Goal: Task Accomplishment & Management: Complete application form

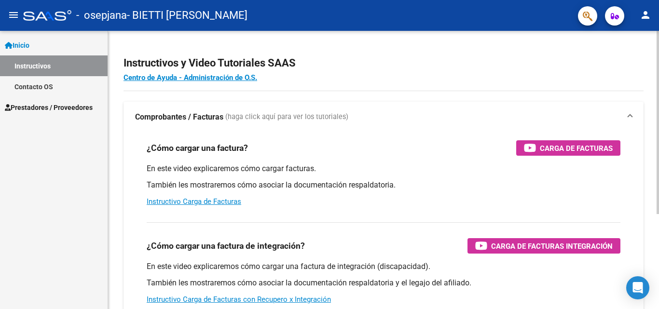
click at [348, 142] on div "¿Cómo cargar una factura? Carga de Facturas" at bounding box center [383, 147] width 473 height 15
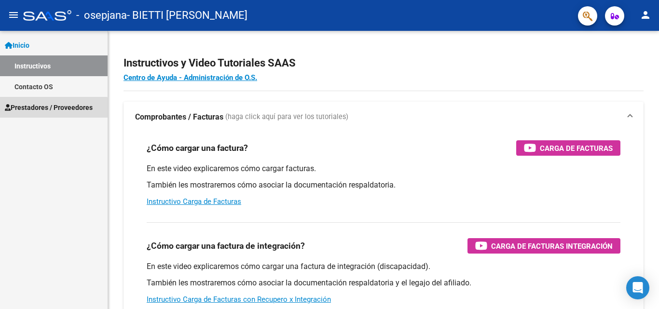
click at [49, 111] on span "Prestadores / Proveedores" at bounding box center [49, 107] width 88 height 11
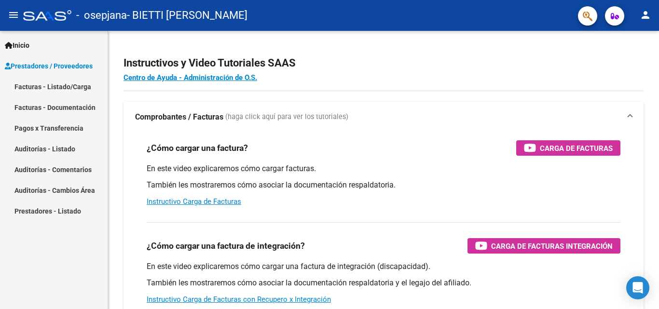
click at [64, 87] on link "Facturas - Listado/Carga" at bounding box center [54, 86] width 108 height 21
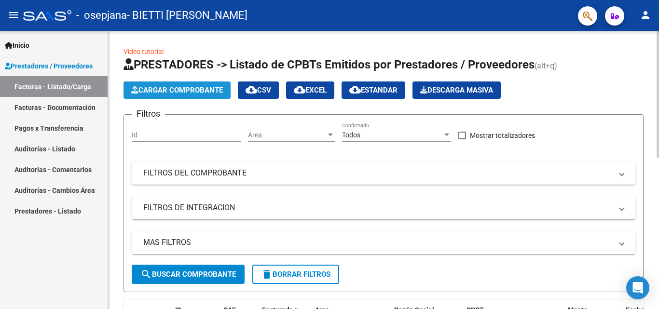
click at [203, 88] on span "Cargar Comprobante" at bounding box center [177, 90] width 92 height 9
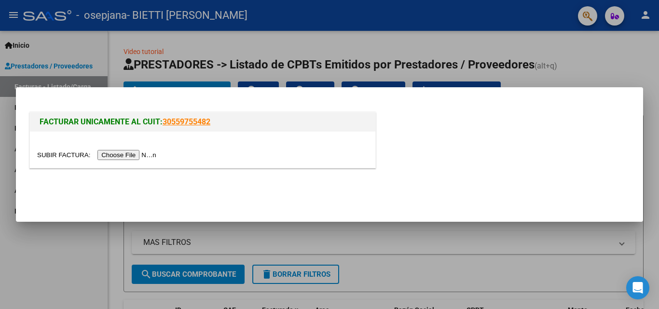
click at [154, 153] on input "file" at bounding box center [98, 155] width 122 height 10
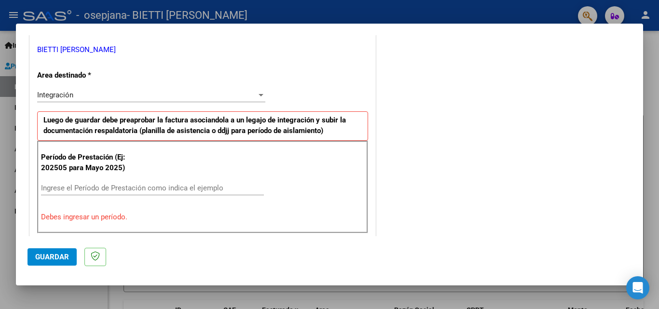
scroll to position [241, 0]
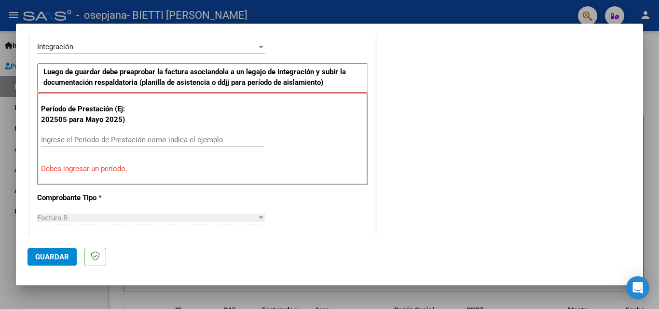
click at [110, 142] on input "Ingrese el Período de Prestación como indica el ejemplo" at bounding box center [152, 139] width 223 height 9
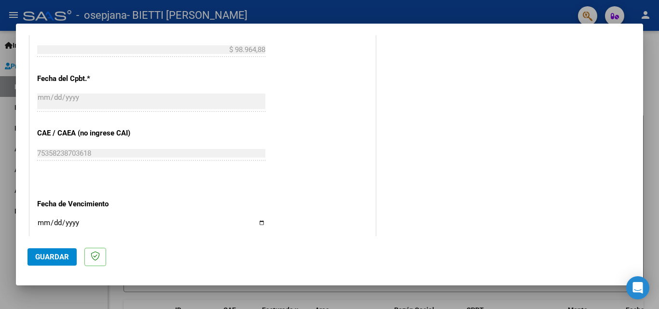
scroll to position [579, 0]
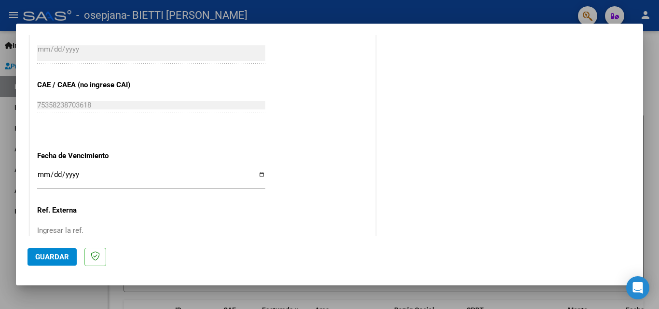
type input "202508"
click at [259, 175] on input "Ingresar la fecha" at bounding box center [151, 178] width 228 height 15
type input "[DATE]"
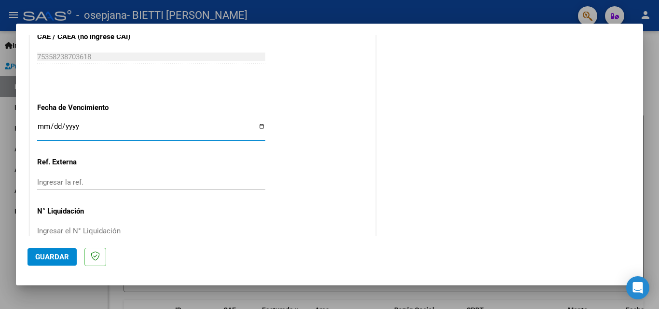
scroll to position [648, 0]
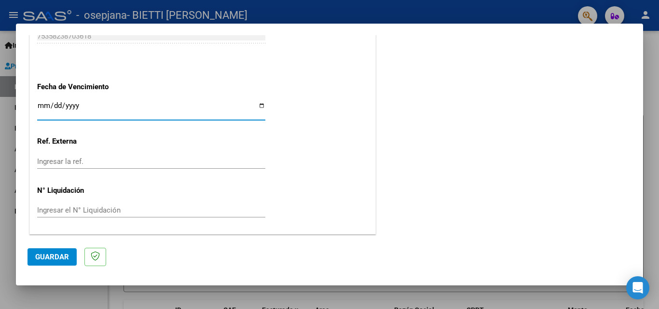
click at [54, 255] on span "Guardar" at bounding box center [52, 257] width 34 height 9
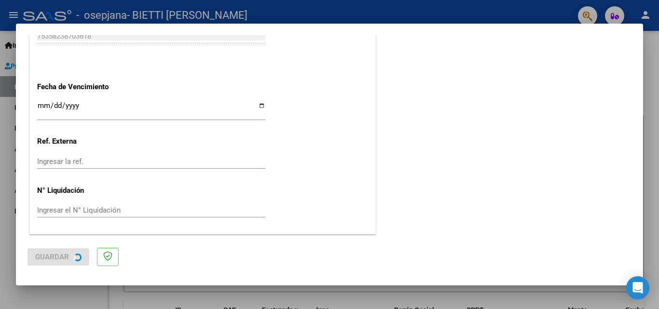
scroll to position [0, 0]
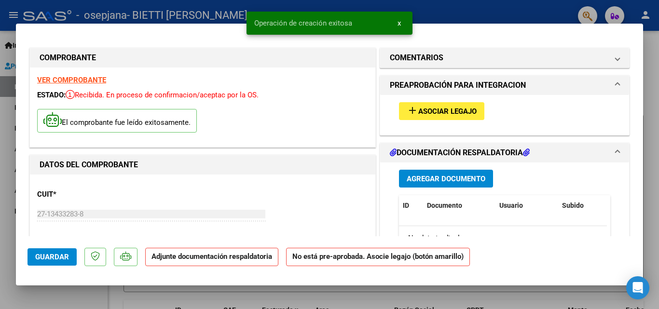
click at [421, 115] on span "Asociar Legajo" at bounding box center [447, 111] width 58 height 9
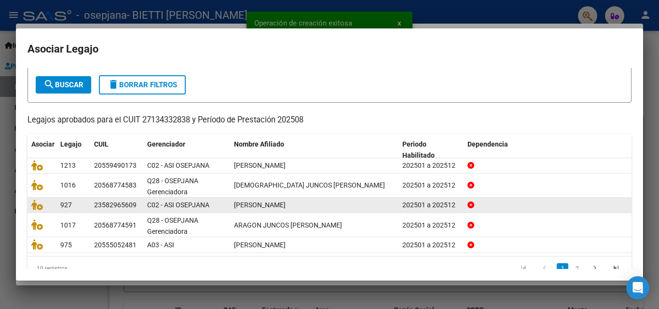
scroll to position [69, 0]
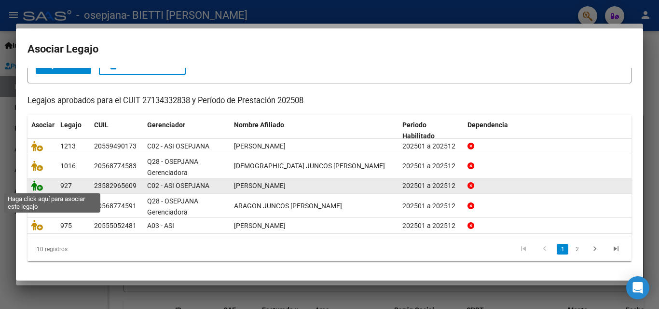
click at [35, 187] on icon at bounding box center [37, 185] width 12 height 11
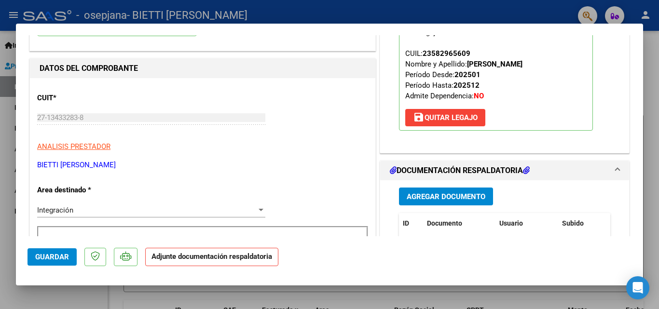
scroll to position [145, 0]
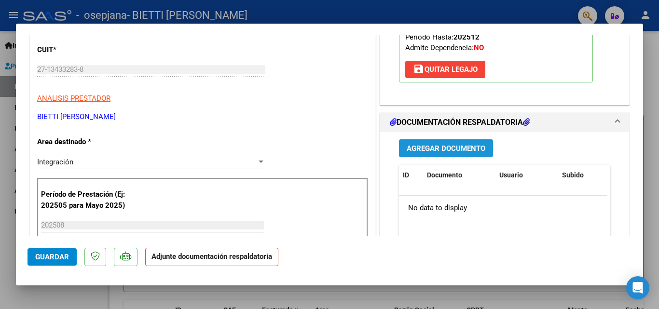
click at [459, 145] on span "Agregar Documento" at bounding box center [445, 148] width 79 height 9
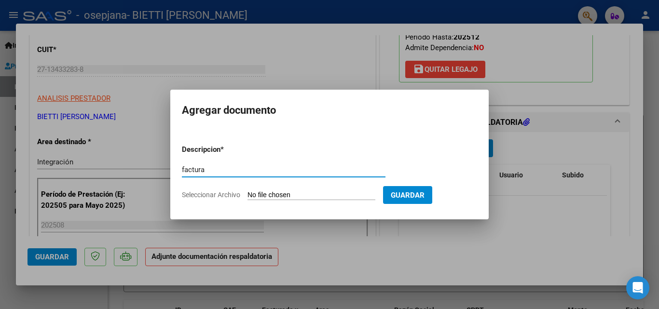
type input "factura"
click at [284, 193] on input "Seleccionar Archivo" at bounding box center [311, 195] width 128 height 9
type input "C:\fakepath\27134332838_006_00003_00003209.pdf"
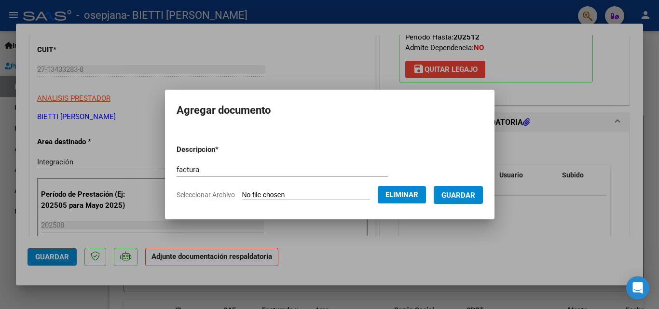
click at [471, 197] on span "Guardar" at bounding box center [458, 195] width 34 height 9
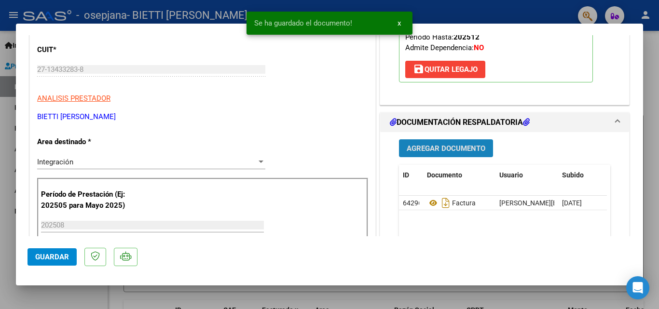
click at [441, 146] on span "Agregar Documento" at bounding box center [445, 148] width 79 height 9
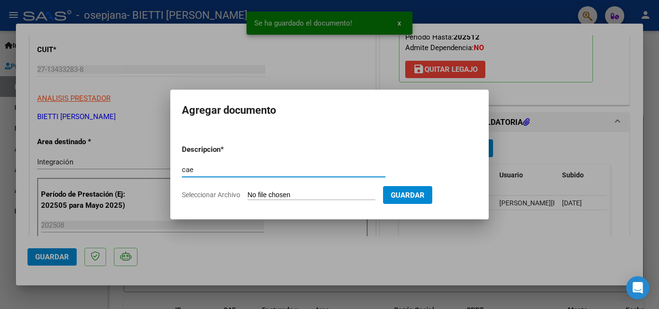
type input "cae"
click at [270, 195] on input "Seleccionar Archivo" at bounding box center [311, 195] width 128 height 9
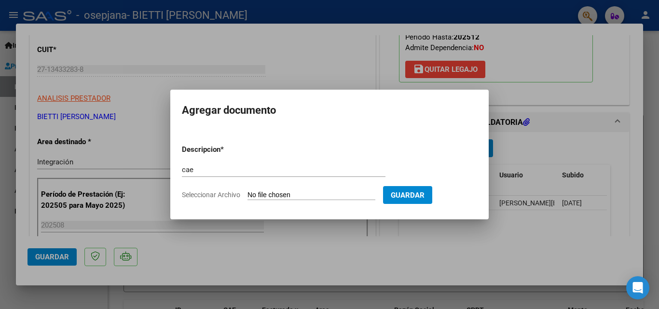
click at [282, 197] on input "Seleccionar Archivo" at bounding box center [311, 195] width 128 height 9
type input "C:\fakepath\cae 3209.pdf"
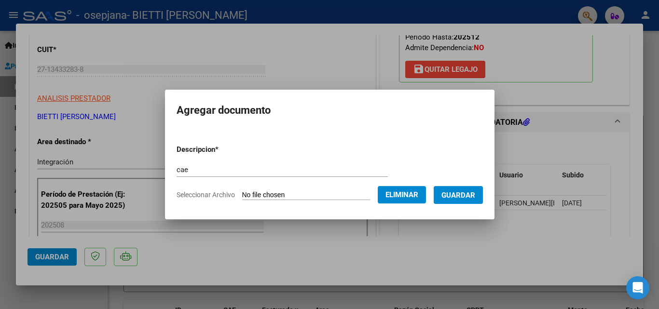
click at [475, 195] on span "Guardar" at bounding box center [458, 195] width 34 height 9
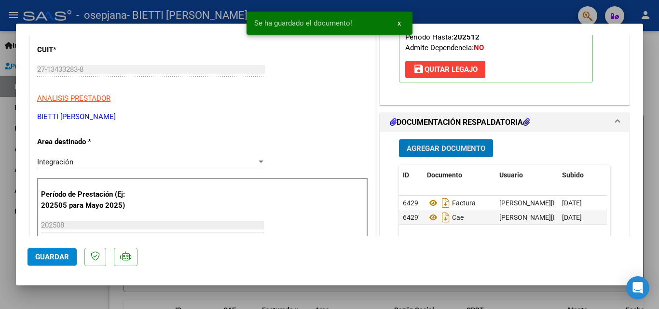
click at [445, 145] on span "Agregar Documento" at bounding box center [445, 148] width 79 height 9
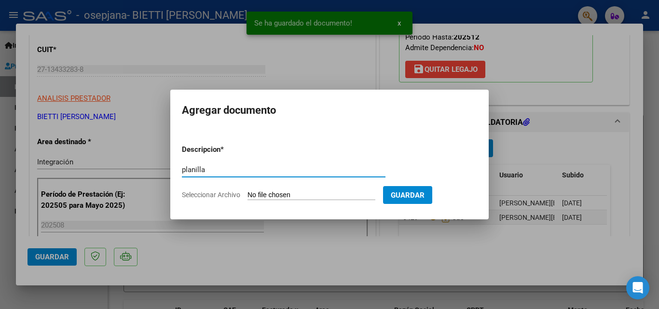
type input "planilla"
click at [263, 195] on input "Seleccionar Archivo" at bounding box center [311, 195] width 128 height 9
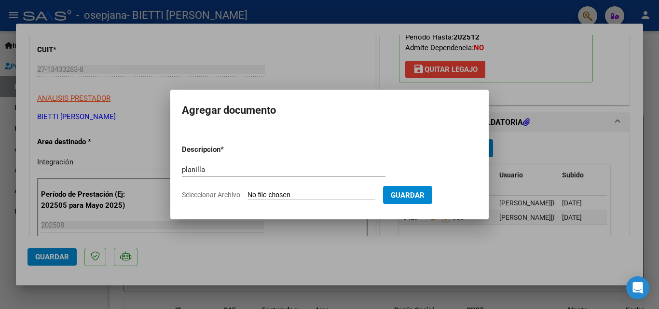
type input "C:\fakepath\[PERSON_NAME] .pdf"
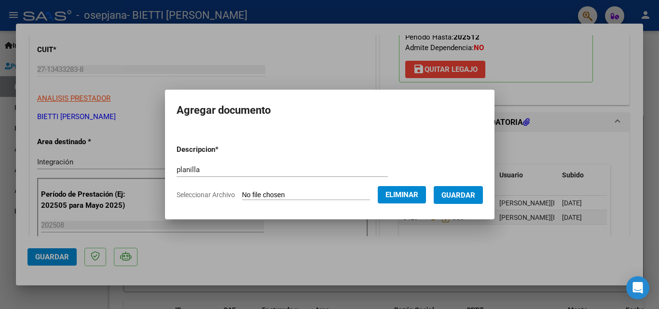
click at [464, 188] on button "Guardar" at bounding box center [457, 195] width 49 height 18
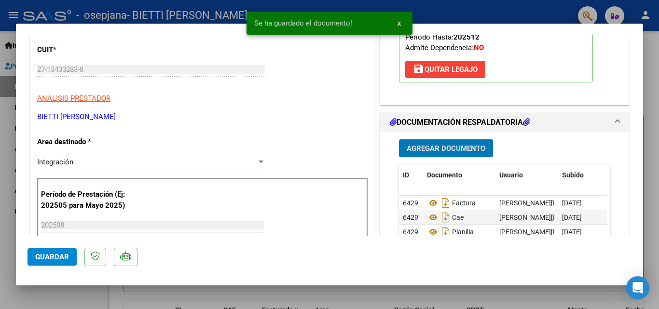
click at [439, 148] on span "Agregar Documento" at bounding box center [445, 148] width 79 height 9
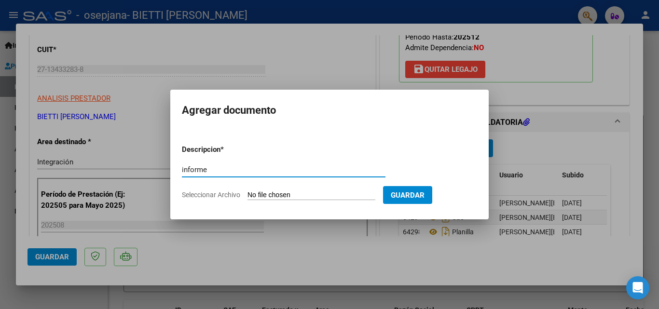
type input "informe"
click at [270, 196] on input "Seleccionar Archivo" at bounding box center [311, 195] width 128 height 9
type input "C:\fakepath\informe [PERSON_NAME][DATE].docx"
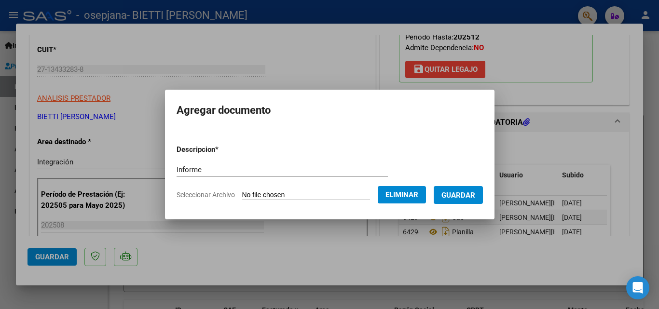
click at [472, 196] on span "Guardar" at bounding box center [458, 195] width 34 height 9
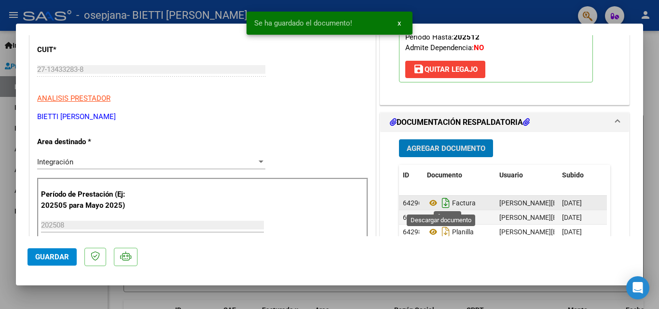
scroll to position [193, 0]
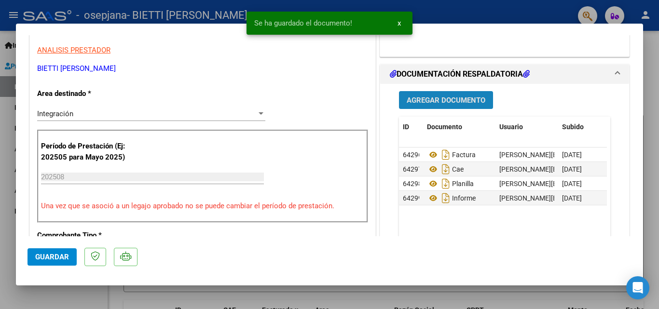
click at [432, 103] on span "Agregar Documento" at bounding box center [445, 100] width 79 height 9
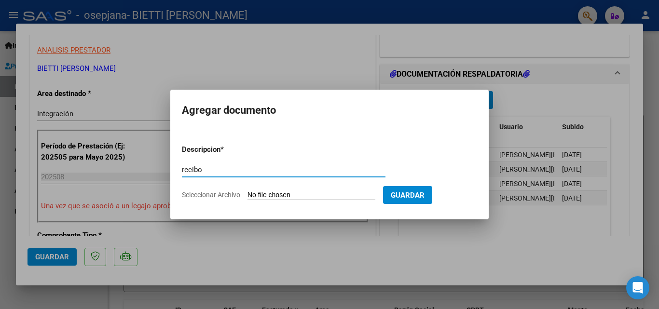
type input "recibo"
click at [271, 195] on input "Seleccionar Archivo" at bounding box center [311, 195] width 128 height 9
type input "C:\fakepath\rec osepjana fac 3099.pdf"
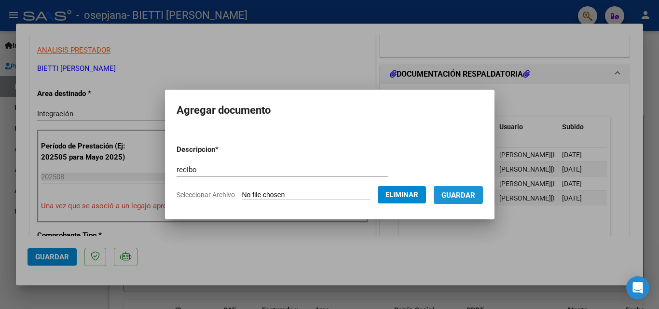
click at [464, 198] on span "Guardar" at bounding box center [458, 195] width 34 height 9
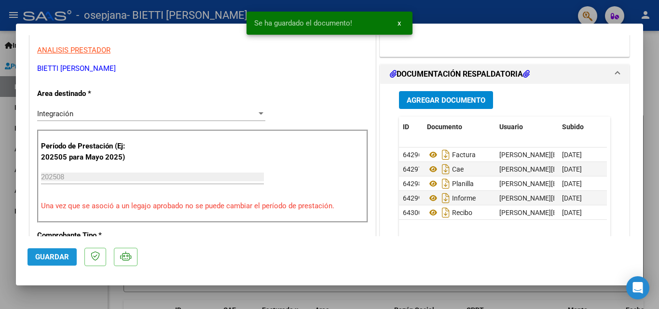
click at [43, 258] on span "Guardar" at bounding box center [52, 257] width 34 height 9
click at [8, 215] on div at bounding box center [329, 154] width 659 height 309
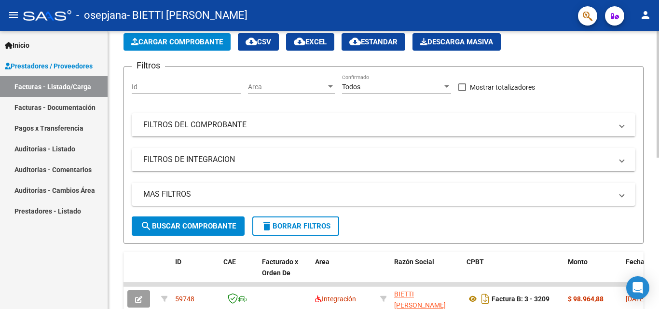
scroll to position [0, 0]
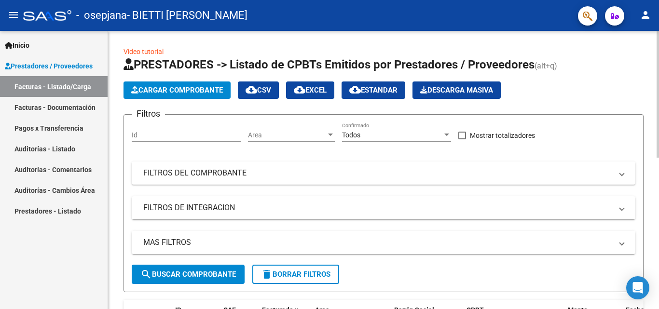
click at [169, 88] on span "Cargar Comprobante" at bounding box center [177, 90] width 92 height 9
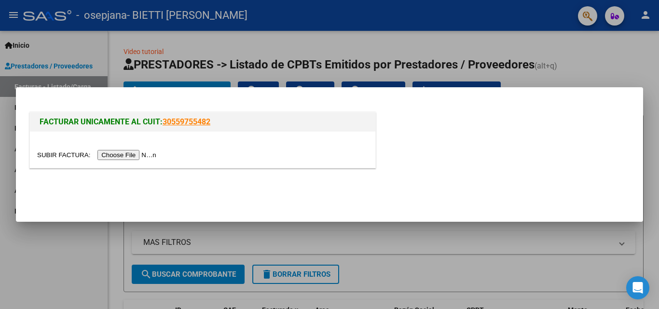
click at [145, 155] on input "file" at bounding box center [98, 155] width 122 height 10
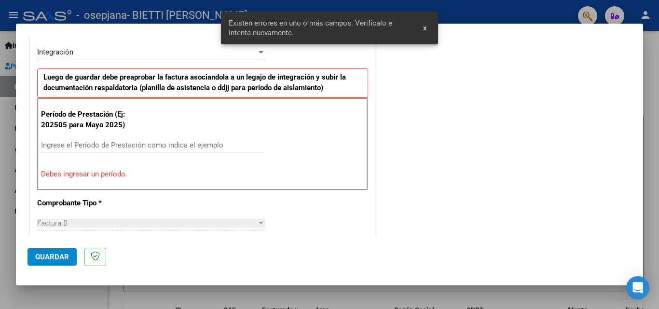
scroll to position [284, 0]
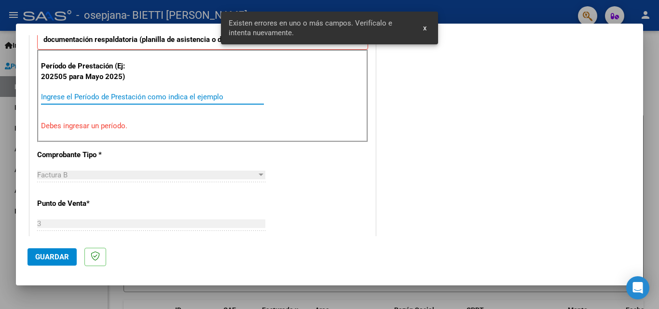
click at [120, 97] on input "Ingrese el Período de Prestación como indica el ejemplo" at bounding box center [152, 97] width 223 height 9
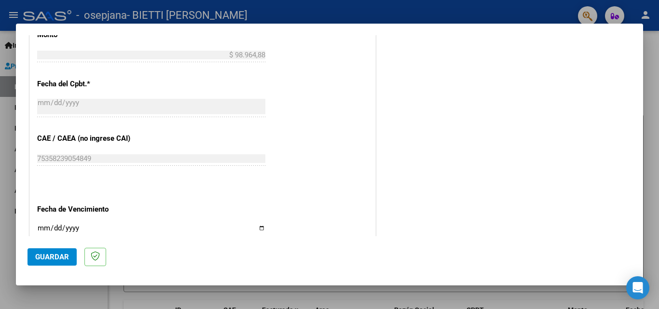
scroll to position [573, 0]
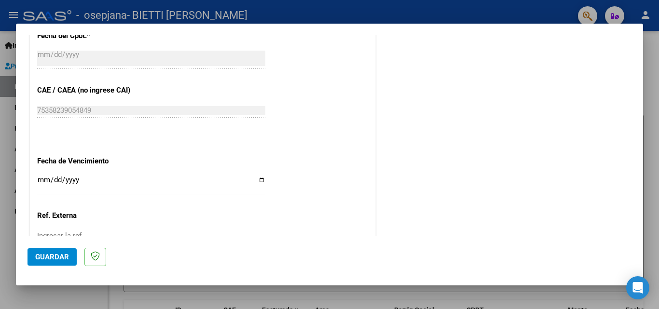
type input "202508"
click at [260, 179] on input "Ingresar la fecha" at bounding box center [151, 183] width 228 height 15
type input "[DATE]"
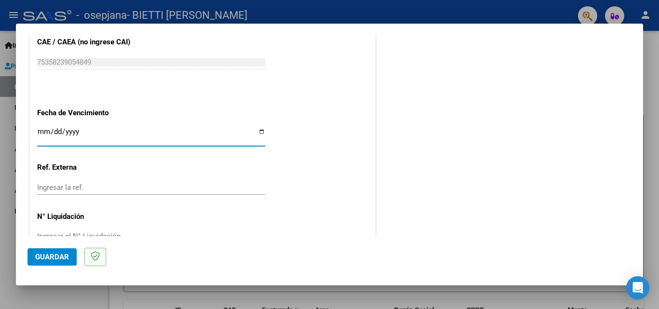
scroll to position [648, 0]
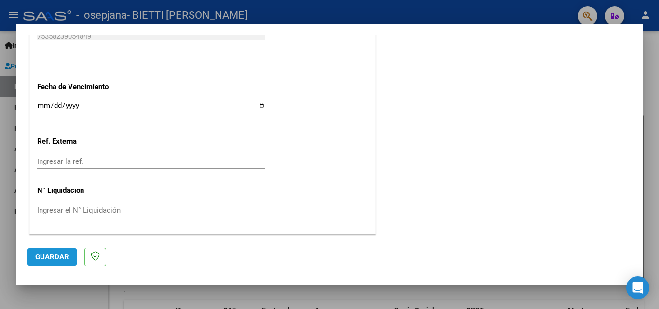
click at [44, 257] on span "Guardar" at bounding box center [52, 257] width 34 height 9
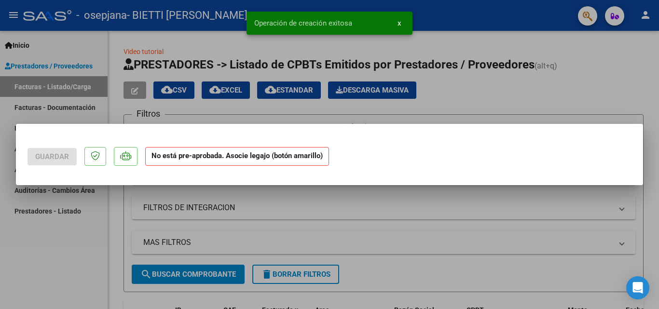
scroll to position [0, 0]
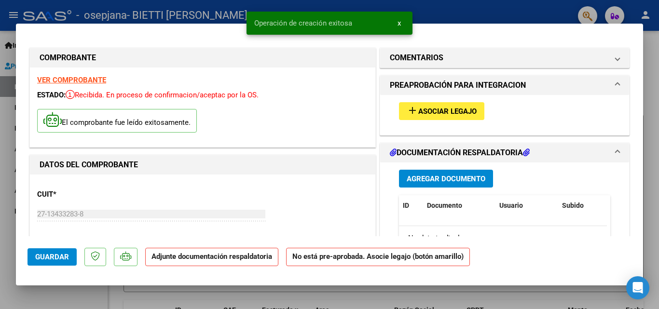
click at [408, 109] on mat-icon "add" at bounding box center [412, 111] width 12 height 12
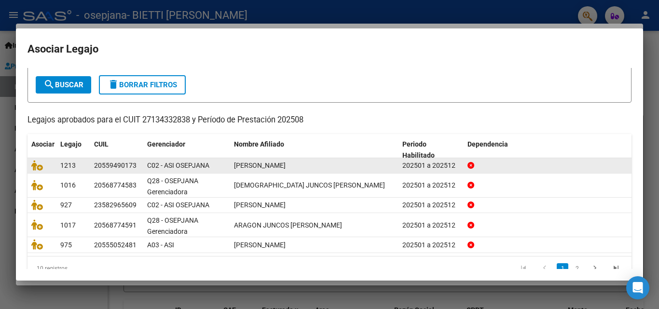
scroll to position [69, 0]
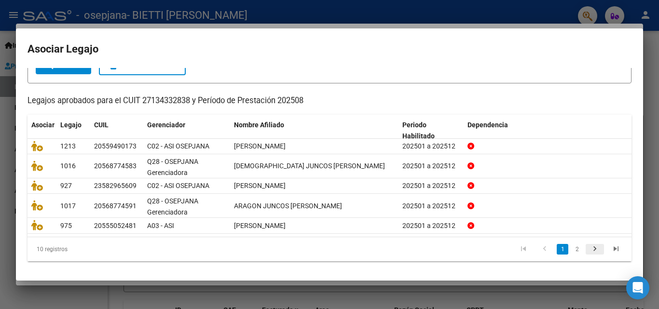
click at [591, 249] on icon "go to next page" at bounding box center [594, 250] width 13 height 12
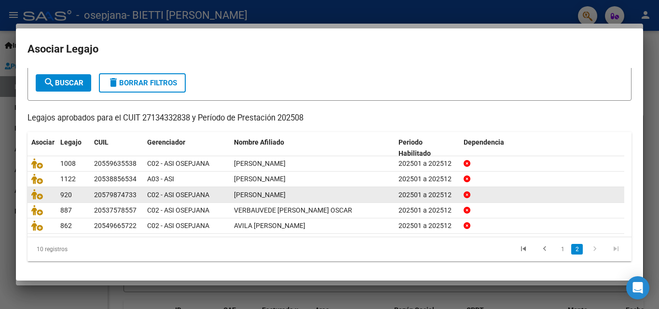
scroll to position [53, 0]
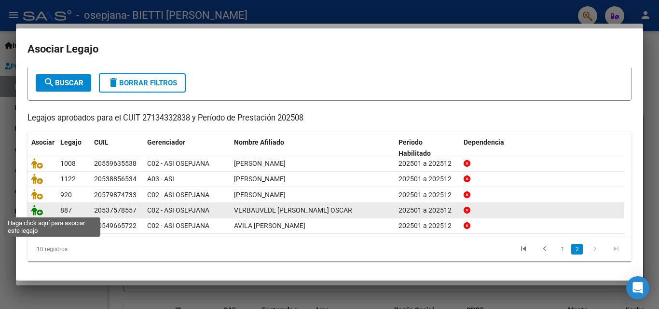
click at [35, 209] on icon at bounding box center [37, 210] width 12 height 11
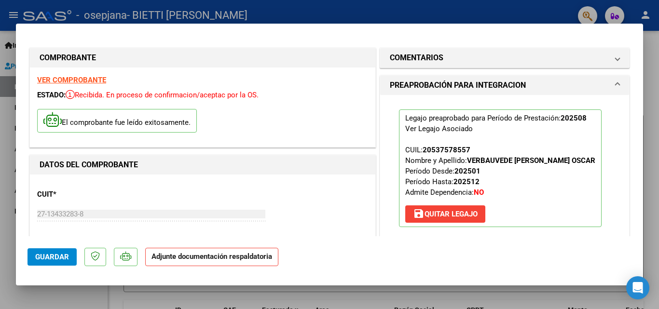
scroll to position [96, 0]
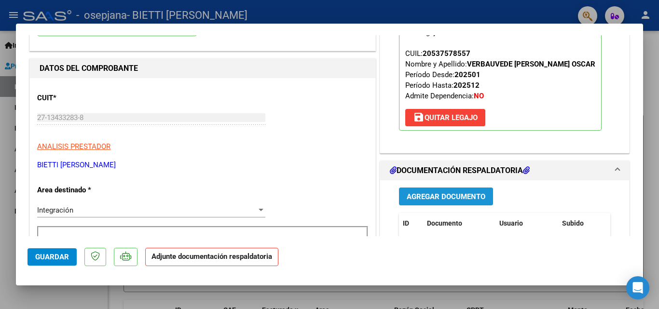
click at [432, 196] on span "Agregar Documento" at bounding box center [445, 196] width 79 height 9
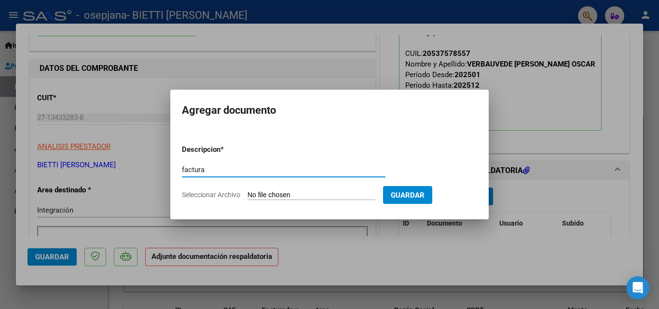
type input "factura"
click at [259, 195] on input "Seleccionar Archivo" at bounding box center [311, 195] width 128 height 9
type input "C:\fakepath\27134332838_006_00003_00003210.pdf"
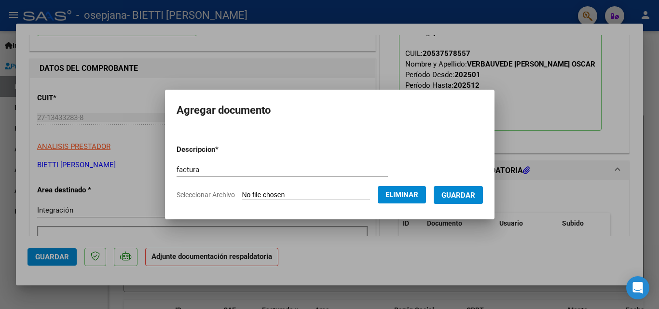
click at [463, 198] on span "Guardar" at bounding box center [458, 195] width 34 height 9
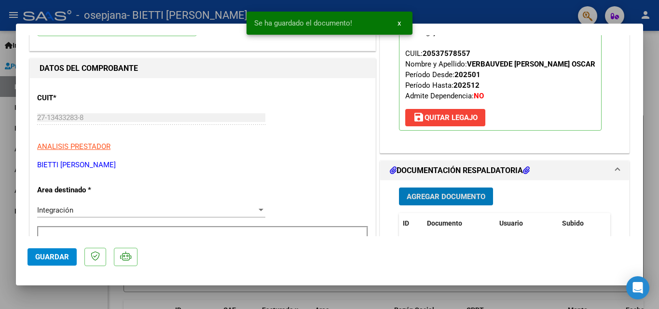
scroll to position [145, 0]
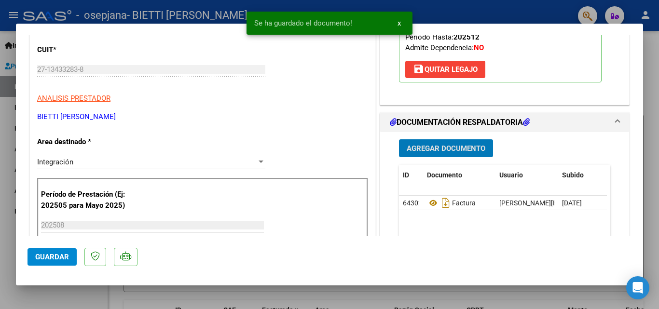
click at [446, 150] on span "Agregar Documento" at bounding box center [445, 148] width 79 height 9
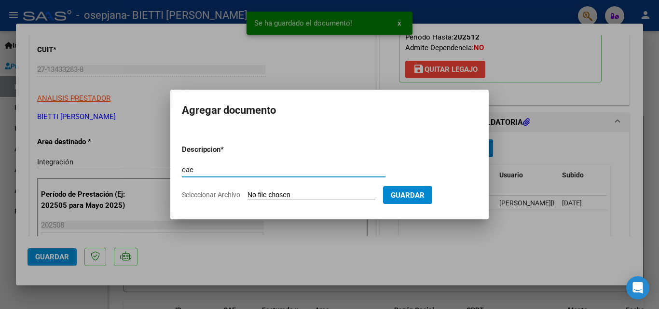
type input "cae"
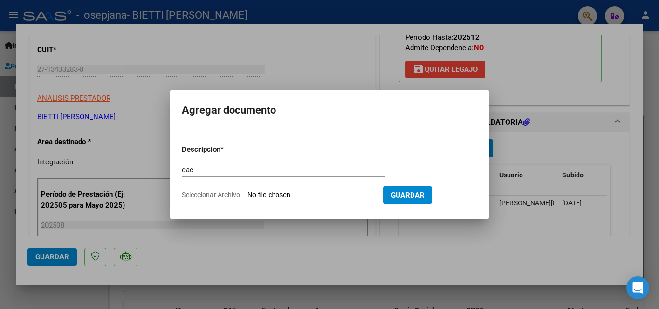
click at [259, 191] on input "Seleccionar Archivo" at bounding box center [311, 195] width 128 height 9
type input "C:\fakepath\cae 3210.pdf"
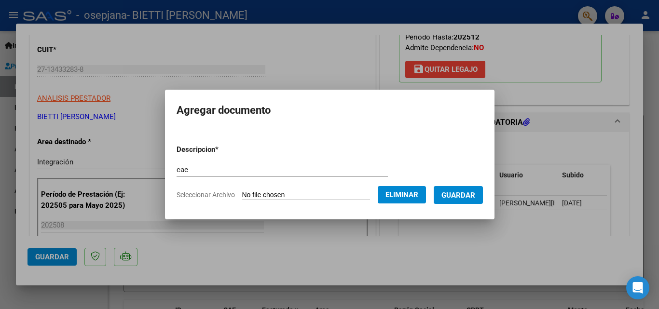
click at [472, 198] on span "Guardar" at bounding box center [458, 195] width 34 height 9
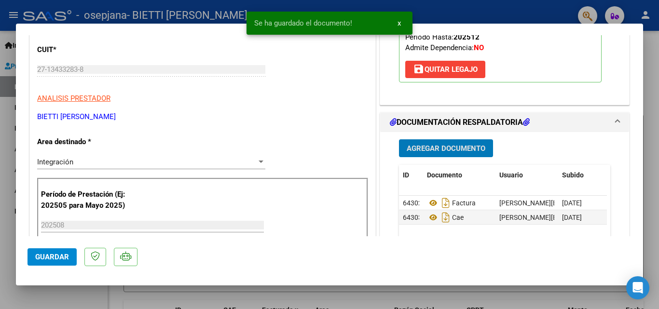
click at [430, 151] on span "Agregar Documento" at bounding box center [445, 148] width 79 height 9
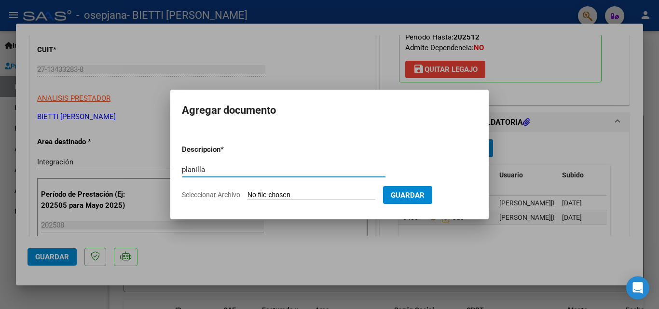
type input "planilla"
click at [257, 195] on input "Seleccionar Archivo" at bounding box center [311, 195] width 128 height 9
type input "C:\fakepath\verbauvede agosto .pdf"
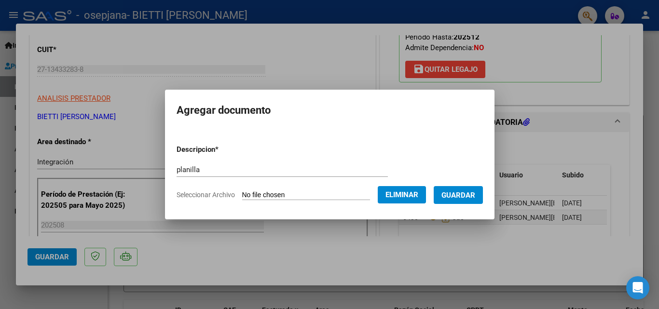
click at [470, 192] on span "Guardar" at bounding box center [458, 195] width 34 height 9
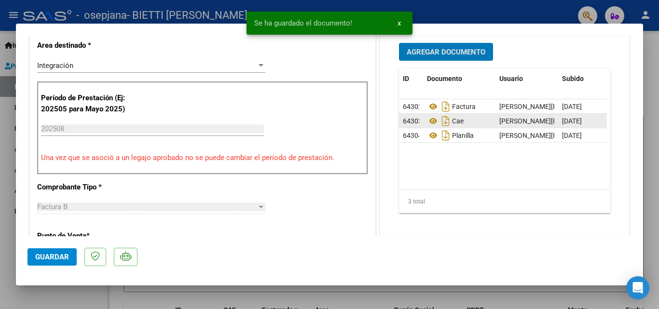
scroll to position [193, 0]
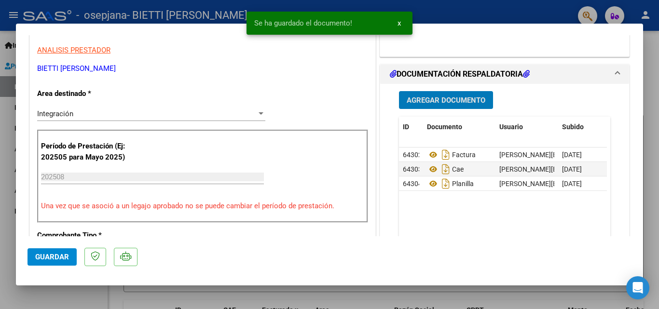
click at [440, 98] on span "Agregar Documento" at bounding box center [445, 100] width 79 height 9
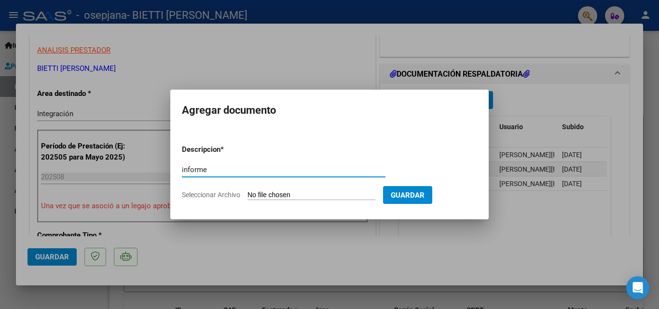
type input "informe"
click at [263, 195] on input "Seleccionar Archivo" at bounding box center [311, 195] width 128 height 9
type input "C:\fakepath\informe varbauvede agosto 2025.docx"
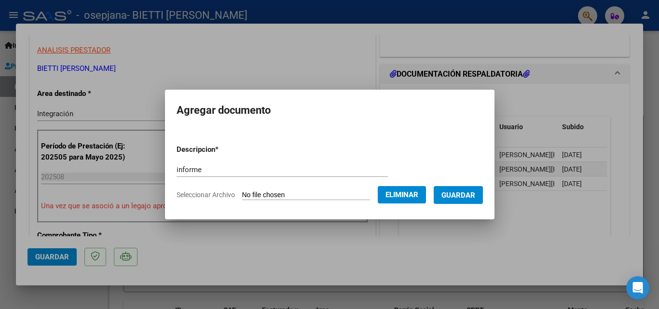
click at [468, 197] on span "Guardar" at bounding box center [458, 195] width 34 height 9
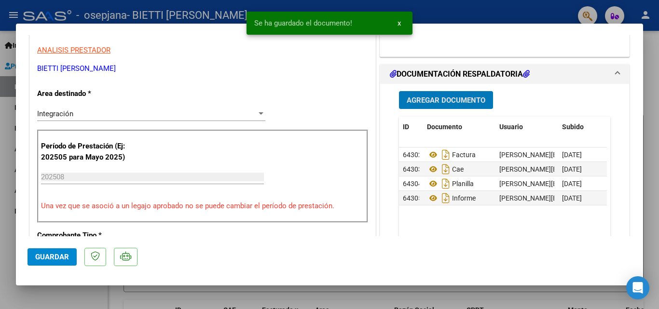
click at [449, 99] on span "Agregar Documento" at bounding box center [445, 100] width 79 height 9
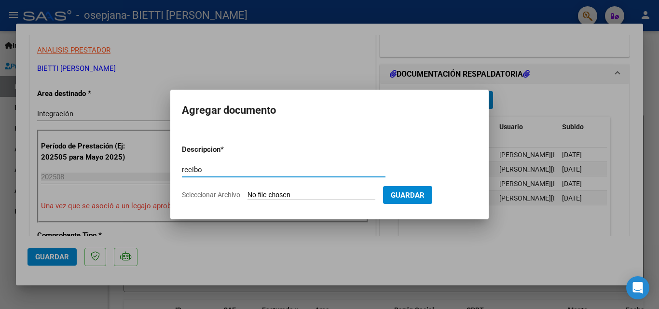
type input "recibo"
click at [271, 197] on input "Seleccionar Archivo" at bounding box center [311, 195] width 128 height 9
type input "C:\fakepath\rec osepjana fac 3096.pdf"
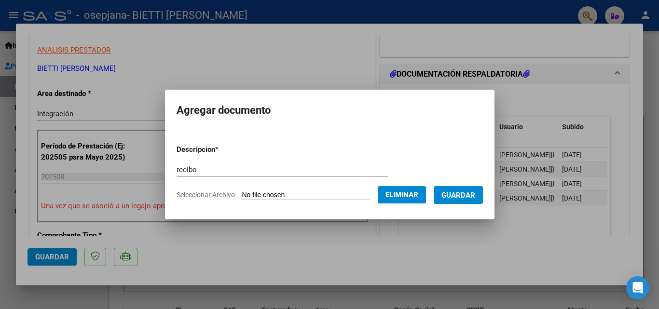
click at [466, 193] on span "Guardar" at bounding box center [458, 195] width 34 height 9
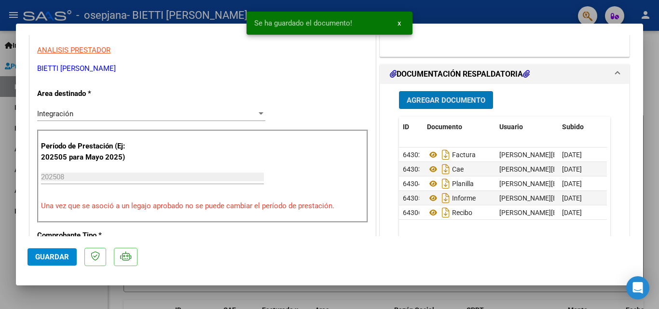
scroll to position [241, 0]
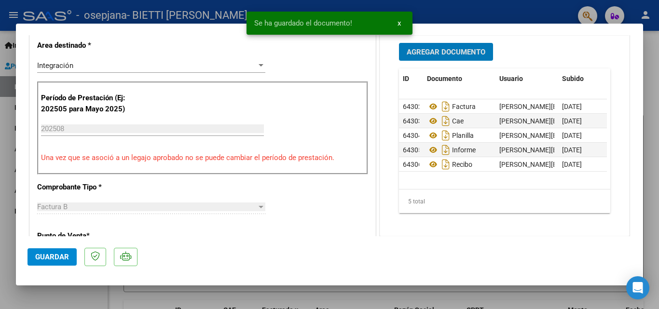
click at [43, 256] on span "Guardar" at bounding box center [52, 257] width 34 height 9
click at [10, 233] on div at bounding box center [329, 154] width 659 height 309
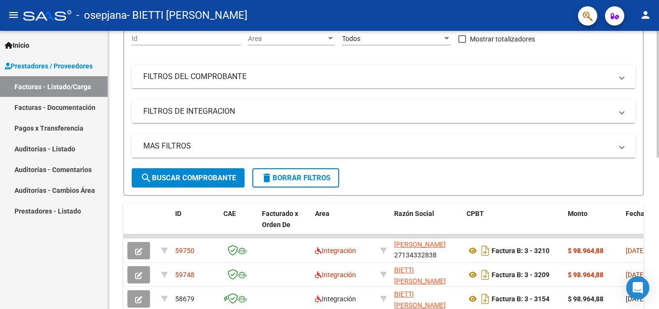
scroll to position [0, 0]
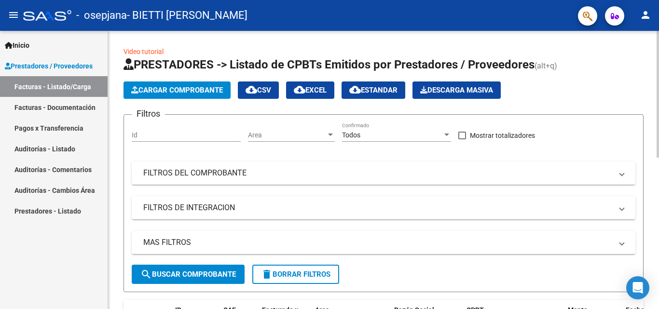
click at [166, 84] on button "Cargar Comprobante" at bounding box center [176, 89] width 107 height 17
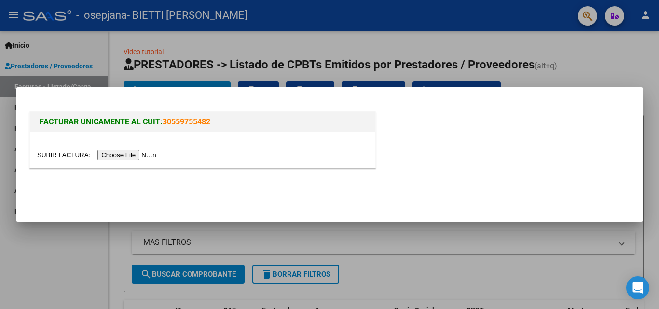
click at [142, 153] on input "file" at bounding box center [98, 155] width 122 height 10
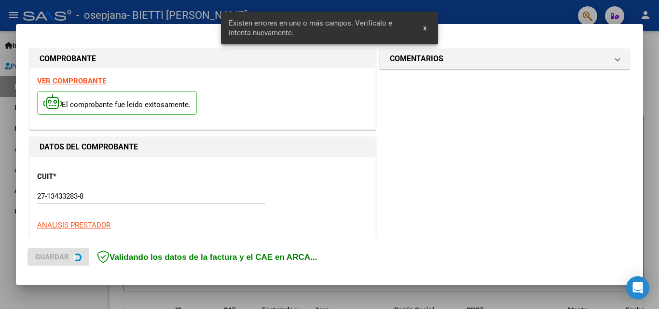
scroll to position [236, 0]
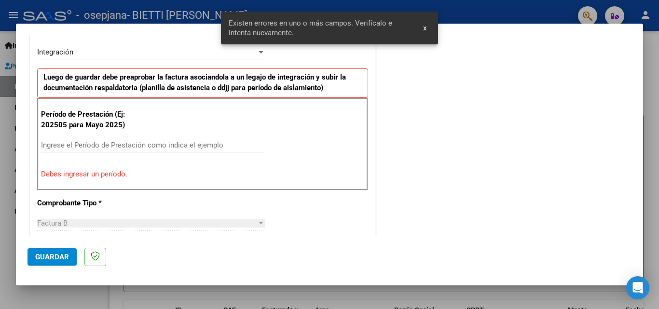
click at [142, 145] on input "Ingrese el Período de Prestación como indica el ejemplo" at bounding box center [152, 145] width 223 height 9
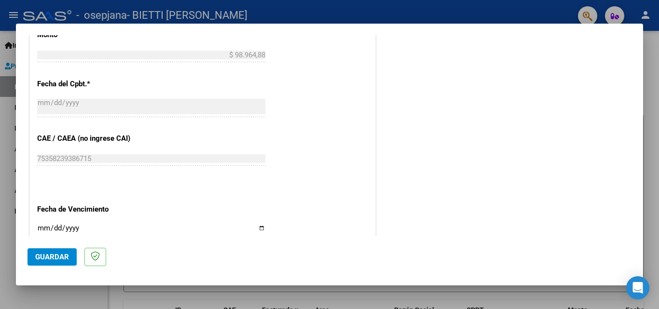
scroll to position [573, 0]
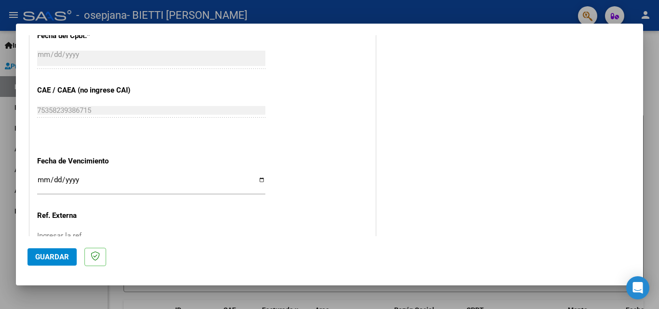
type input "202508"
click at [260, 179] on input "Ingresar la fecha" at bounding box center [151, 183] width 228 height 15
type input "[DATE]"
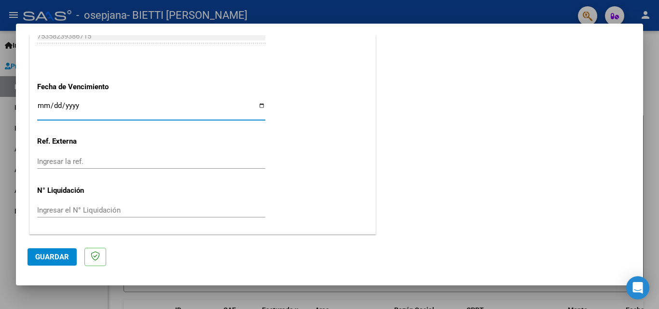
click at [49, 255] on span "Guardar" at bounding box center [52, 257] width 34 height 9
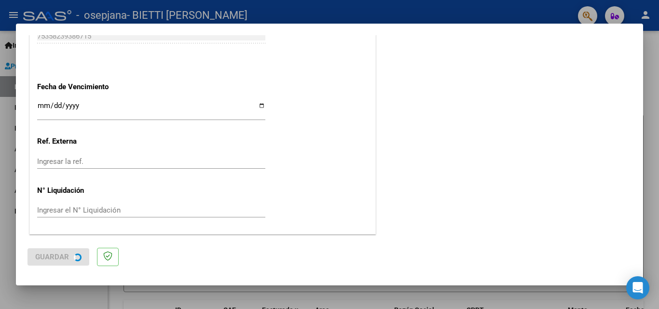
scroll to position [0, 0]
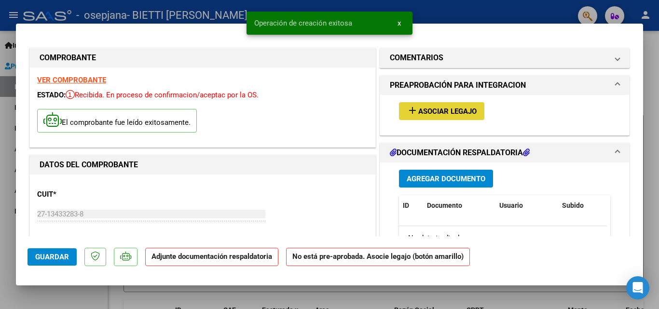
click at [454, 107] on span "Asociar Legajo" at bounding box center [447, 111] width 58 height 9
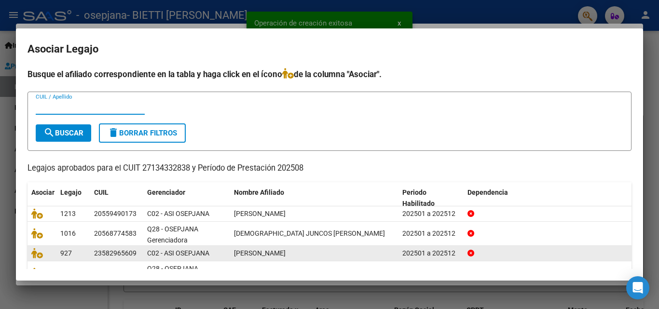
scroll to position [69, 0]
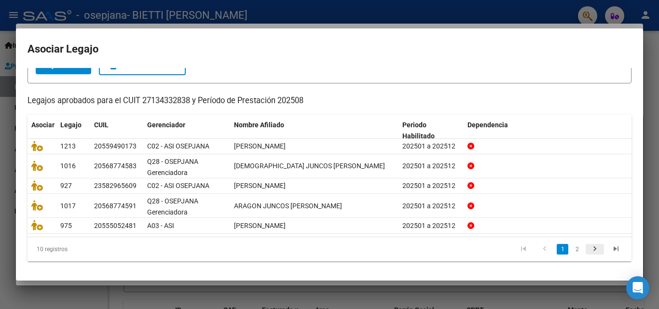
click at [588, 248] on icon "go to next page" at bounding box center [594, 250] width 13 height 12
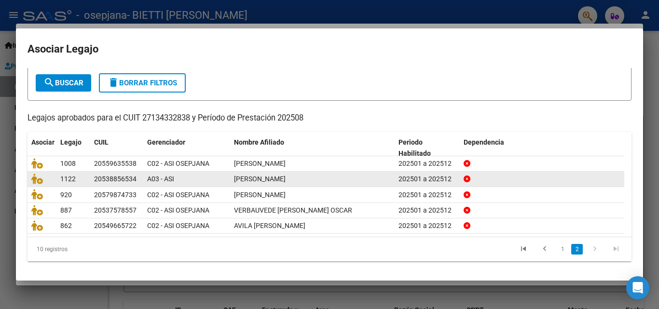
scroll to position [53, 0]
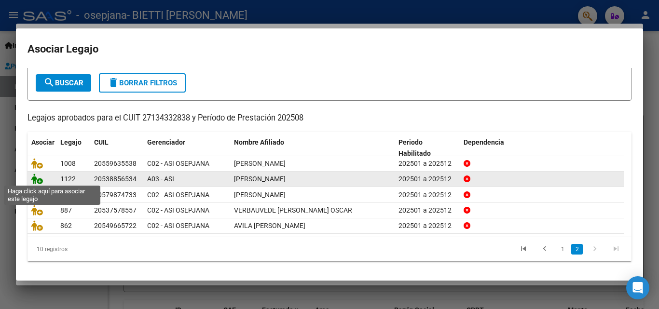
click at [38, 180] on icon at bounding box center [37, 179] width 12 height 11
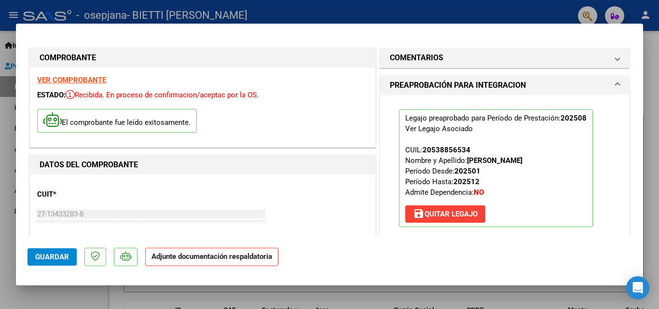
scroll to position [96, 0]
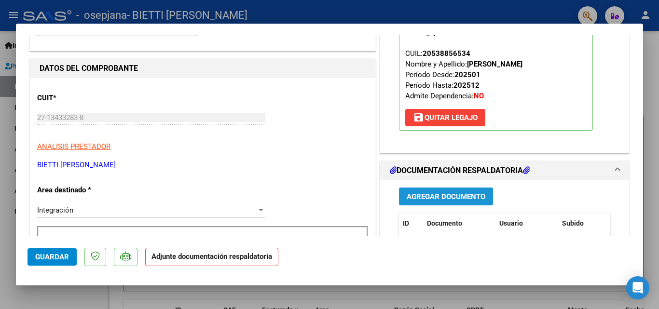
click at [468, 194] on span "Agregar Documento" at bounding box center [445, 196] width 79 height 9
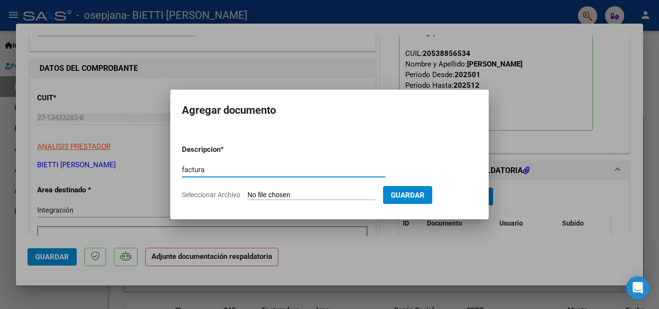
type input "factura"
click at [263, 195] on input "Seleccionar Archivo" at bounding box center [311, 195] width 128 height 9
type input "C:\fakepath\27134332838_006_00003_00003211.pdf"
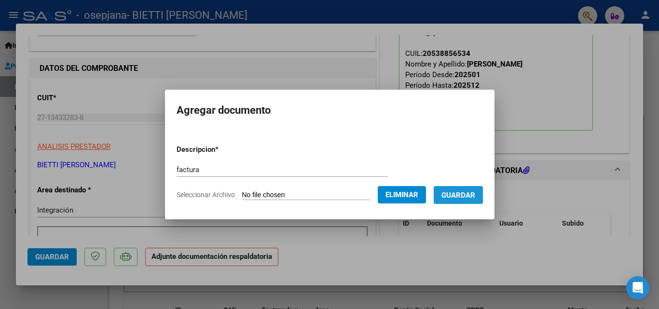
click at [460, 195] on span "Guardar" at bounding box center [458, 195] width 34 height 9
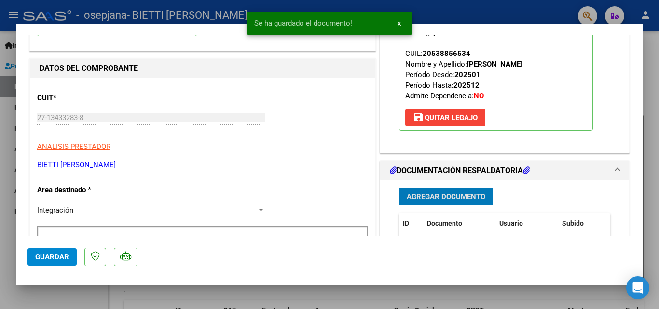
scroll to position [145, 0]
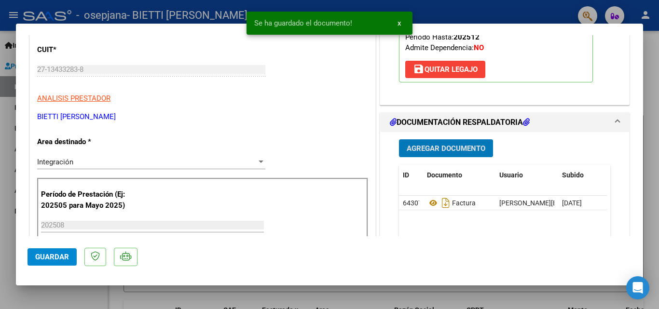
click at [439, 145] on span "Agregar Documento" at bounding box center [445, 148] width 79 height 9
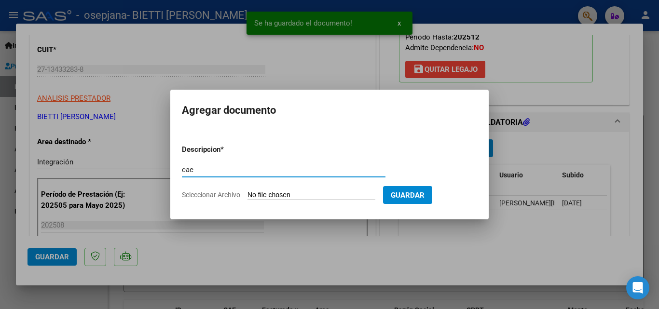
type input "cae"
click at [259, 194] on input "Seleccionar Archivo" at bounding box center [311, 195] width 128 height 9
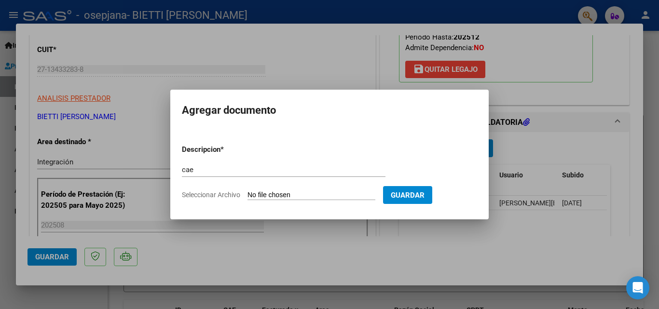
type input "C:\fakepath\cae 3211.pdf"
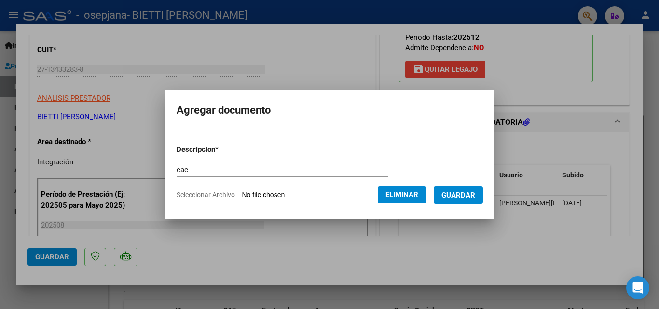
click at [475, 194] on span "Guardar" at bounding box center [458, 195] width 34 height 9
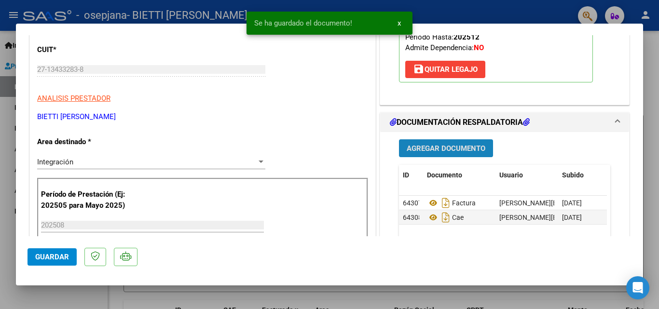
click at [447, 141] on button "Agregar Documento" at bounding box center [446, 148] width 94 height 18
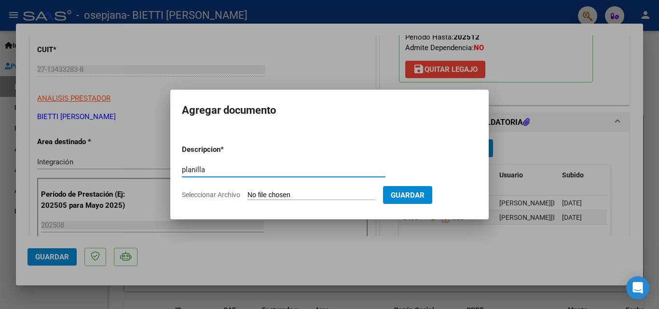
type input "planilla"
click at [254, 195] on input "Seleccionar Archivo" at bounding box center [311, 195] width 128 height 9
type input "C:\fakepath\[PERSON_NAME] .pdf"
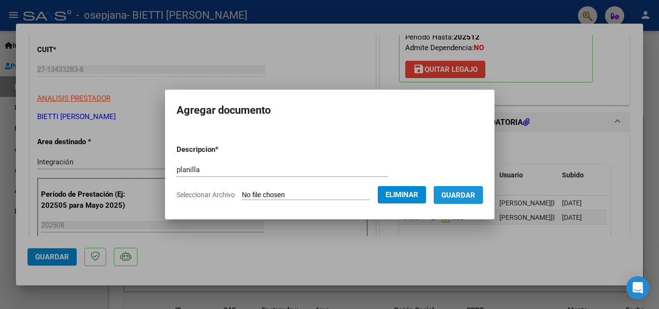
click at [465, 195] on span "Guardar" at bounding box center [458, 195] width 34 height 9
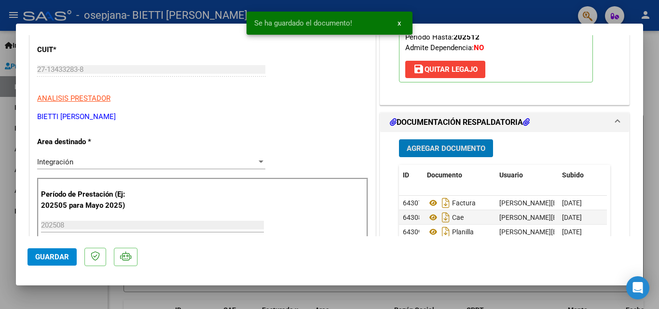
scroll to position [241, 0]
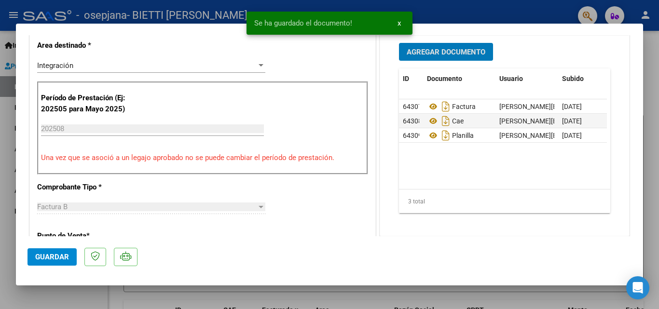
click at [451, 55] on span "Agregar Documento" at bounding box center [445, 52] width 79 height 9
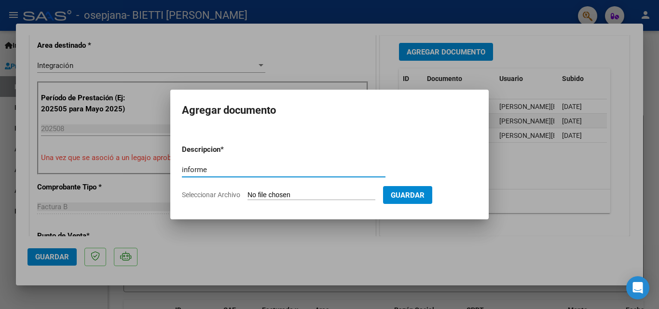
type input "informe"
click at [270, 195] on input "Seleccionar Archivo" at bounding box center [311, 195] width 128 height 9
type input "C:\fakepath\Informe [PERSON_NAME][DATE].docx"
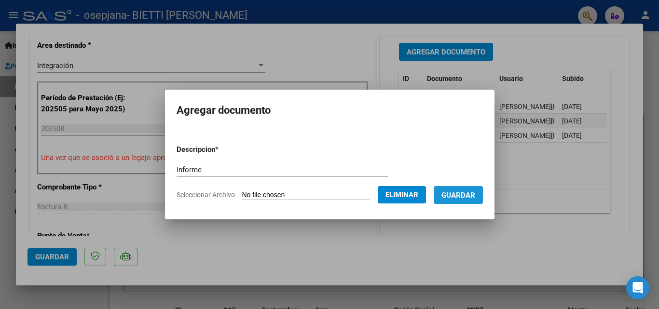
click at [475, 193] on span "Guardar" at bounding box center [458, 195] width 34 height 9
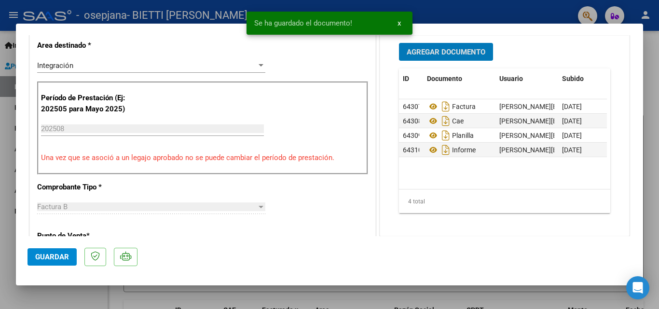
click at [453, 52] on span "Agregar Documento" at bounding box center [445, 52] width 79 height 9
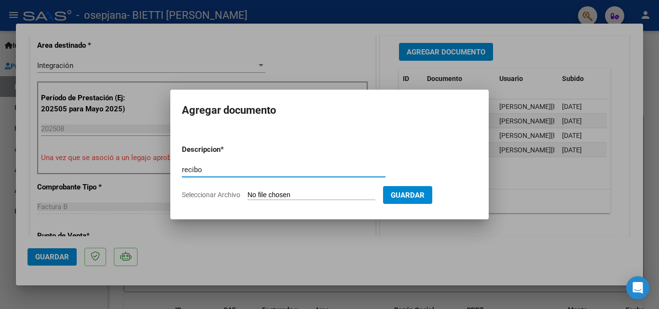
type input "recibo"
click at [264, 194] on input "Seleccionar Archivo" at bounding box center [311, 195] width 128 height 9
type input "C:\fakepath\rec osepjana fac 3095.pdf"
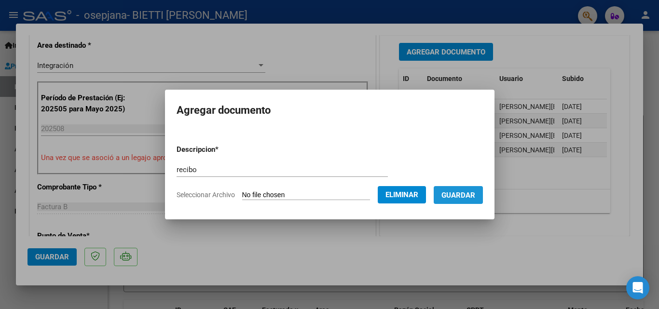
click at [464, 201] on button "Guardar" at bounding box center [457, 195] width 49 height 18
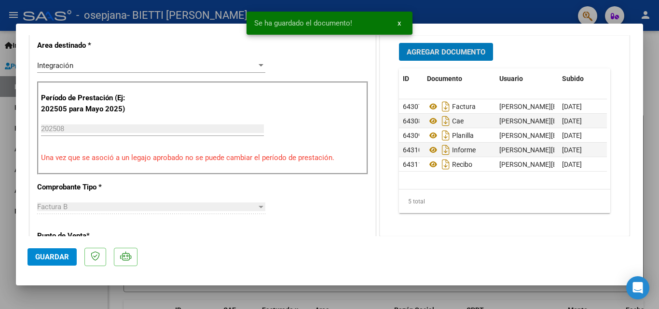
click at [56, 259] on span "Guardar" at bounding box center [52, 257] width 34 height 9
click at [11, 242] on div at bounding box center [329, 154] width 659 height 309
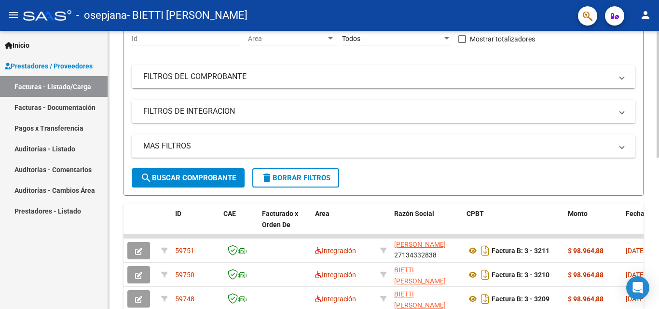
scroll to position [0, 0]
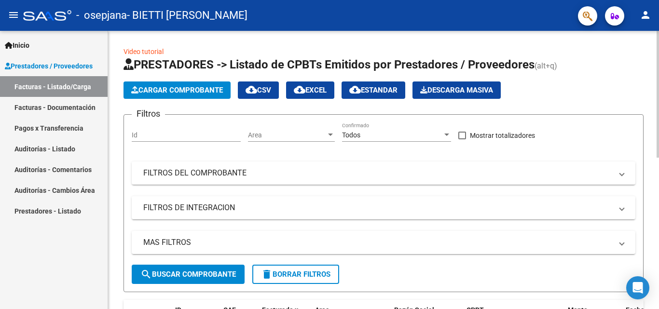
click at [193, 85] on button "Cargar Comprobante" at bounding box center [176, 89] width 107 height 17
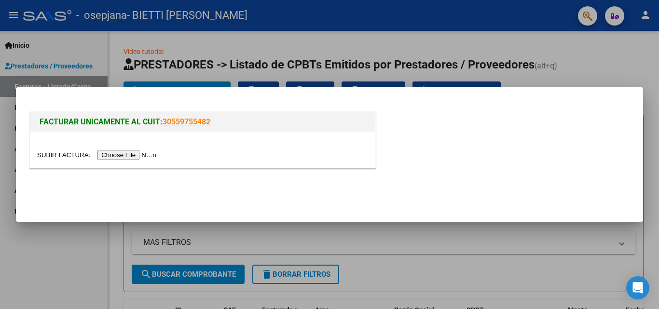
click at [135, 153] on input "file" at bounding box center [98, 155] width 122 height 10
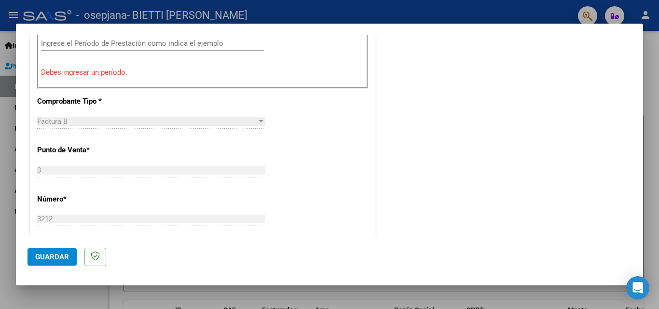
scroll to position [193, 0]
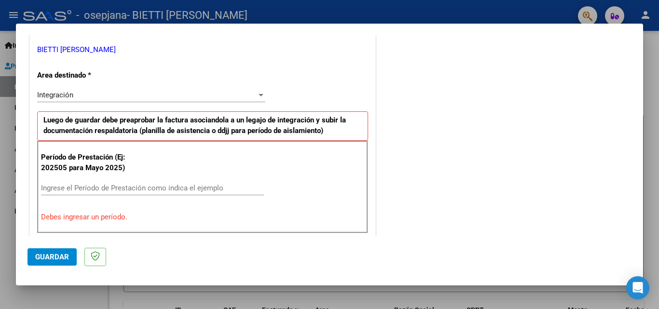
click at [109, 186] on input "Ingrese el Período de Prestación como indica el ejemplo" at bounding box center [152, 188] width 223 height 9
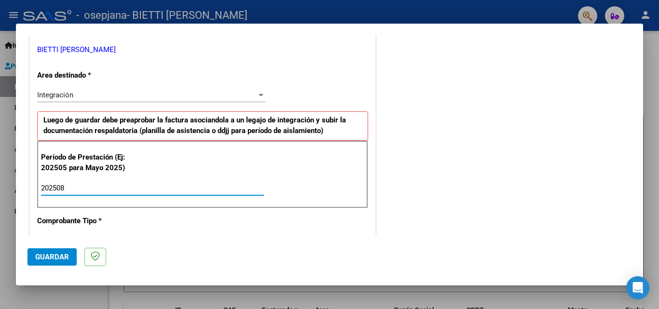
type input "202508"
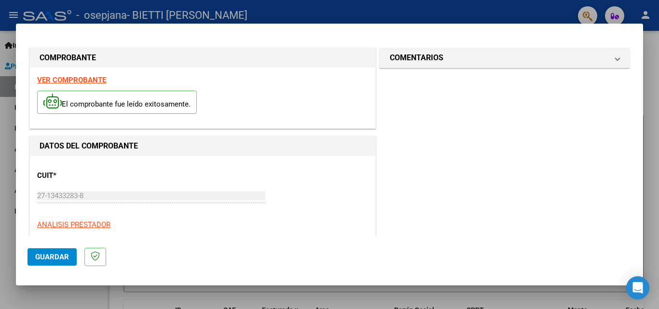
click at [9, 170] on div at bounding box center [329, 154] width 659 height 309
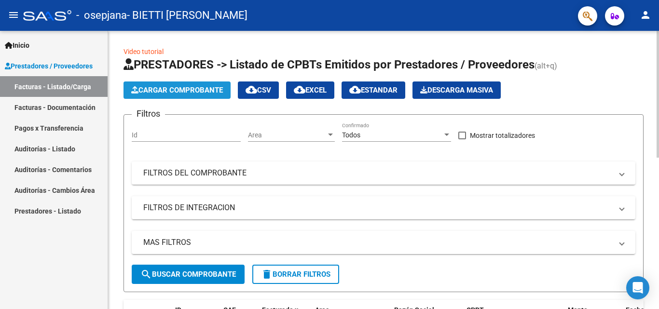
click at [199, 91] on span "Cargar Comprobante" at bounding box center [177, 90] width 92 height 9
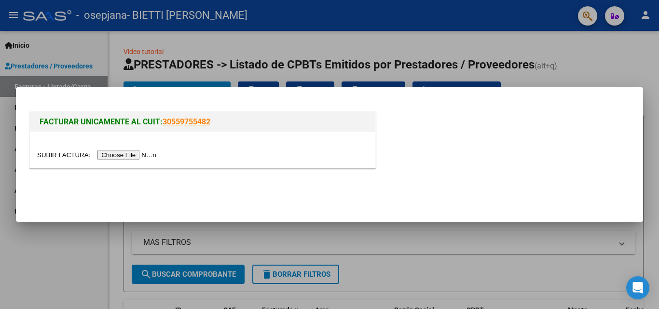
click at [146, 151] on input "file" at bounding box center [98, 155] width 122 height 10
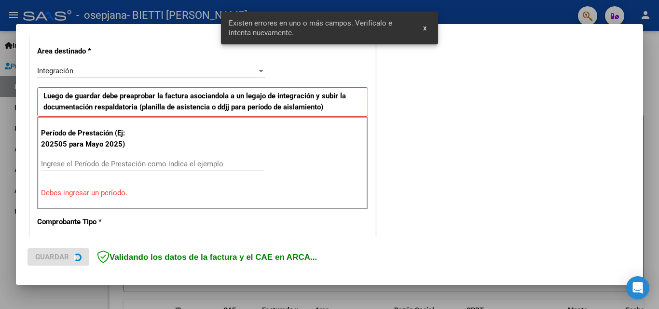
scroll to position [236, 0]
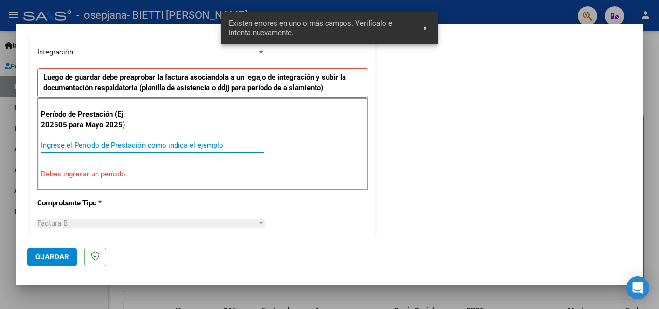
click at [107, 143] on input "Ingrese el Período de Prestación como indica el ejemplo" at bounding box center [152, 145] width 223 height 9
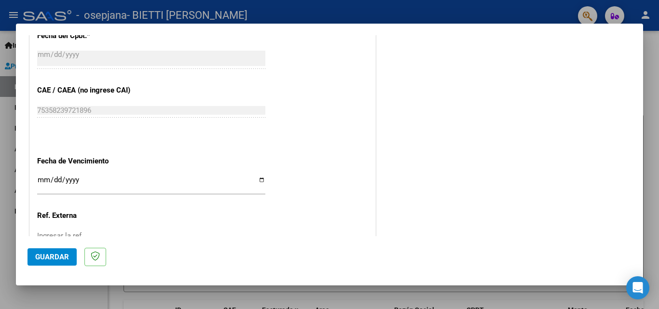
scroll to position [621, 0]
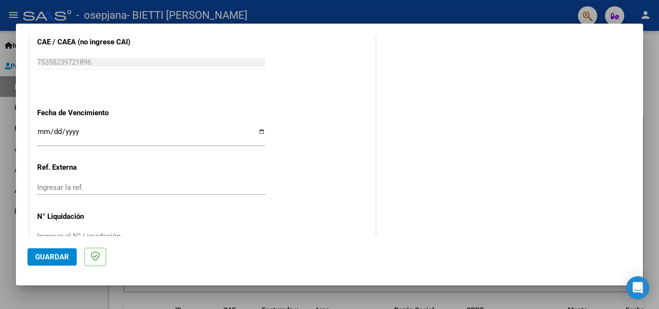
type input "202508"
click at [259, 132] on input "Ingresar la fecha" at bounding box center [151, 135] width 228 height 15
type input "[DATE]"
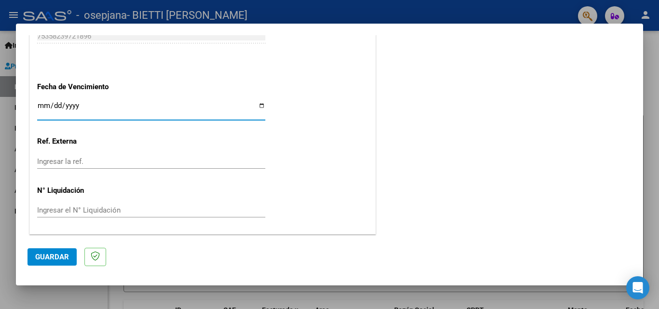
click at [56, 256] on span "Guardar" at bounding box center [52, 257] width 34 height 9
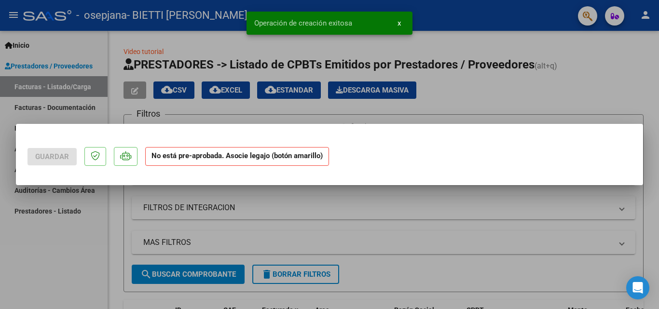
scroll to position [0, 0]
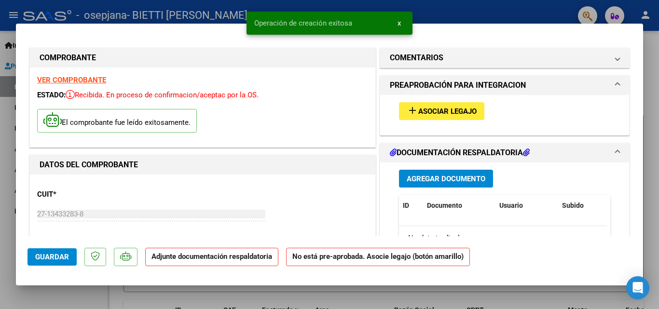
click at [427, 113] on span "Asociar Legajo" at bounding box center [447, 111] width 58 height 9
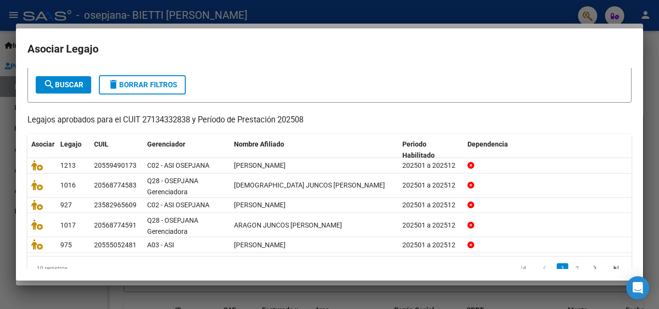
scroll to position [69, 0]
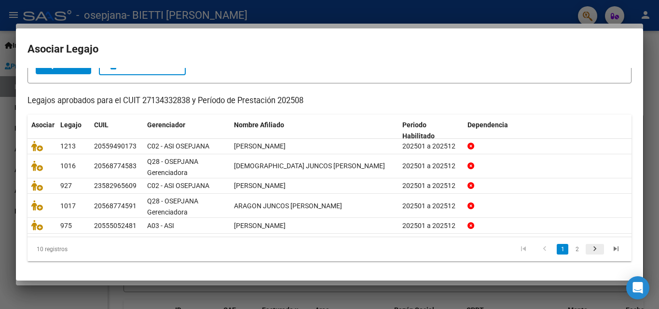
click at [588, 248] on icon "go to next page" at bounding box center [594, 250] width 13 height 12
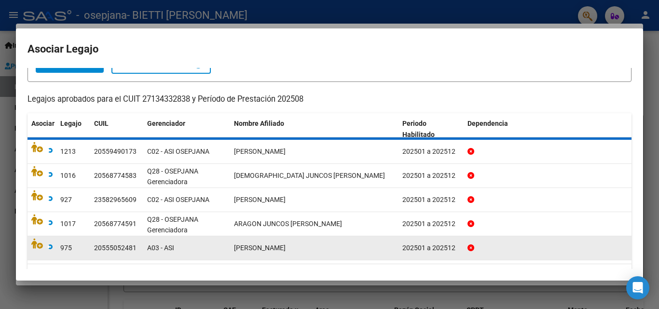
scroll to position [53, 0]
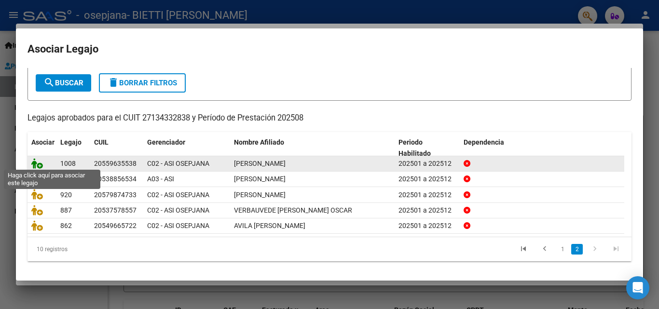
click at [33, 161] on icon at bounding box center [37, 163] width 12 height 11
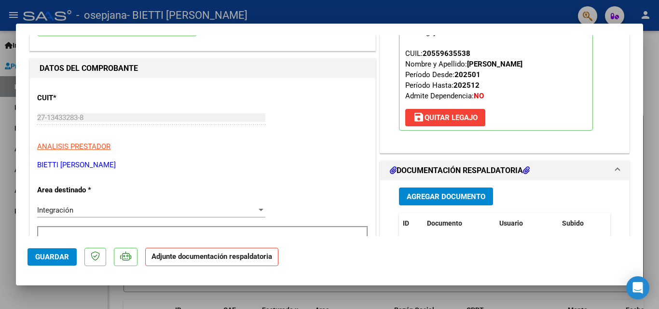
scroll to position [145, 0]
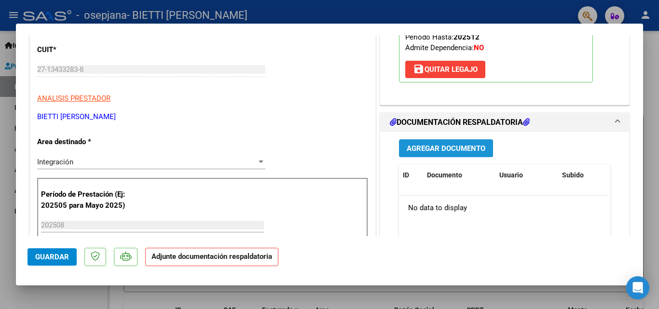
click at [436, 153] on span "Agregar Documento" at bounding box center [445, 148] width 79 height 9
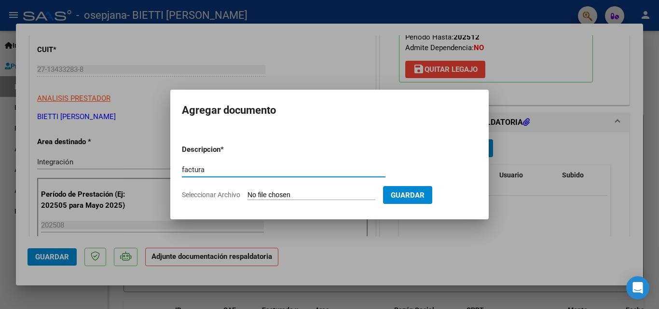
type input "factura"
click at [258, 196] on input "Seleccionar Archivo" at bounding box center [311, 195] width 128 height 9
type input "C:\fakepath\27134332838_006_00003_00003212.pdf"
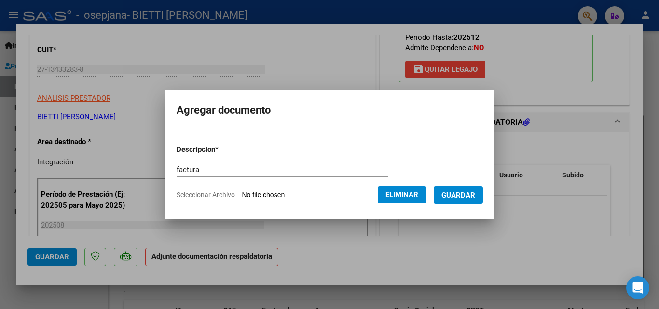
click at [465, 196] on span "Guardar" at bounding box center [458, 195] width 34 height 9
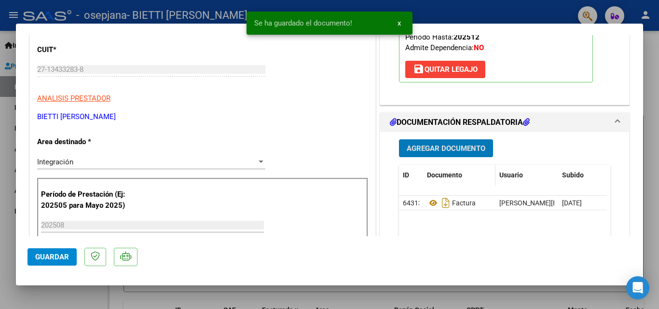
scroll to position [193, 0]
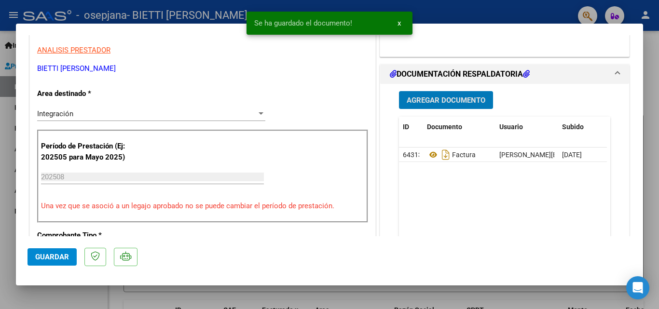
click at [442, 100] on span "Agregar Documento" at bounding box center [445, 100] width 79 height 9
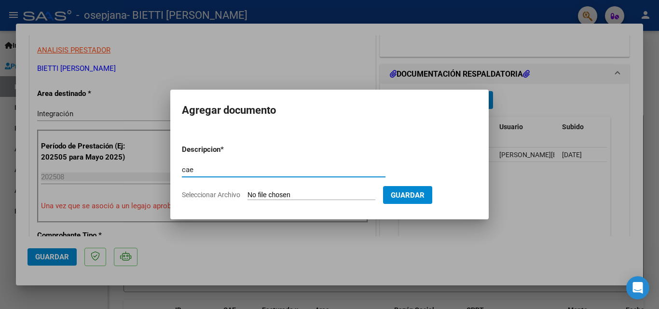
type input "cae"
click at [260, 193] on input "Seleccionar Archivo" at bounding box center [311, 195] width 128 height 9
type input "C:\fakepath\cae 3212.pdf"
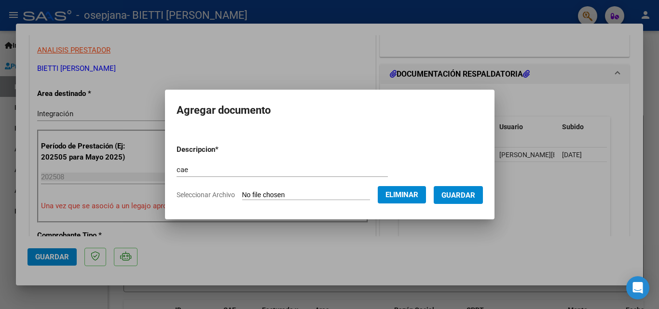
click at [468, 198] on span "Guardar" at bounding box center [458, 195] width 34 height 9
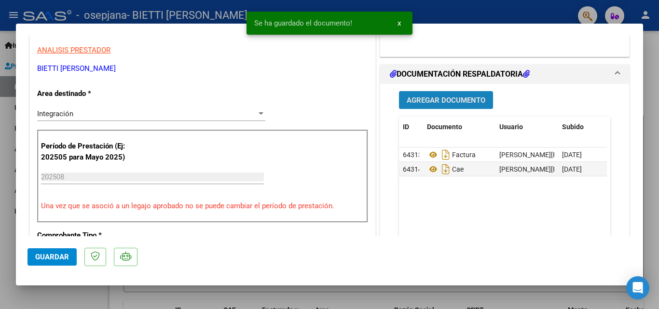
click at [438, 99] on span "Agregar Documento" at bounding box center [445, 100] width 79 height 9
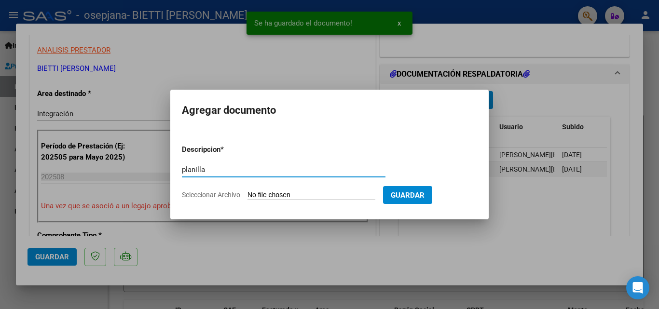
type input "planilla"
click at [254, 196] on input "Seleccionar Archivo" at bounding box center [311, 195] width 128 height 9
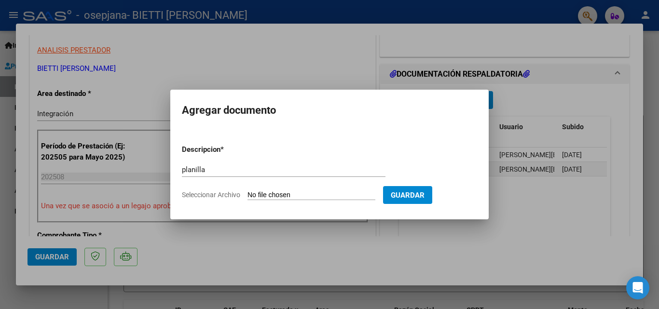
type input "C:\fakepath\[PERSON_NAME] .pdf"
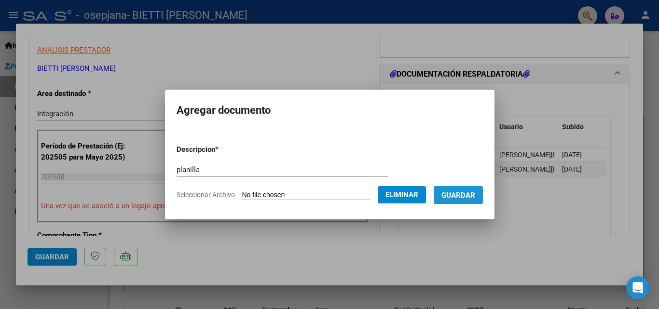
click at [475, 199] on span "Guardar" at bounding box center [458, 195] width 34 height 9
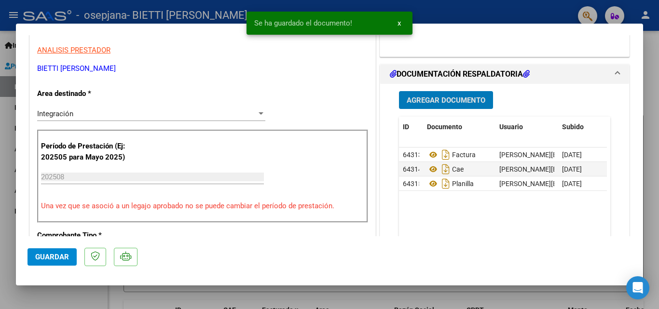
click at [436, 100] on span "Agregar Documento" at bounding box center [445, 100] width 79 height 9
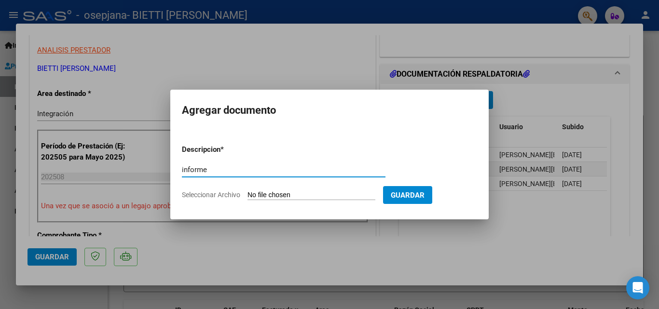
type input "informe"
click at [264, 195] on input "Seleccionar Archivo" at bounding box center [311, 195] width 128 height 9
type input "C:\fakepath\Informe [PERSON_NAME][DATE].docx"
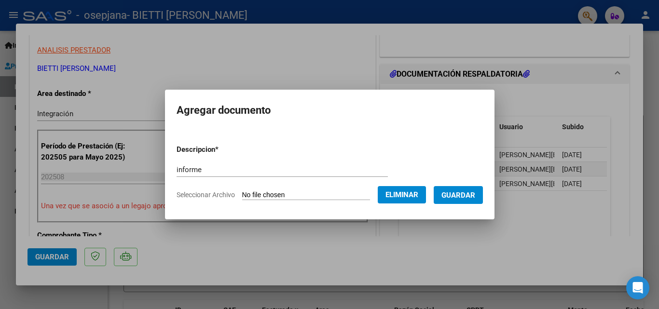
click at [462, 192] on span "Guardar" at bounding box center [458, 195] width 34 height 9
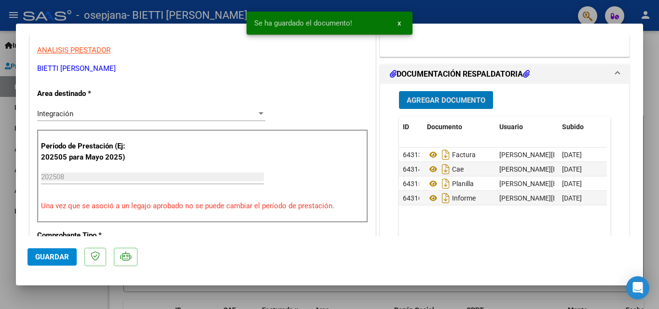
click at [444, 100] on span "Agregar Documento" at bounding box center [445, 100] width 79 height 9
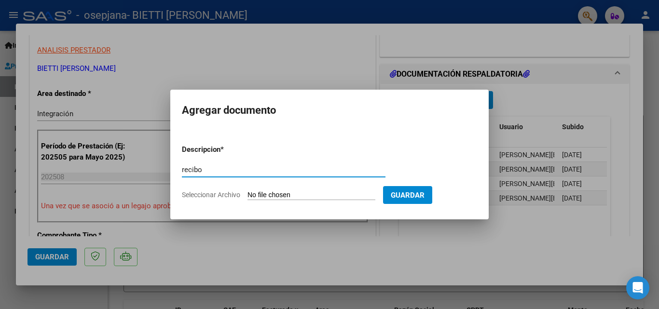
type input "recibo"
click at [269, 191] on input "Seleccionar Archivo" at bounding box center [311, 195] width 128 height 9
type input "C:\fakepath\rec osepjana fac 3094.pdf"
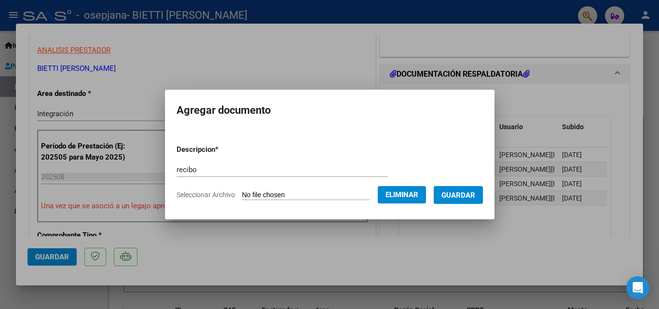
click at [470, 193] on span "Guardar" at bounding box center [458, 195] width 34 height 9
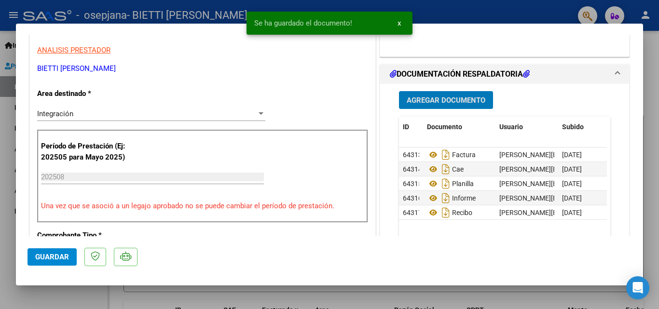
scroll to position [241, 0]
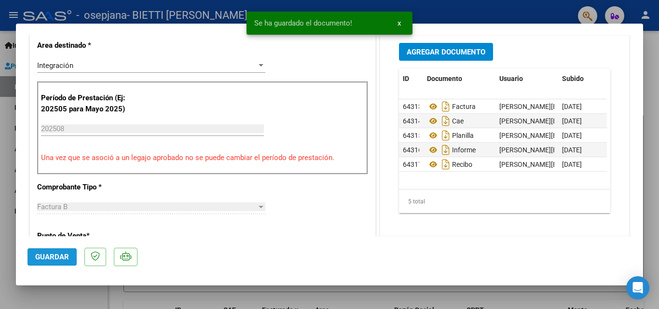
click at [58, 257] on span "Guardar" at bounding box center [52, 257] width 34 height 9
click at [12, 219] on div at bounding box center [329, 154] width 659 height 309
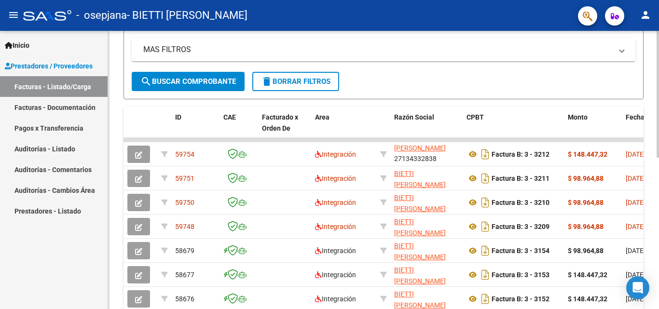
scroll to position [0, 0]
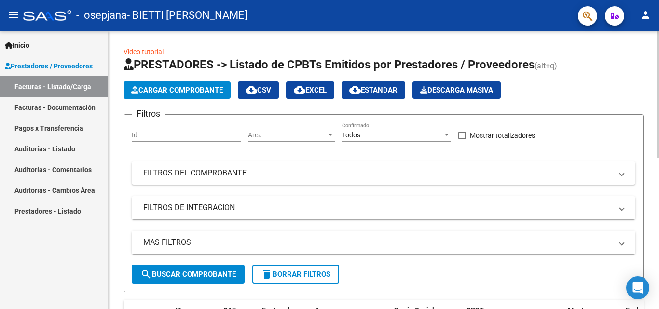
click at [179, 90] on span "Cargar Comprobante" at bounding box center [177, 90] width 92 height 9
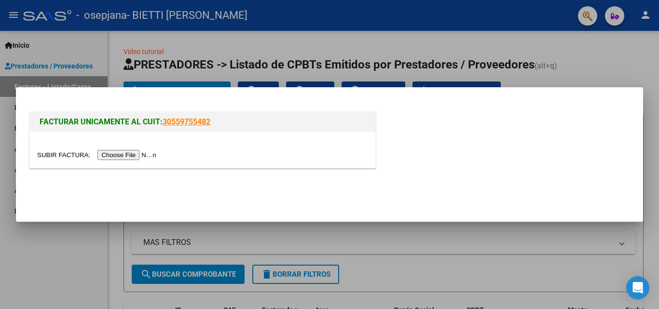
click at [135, 154] on input "file" at bounding box center [98, 155] width 122 height 10
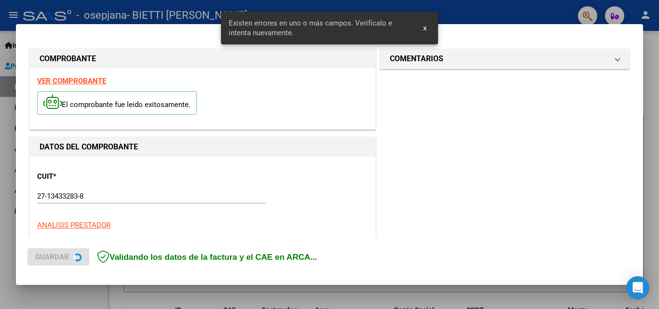
scroll to position [236, 0]
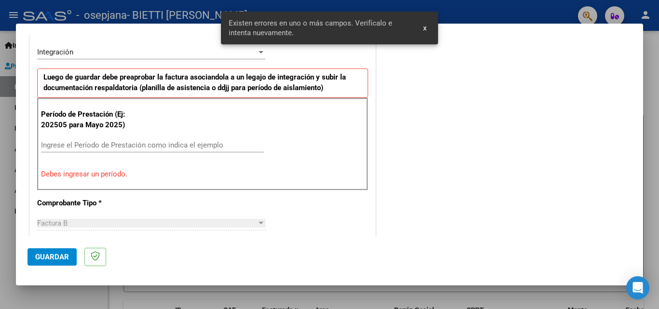
click at [126, 144] on input "Ingrese el Período de Prestación como indica el ejemplo" at bounding box center [152, 145] width 223 height 9
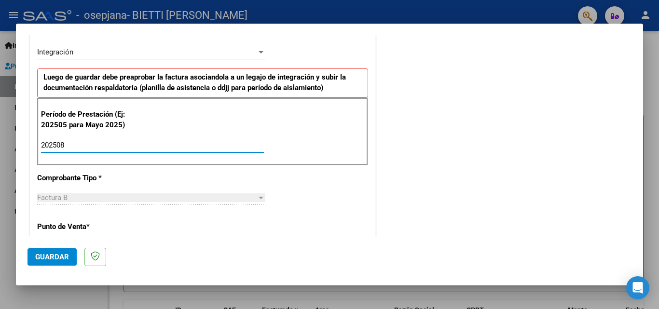
type input "202508"
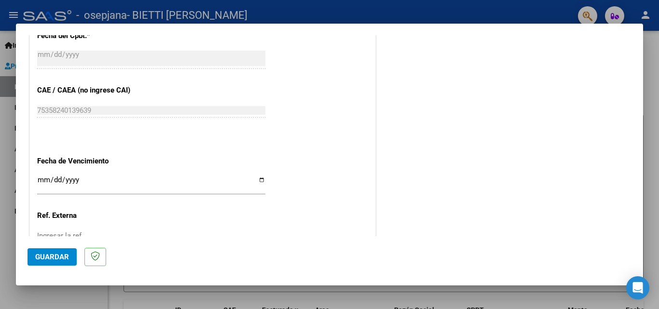
scroll to position [621, 0]
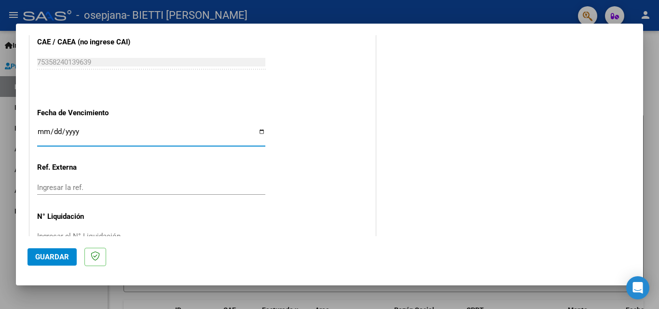
click at [258, 130] on input "Ingresar la fecha" at bounding box center [151, 135] width 228 height 15
type input "[DATE]"
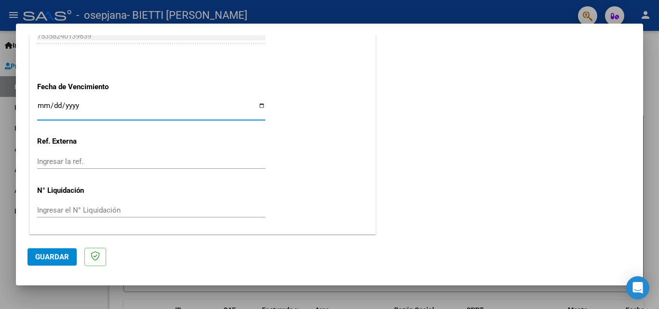
click at [62, 261] on span "Guardar" at bounding box center [52, 257] width 34 height 9
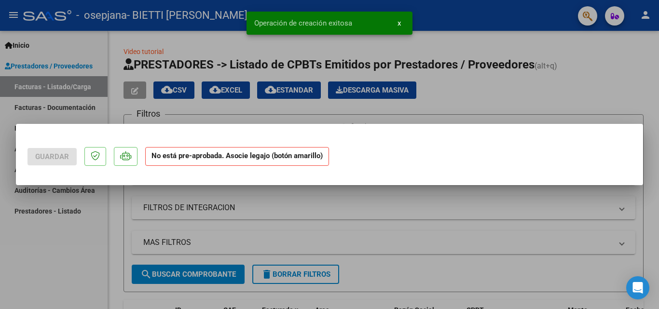
scroll to position [0, 0]
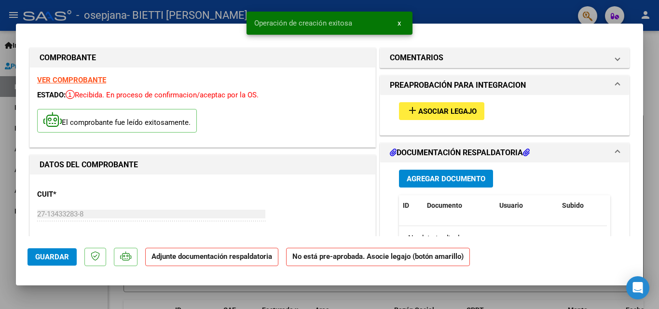
click at [418, 111] on span "Asociar Legajo" at bounding box center [447, 111] width 58 height 9
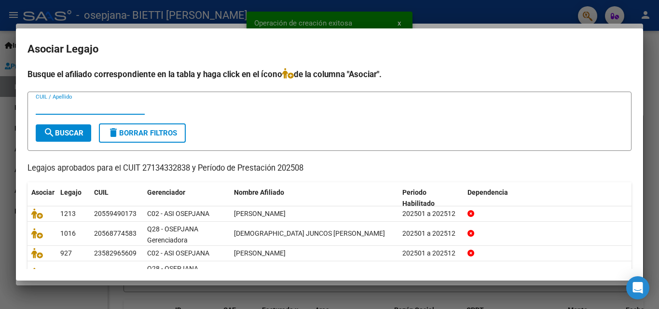
scroll to position [69, 0]
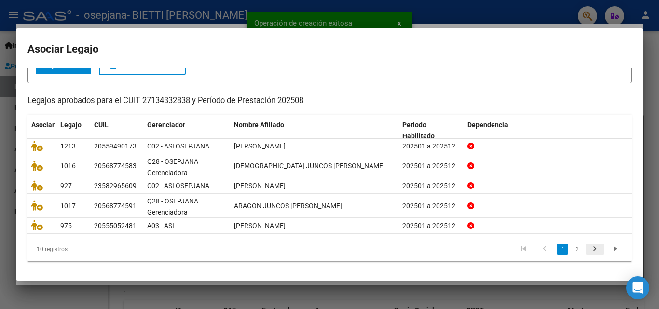
click at [590, 249] on icon "go to next page" at bounding box center [594, 250] width 13 height 12
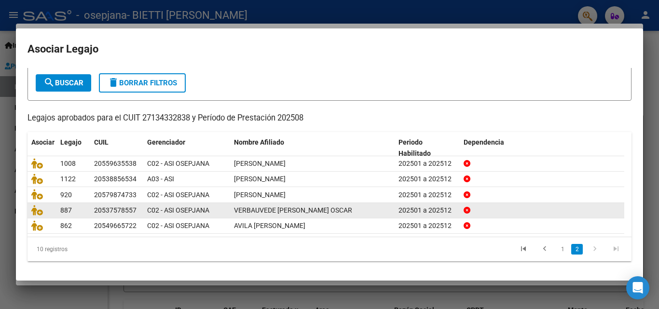
scroll to position [53, 0]
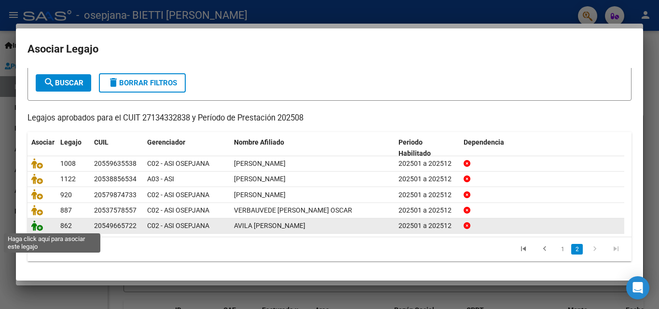
click at [32, 229] on icon at bounding box center [37, 225] width 12 height 11
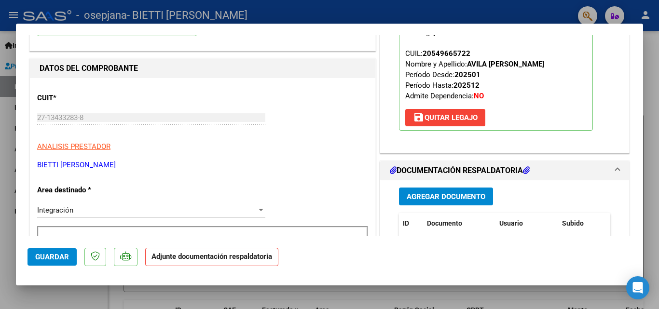
scroll to position [145, 0]
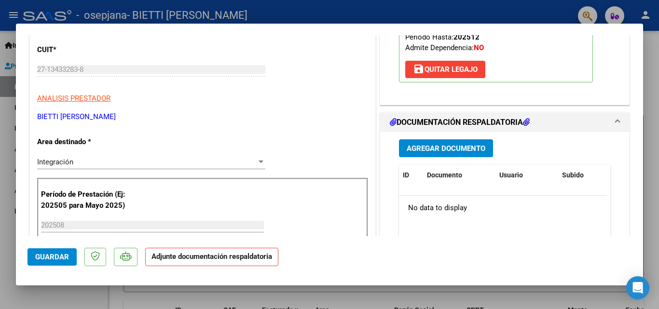
click at [451, 151] on span "Agregar Documento" at bounding box center [445, 148] width 79 height 9
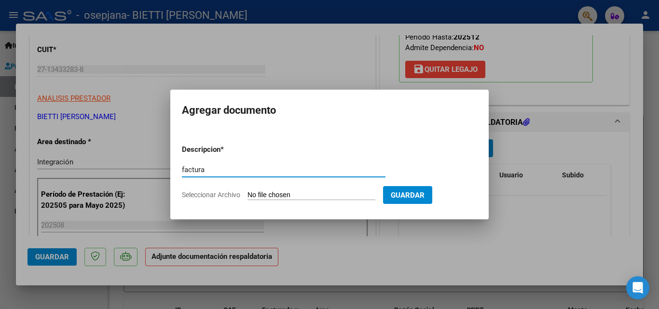
type input "factura"
click at [265, 195] on input "Seleccionar Archivo" at bounding box center [311, 195] width 128 height 9
type input "C:\fakepath\27134332838_006_00003_00003213.pdf"
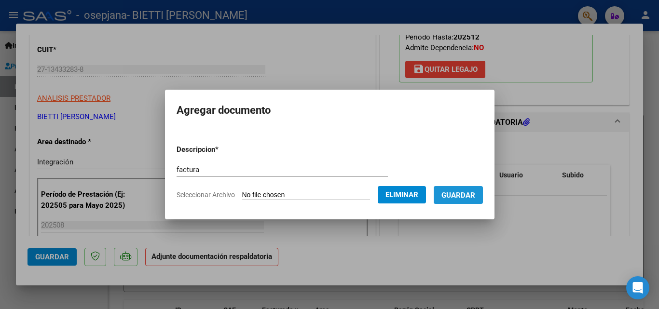
click at [474, 196] on span "Guardar" at bounding box center [458, 195] width 34 height 9
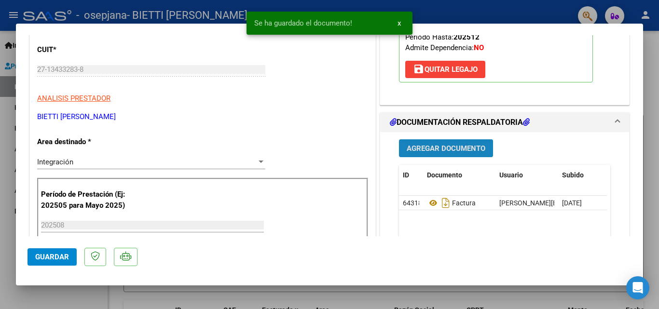
click at [439, 152] on span "Agregar Documento" at bounding box center [445, 148] width 79 height 9
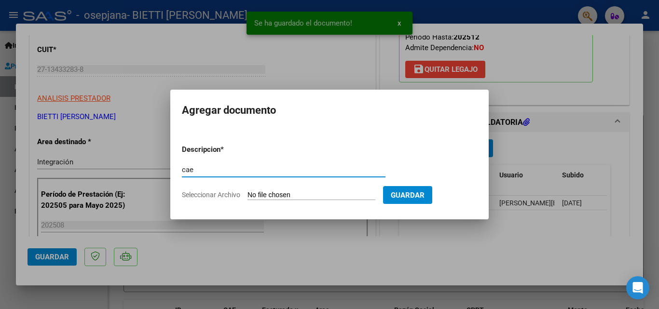
type input "cae"
click at [259, 196] on input "Seleccionar Archivo" at bounding box center [311, 195] width 128 height 9
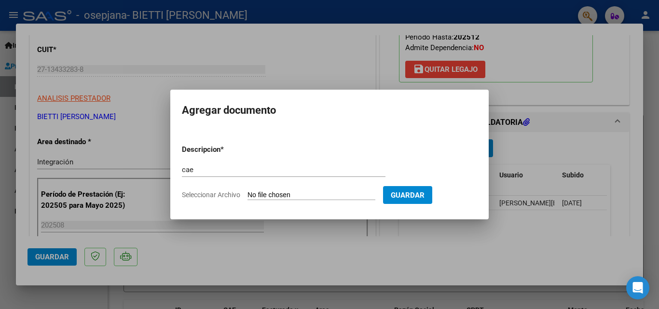
type input "C:\fakepath\CAE 3213.pdf"
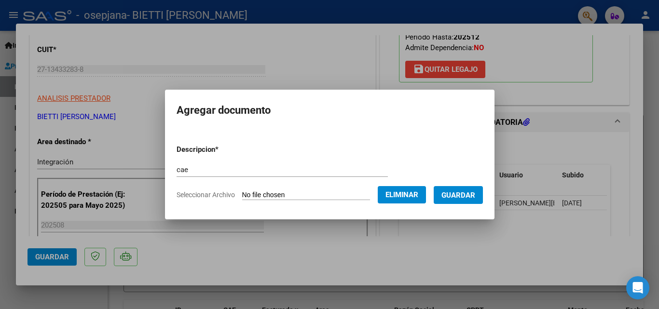
click at [474, 198] on span "Guardar" at bounding box center [458, 195] width 34 height 9
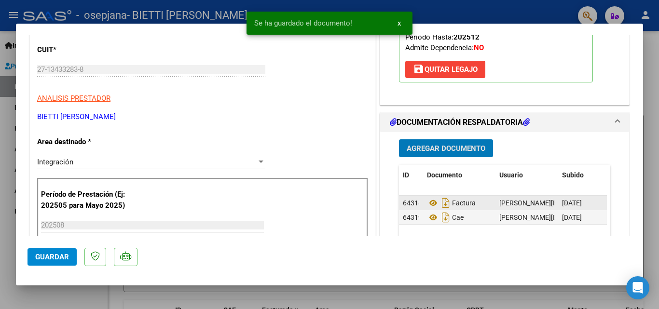
scroll to position [193, 0]
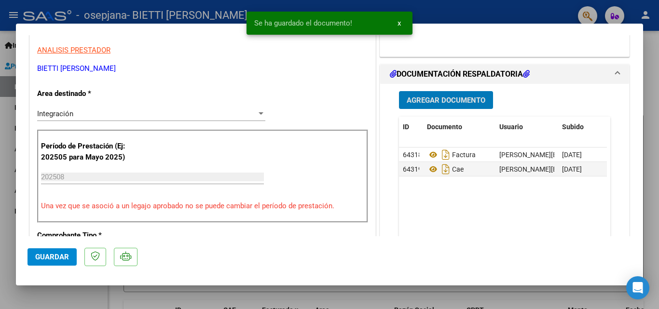
click at [454, 102] on span "Agregar Documento" at bounding box center [445, 100] width 79 height 9
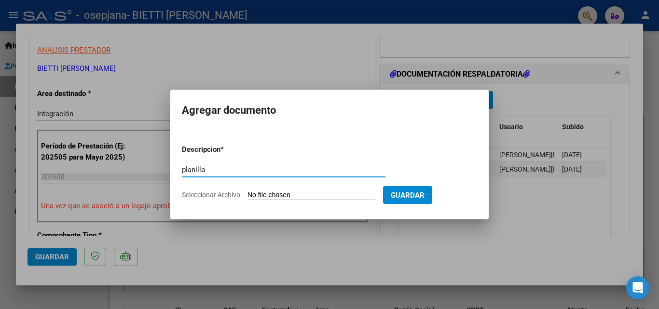
type input "planilla"
click at [271, 191] on input "Seleccionar Archivo" at bounding box center [311, 195] width 128 height 9
type input "C:\fakepath\[GEOGRAPHIC_DATA] agosto .pdf"
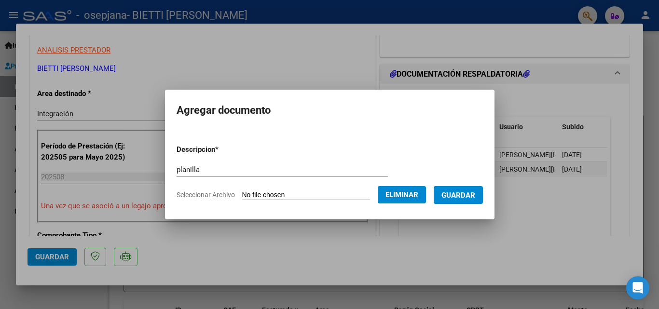
click at [472, 198] on span "Guardar" at bounding box center [458, 195] width 34 height 9
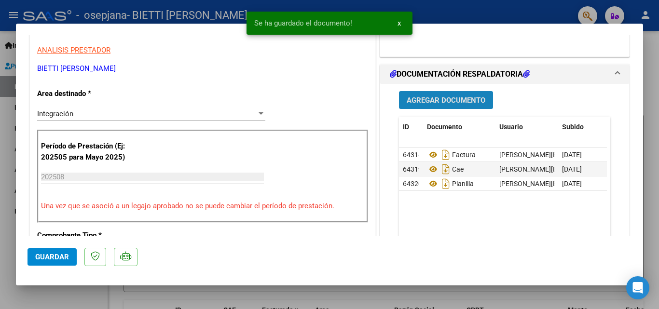
click at [458, 99] on span "Agregar Documento" at bounding box center [445, 100] width 79 height 9
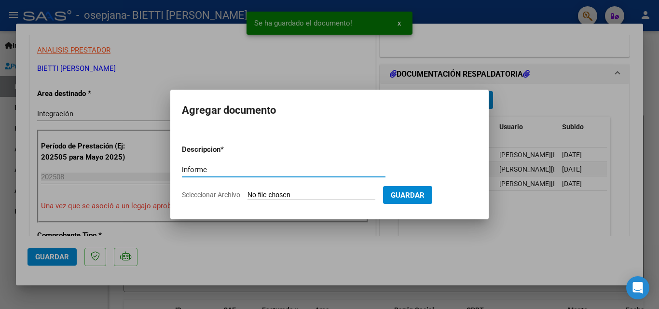
type input "informe"
click at [266, 194] on input "Seleccionar Archivo" at bounding box center [311, 195] width 128 height 9
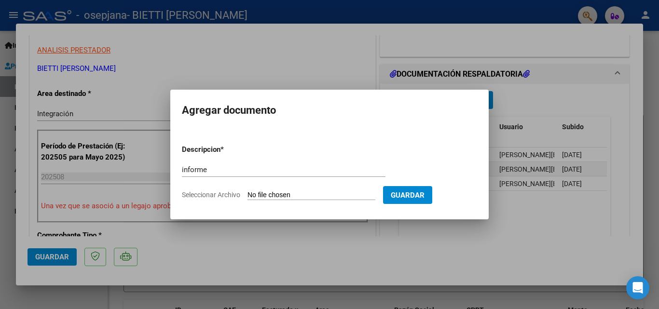
type input "C:\fakepath\Informe [PERSON_NAME] [DATE].docx"
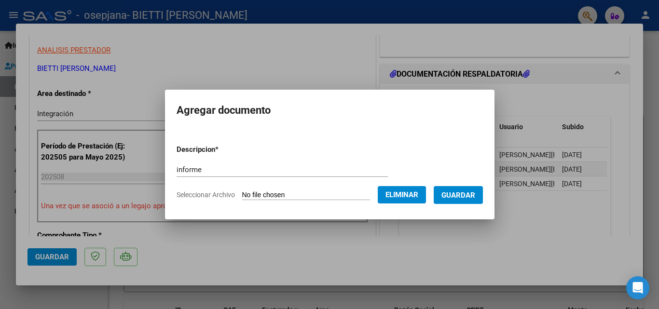
click at [464, 198] on span "Guardar" at bounding box center [458, 195] width 34 height 9
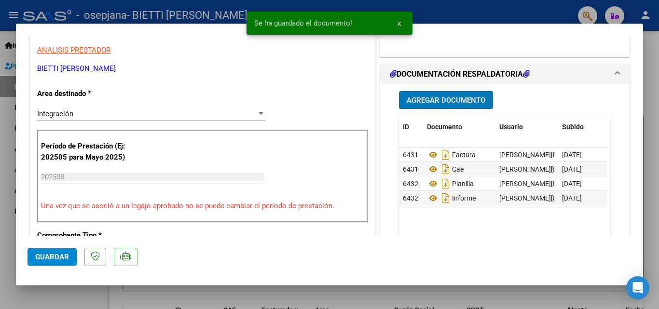
click at [437, 101] on span "Agregar Documento" at bounding box center [445, 100] width 79 height 9
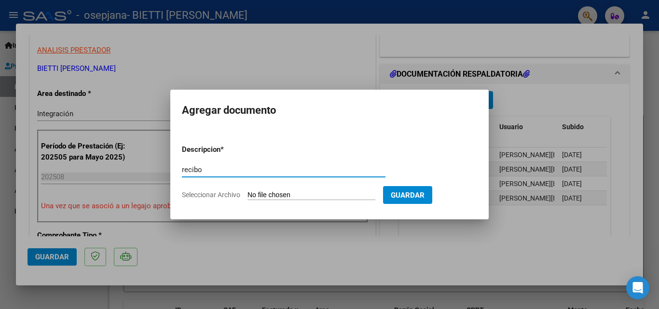
type input "recibo"
click at [285, 194] on input "Seleccionar Archivo" at bounding box center [311, 195] width 128 height 9
type input "C:\fakepath\rec osepjana fac 3093.pdf"
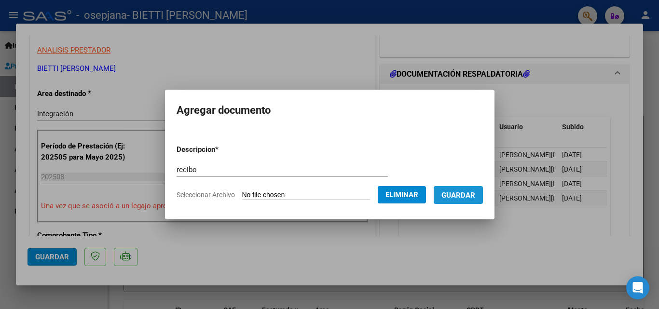
click at [472, 196] on span "Guardar" at bounding box center [458, 195] width 34 height 9
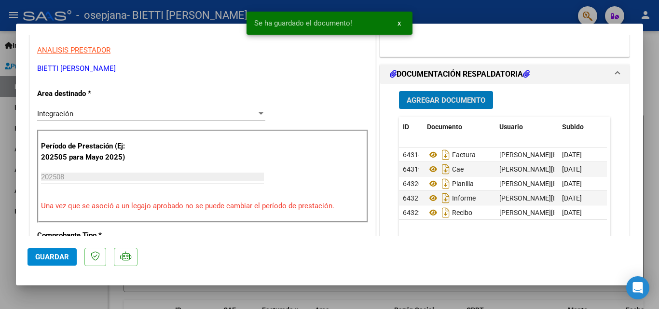
click at [50, 257] on span "Guardar" at bounding box center [52, 257] width 34 height 9
click at [12, 213] on div at bounding box center [329, 154] width 659 height 309
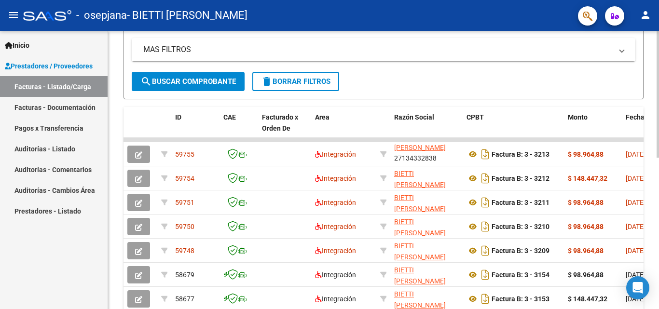
scroll to position [48, 0]
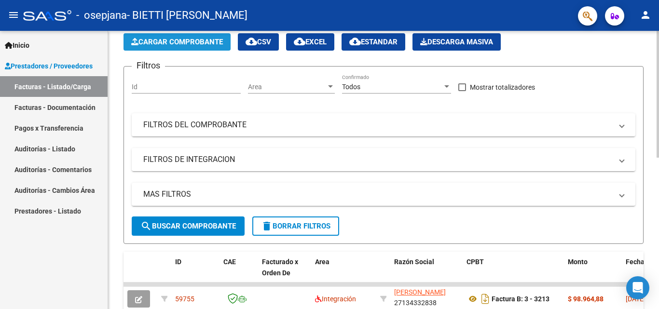
click at [197, 45] on span "Cargar Comprobante" at bounding box center [177, 42] width 92 height 9
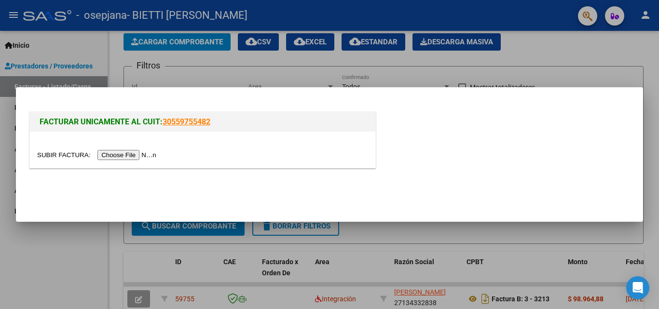
click at [136, 154] on input "file" at bounding box center [98, 155] width 122 height 10
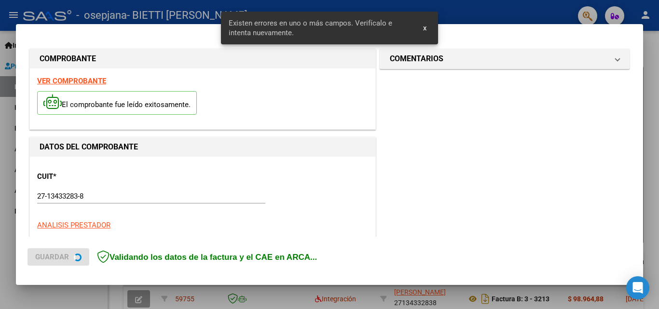
scroll to position [236, 0]
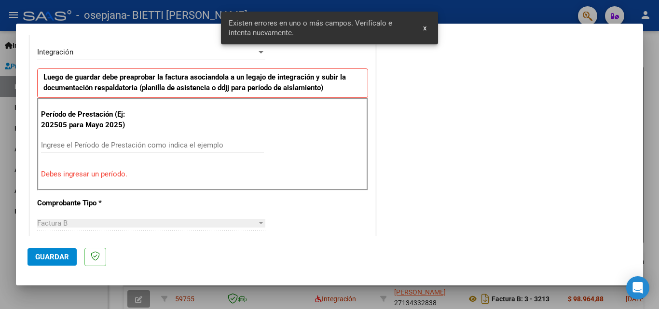
click at [202, 148] on input "Ingrese el Período de Prestación como indica el ejemplo" at bounding box center [152, 145] width 223 height 9
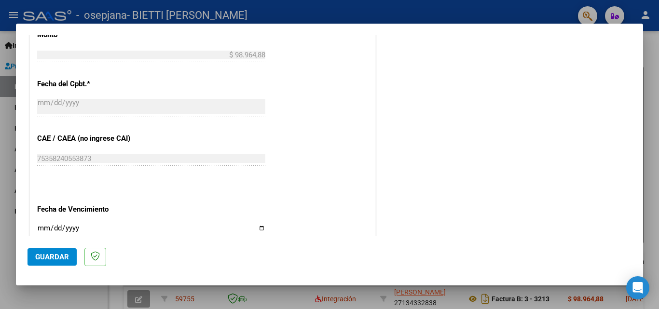
scroll to position [621, 0]
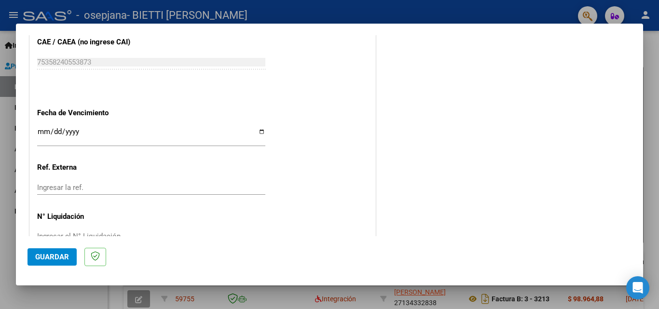
type input "202508"
click at [255, 132] on input "Ingresar la fecha" at bounding box center [151, 135] width 228 height 15
type input "[DATE]"
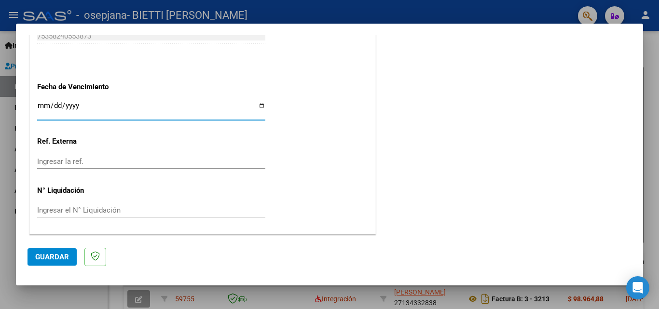
click at [45, 259] on span "Guardar" at bounding box center [52, 257] width 34 height 9
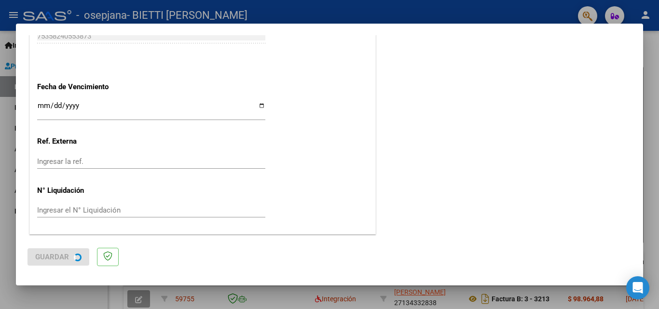
scroll to position [0, 0]
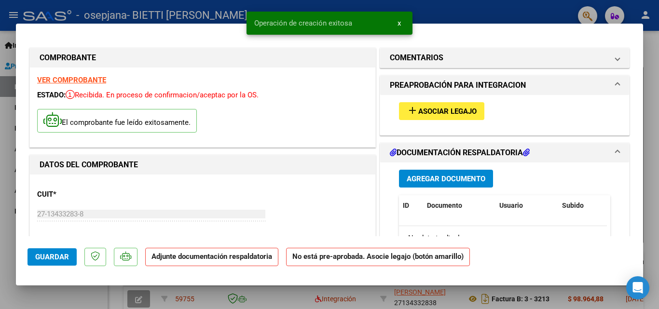
click at [441, 110] on span "Asociar Legajo" at bounding box center [447, 111] width 58 height 9
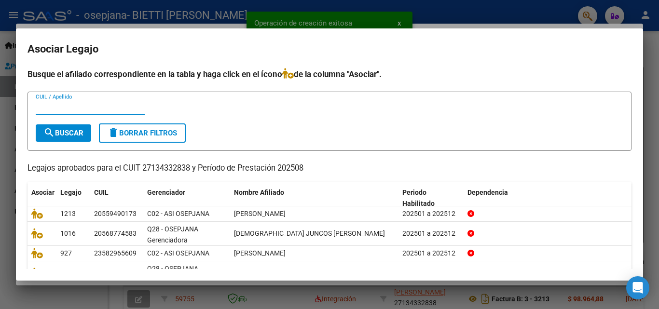
scroll to position [69, 0]
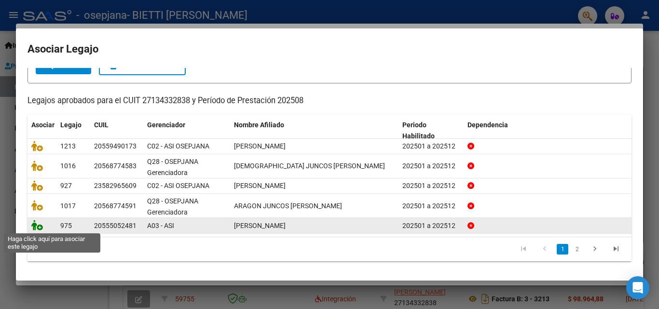
click at [33, 222] on icon at bounding box center [37, 225] width 12 height 11
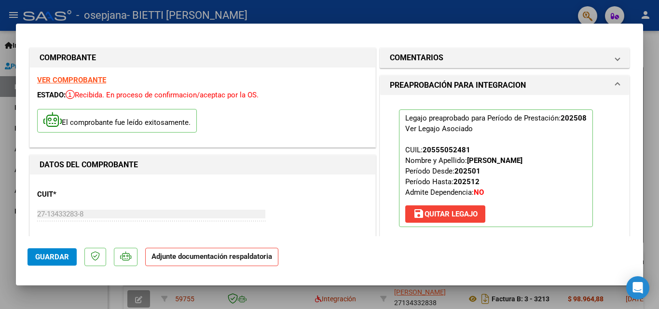
scroll to position [193, 0]
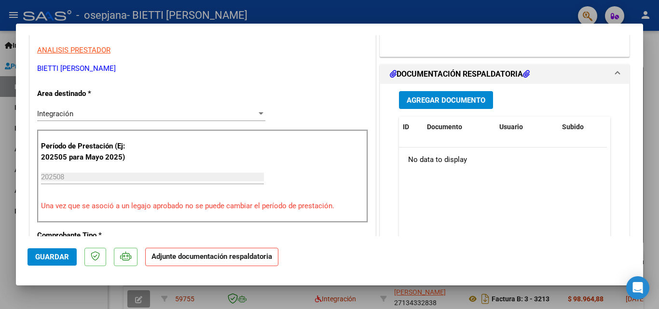
click at [437, 96] on span "Agregar Documento" at bounding box center [445, 100] width 79 height 9
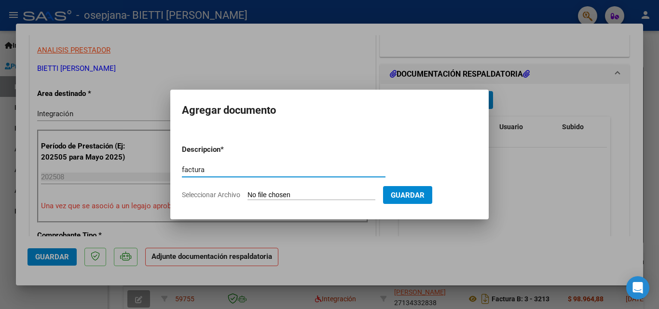
type input "factura"
click at [257, 196] on input "Seleccionar Archivo" at bounding box center [311, 195] width 128 height 9
type input "C:\fakepath\27134332838_006_00003_00003214.pdf"
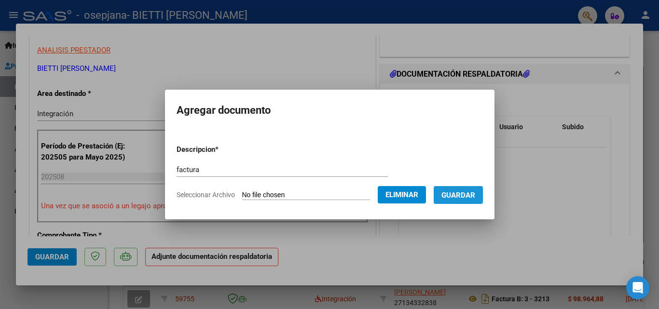
click at [474, 197] on span "Guardar" at bounding box center [458, 195] width 34 height 9
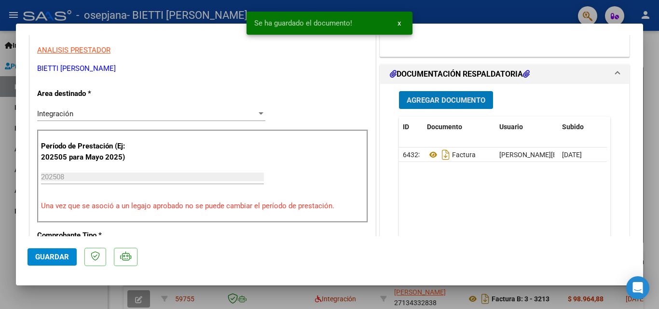
click at [444, 100] on span "Agregar Documento" at bounding box center [445, 100] width 79 height 9
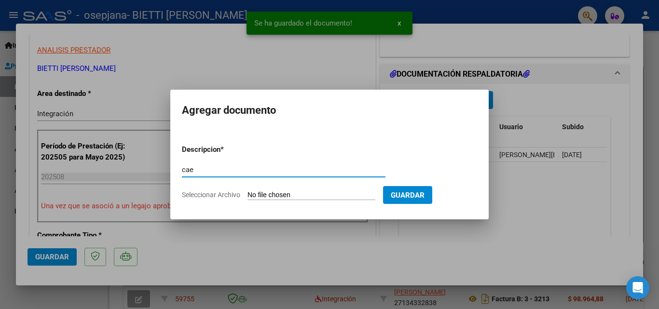
type input "cae"
click at [270, 193] on input "Seleccionar Archivo" at bounding box center [311, 195] width 128 height 9
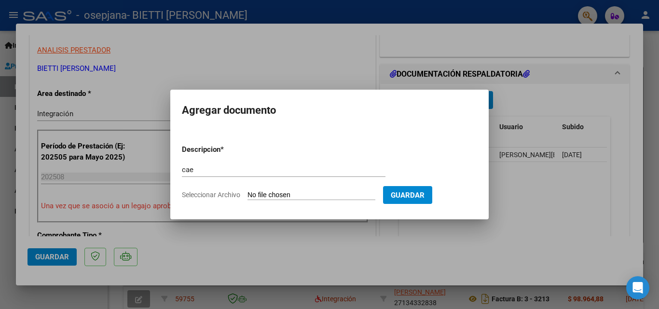
type input "C:\fakepath\cae 3214.pdf"
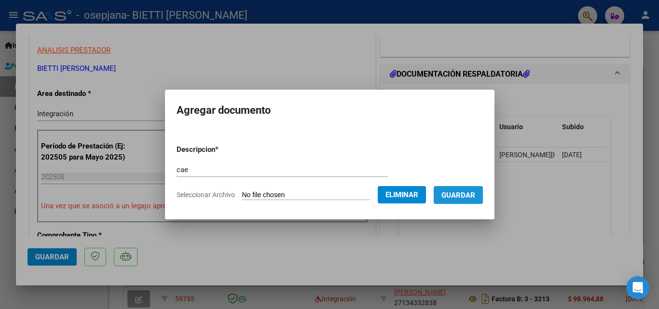
click at [473, 197] on span "Guardar" at bounding box center [458, 195] width 34 height 9
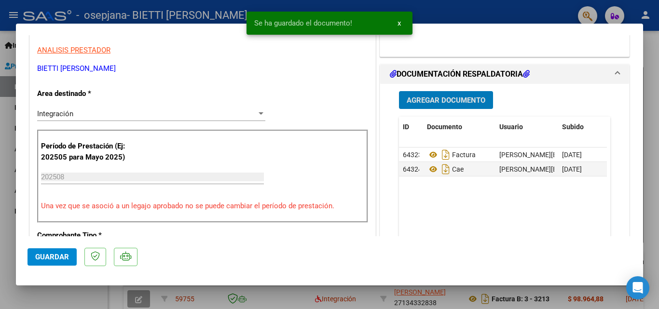
click at [448, 103] on span "Agregar Documento" at bounding box center [445, 100] width 79 height 9
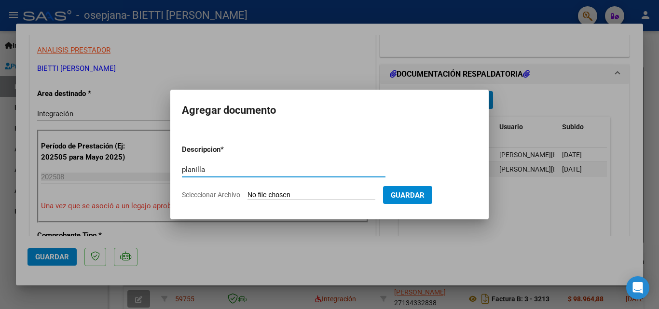
type input "planilla"
click at [267, 195] on input "Seleccionar Archivo" at bounding box center [311, 195] width 128 height 9
type input "C:\fakepath\[PERSON_NAME] .pdf"
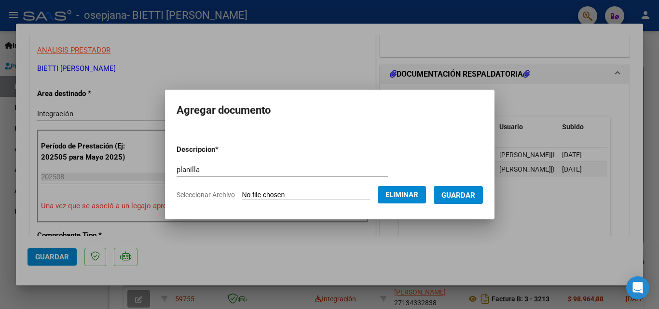
click at [459, 193] on span "Guardar" at bounding box center [458, 195] width 34 height 9
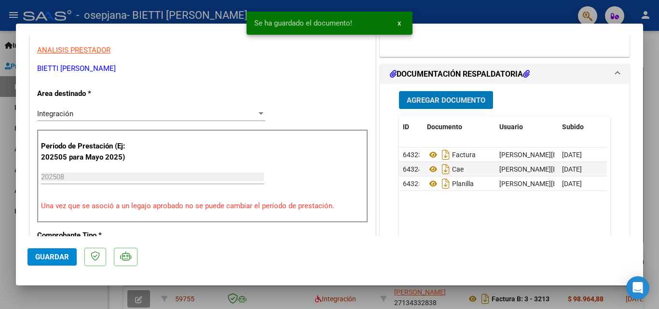
click at [439, 95] on button "Agregar Documento" at bounding box center [446, 100] width 94 height 18
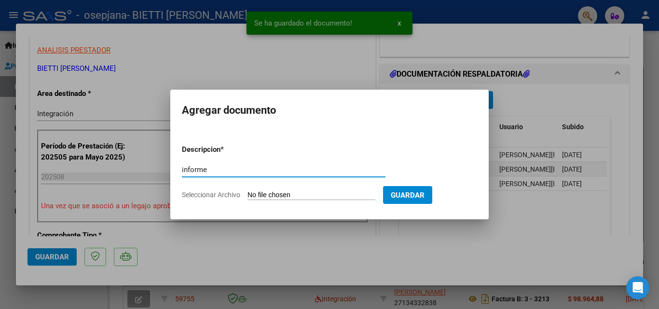
type input "informe"
click at [265, 193] on input "Seleccionar Archivo" at bounding box center [311, 195] width 128 height 9
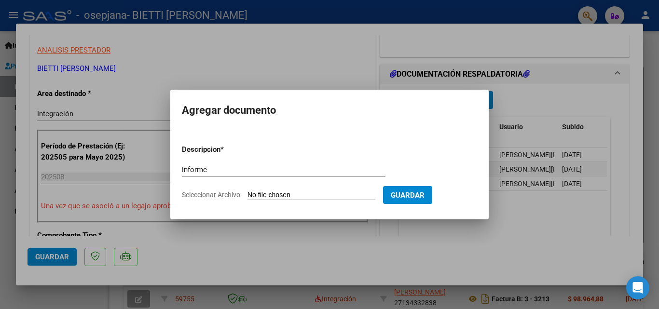
type input "C:\fakepath\informe [PERSON_NAME][DATE].docx"
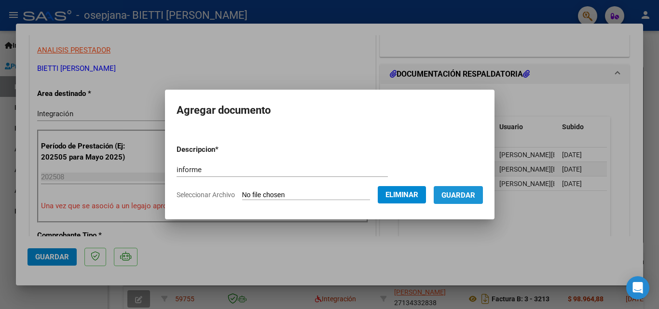
click at [475, 199] on span "Guardar" at bounding box center [458, 195] width 34 height 9
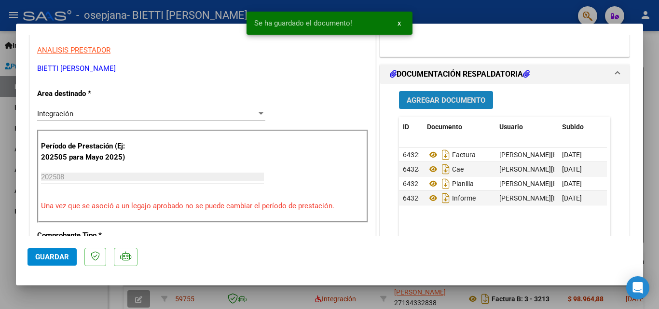
click at [437, 100] on span "Agregar Documento" at bounding box center [445, 100] width 79 height 9
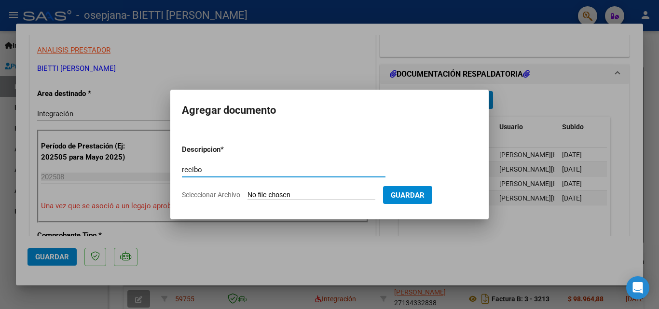
type input "recibo"
click at [260, 196] on input "Seleccionar Archivo" at bounding box center [311, 195] width 128 height 9
type input "C:\fakepath\rec osepjana fac 3092.pdf"
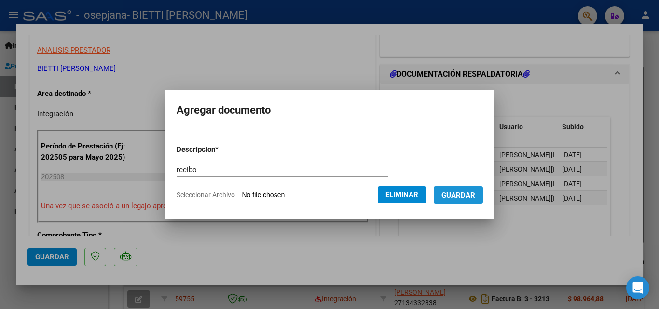
click at [462, 191] on span "Guardar" at bounding box center [458, 195] width 34 height 9
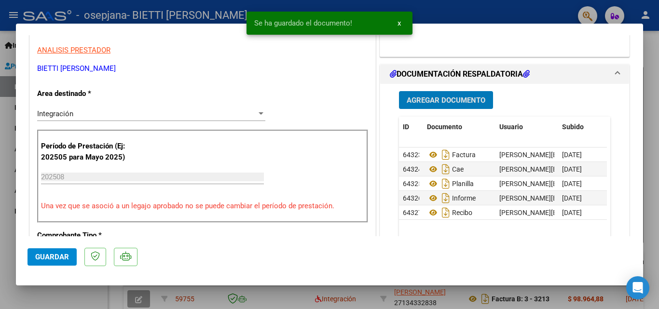
click at [55, 256] on span "Guardar" at bounding box center [52, 257] width 34 height 9
click at [10, 234] on div at bounding box center [329, 154] width 659 height 309
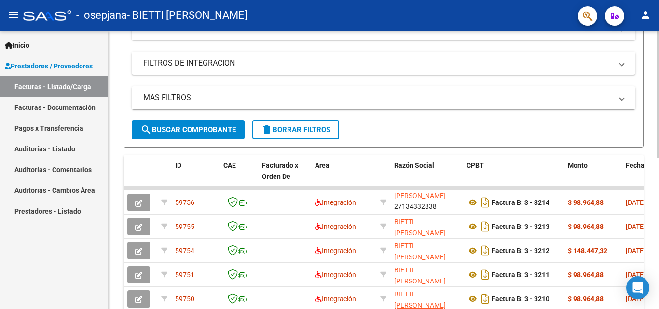
scroll to position [48, 0]
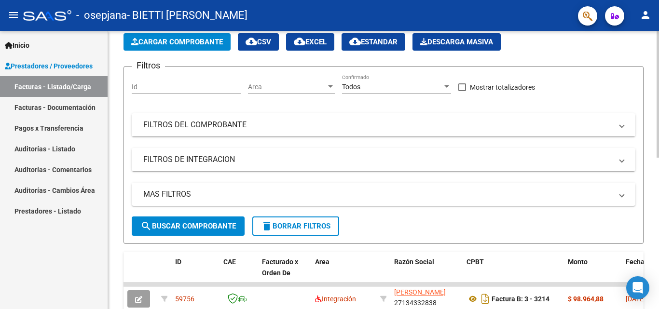
click at [209, 45] on span "Cargar Comprobante" at bounding box center [177, 42] width 92 height 9
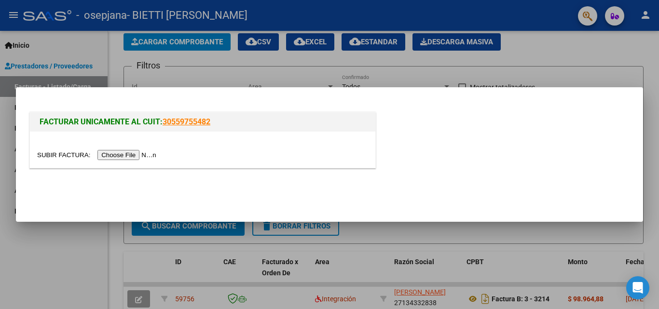
click at [135, 152] on input "file" at bounding box center [98, 155] width 122 height 10
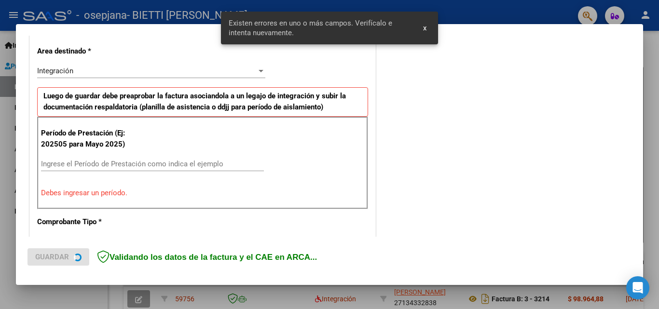
scroll to position [236, 0]
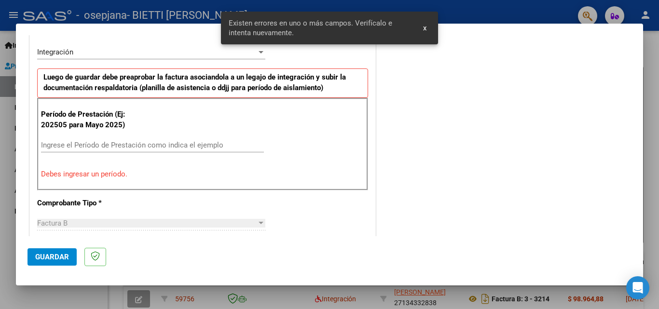
click at [423, 28] on span "x" at bounding box center [424, 28] width 3 height 9
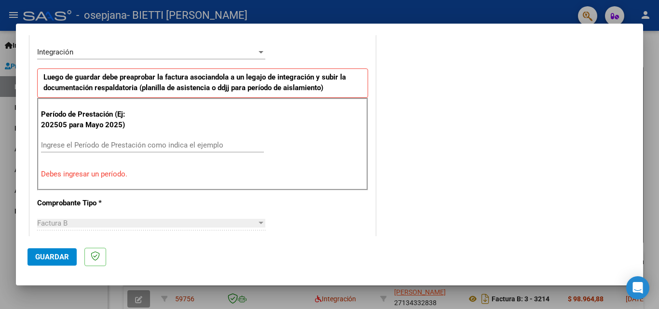
scroll to position [284, 0]
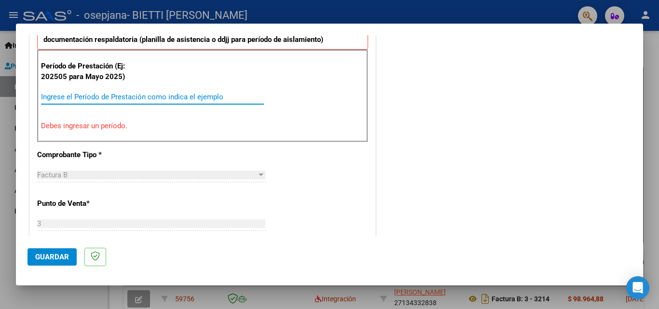
click at [112, 95] on input "Ingrese el Período de Prestación como indica el ejemplo" at bounding box center [152, 97] width 223 height 9
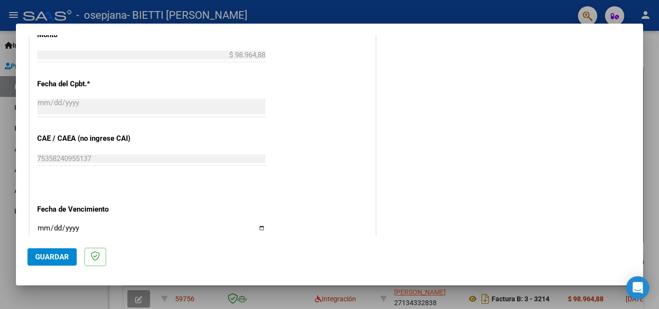
scroll to position [621, 0]
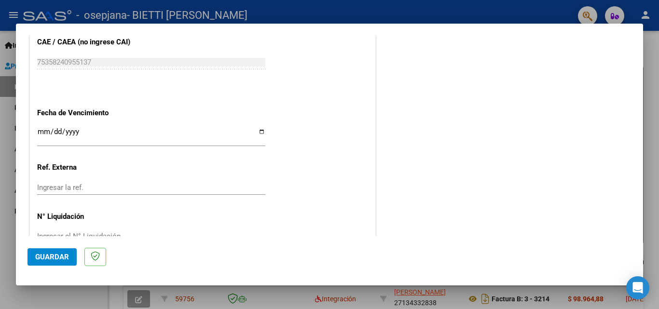
type input "202508"
click at [260, 131] on input "Ingresar la fecha" at bounding box center [151, 135] width 228 height 15
type input "[DATE]"
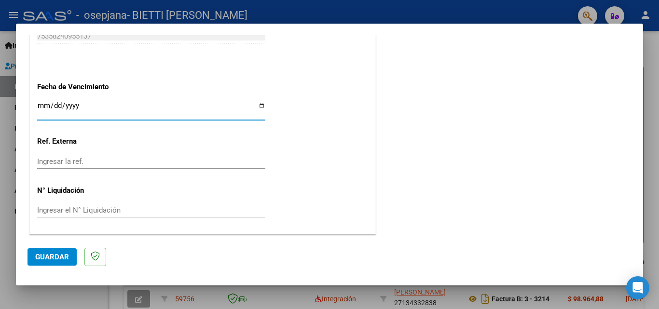
click at [58, 250] on button "Guardar" at bounding box center [51, 256] width 49 height 17
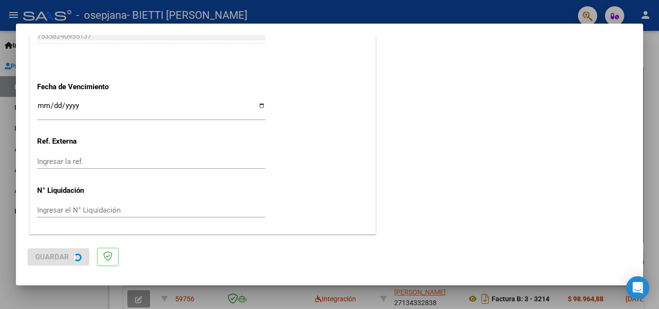
scroll to position [0, 0]
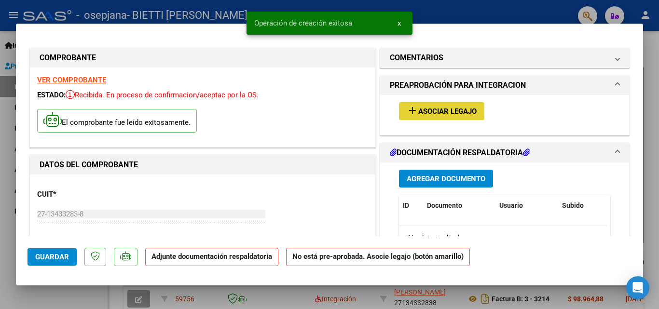
click at [444, 110] on span "Asociar Legajo" at bounding box center [447, 111] width 58 height 9
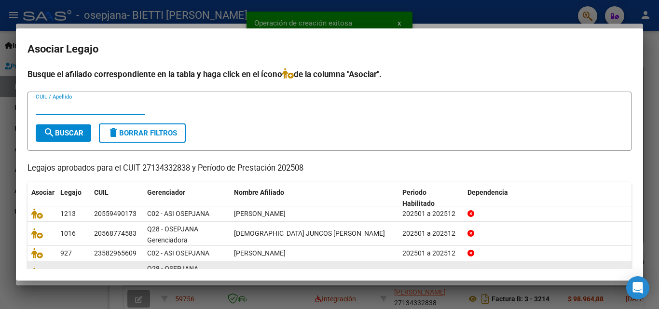
scroll to position [69, 0]
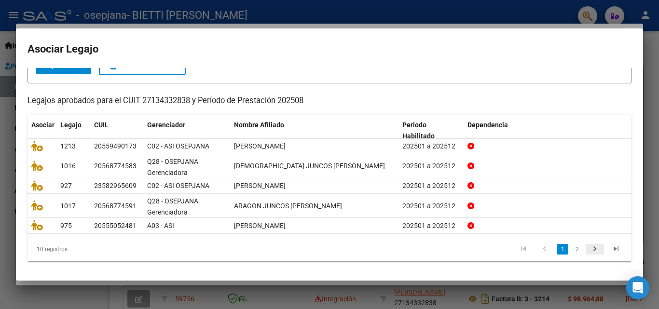
click at [588, 251] on icon "go to next page" at bounding box center [594, 250] width 13 height 12
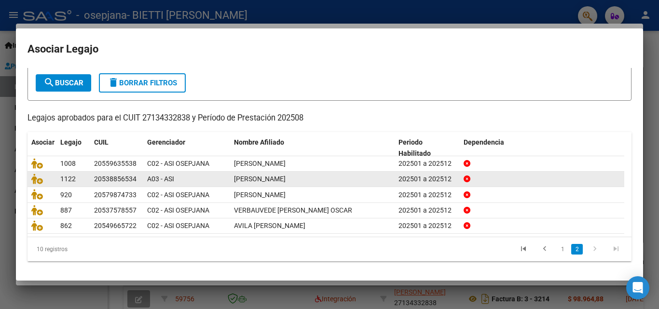
scroll to position [53, 0]
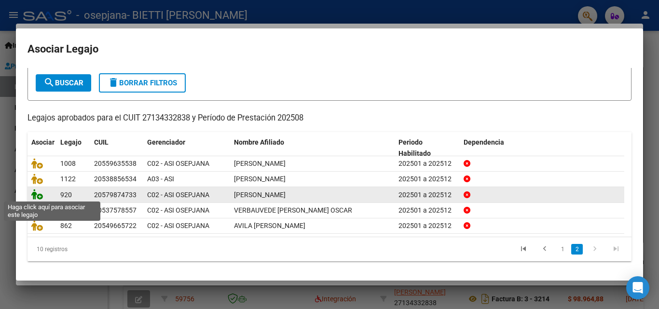
click at [40, 192] on icon at bounding box center [37, 194] width 12 height 11
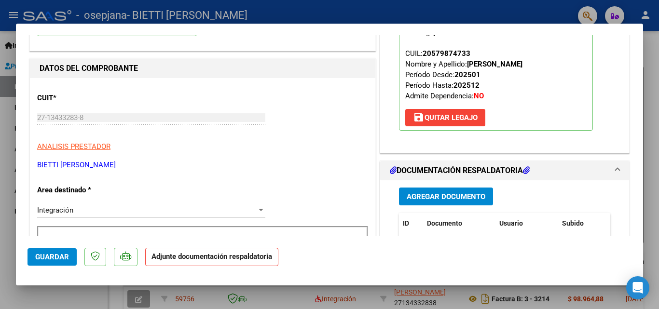
scroll to position [193, 0]
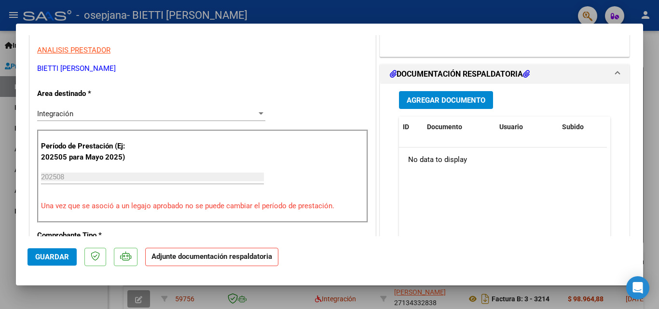
click at [431, 101] on span "Agregar Documento" at bounding box center [445, 100] width 79 height 9
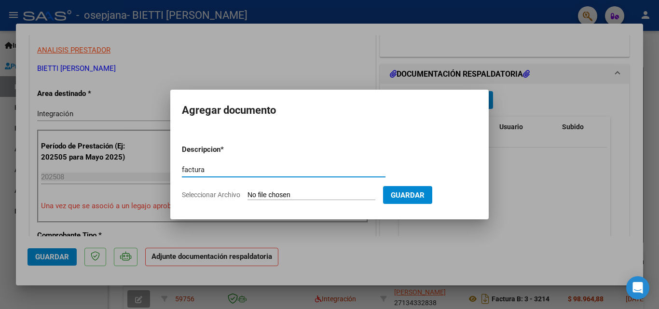
type input "factura"
click at [253, 192] on input "Seleccionar Archivo" at bounding box center [311, 195] width 128 height 9
type input "C:\fakepath\27134332838_006_00003_00003215.pdf"
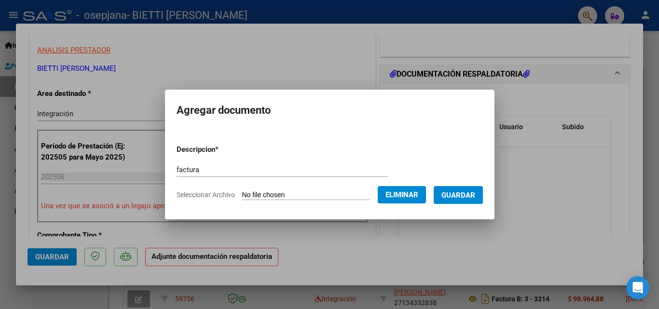
click at [473, 198] on span "Guardar" at bounding box center [458, 195] width 34 height 9
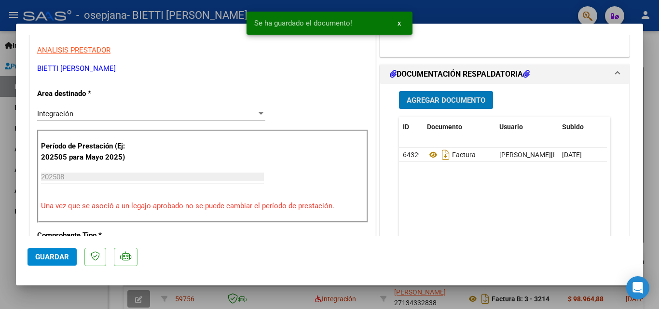
click at [440, 101] on span "Agregar Documento" at bounding box center [445, 100] width 79 height 9
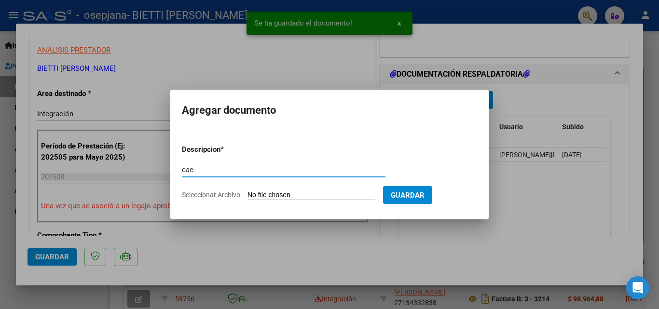
type input "cae"
click at [262, 193] on input "Seleccionar Archivo" at bounding box center [311, 195] width 128 height 9
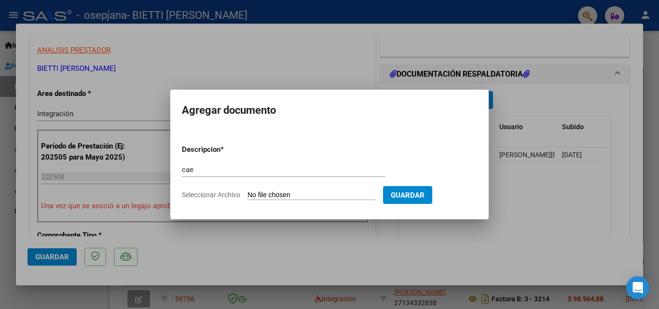
type input "C:\fakepath\cae 3215.pdf"
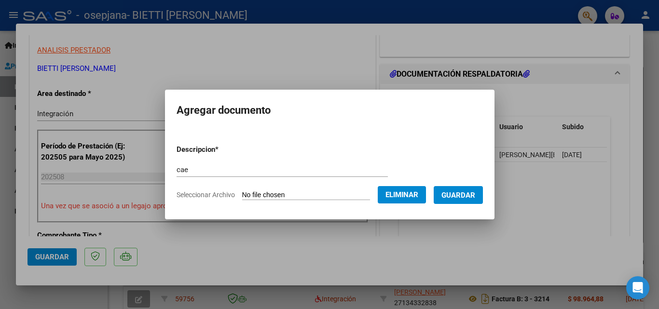
click at [468, 200] on button "Guardar" at bounding box center [457, 195] width 49 height 18
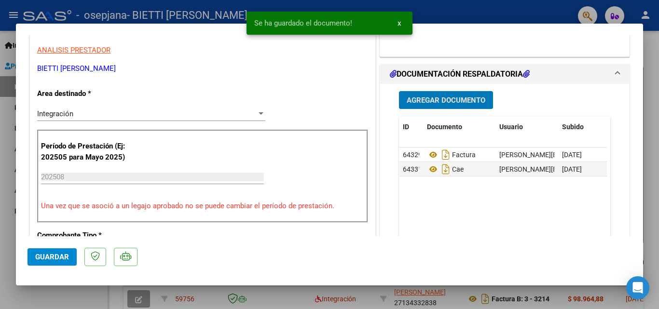
click at [443, 105] on button "Agregar Documento" at bounding box center [446, 100] width 94 height 18
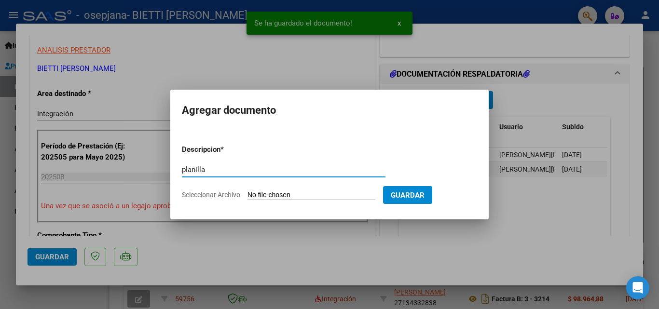
type input "planilla"
click at [271, 195] on input "Seleccionar Archivo" at bounding box center [311, 195] width 128 height 9
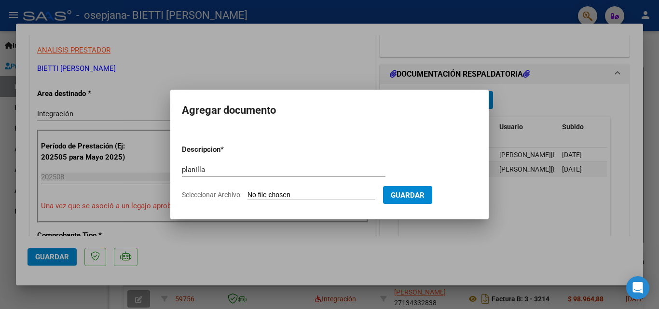
type input "C:\fakepath\[PERSON_NAME] .pdf"
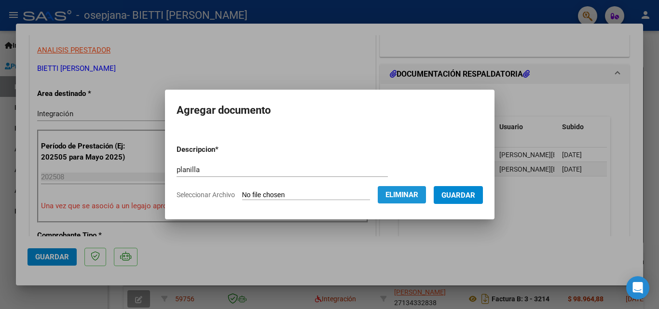
click at [418, 198] on span "Eliminar" at bounding box center [401, 194] width 33 height 9
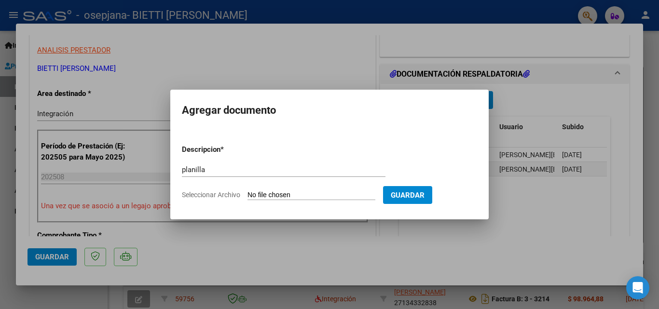
click at [262, 195] on input "Seleccionar Archivo" at bounding box center [311, 195] width 128 height 9
type input "C:\fakepath\[PERSON_NAME] .pdf"
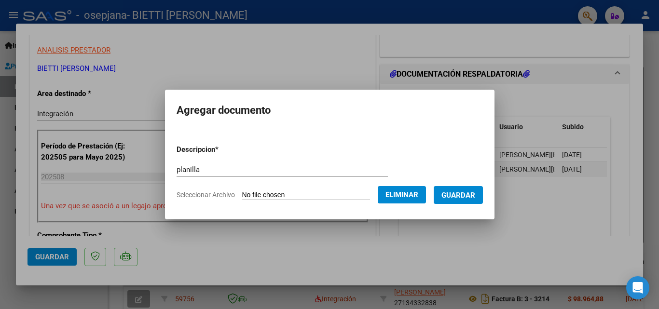
click at [475, 198] on span "Guardar" at bounding box center [458, 195] width 34 height 9
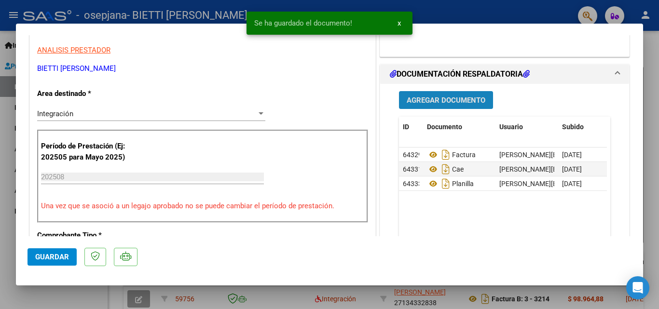
click at [466, 93] on button "Agregar Documento" at bounding box center [446, 100] width 94 height 18
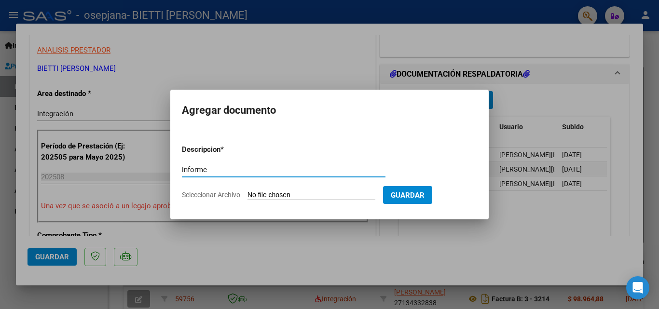
type input "informe"
click at [264, 198] on input "Seleccionar Archivo" at bounding box center [311, 195] width 128 height 9
type input "C:\fakepath\Informe [PERSON_NAME][DATE].docx"
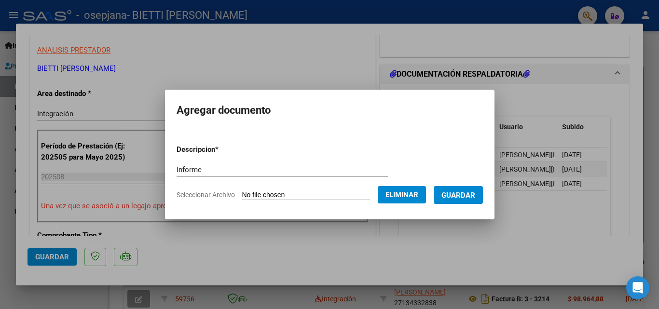
click at [464, 195] on span "Guardar" at bounding box center [458, 195] width 34 height 9
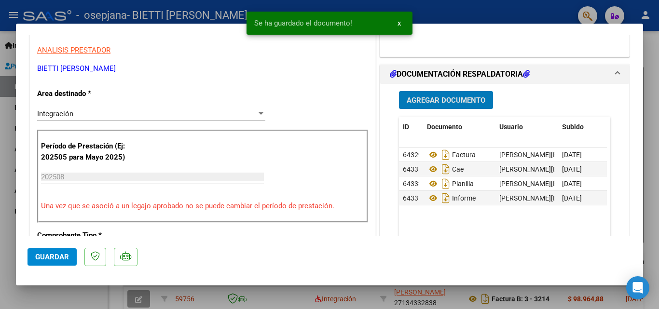
click at [451, 100] on span "Agregar Documento" at bounding box center [445, 100] width 79 height 9
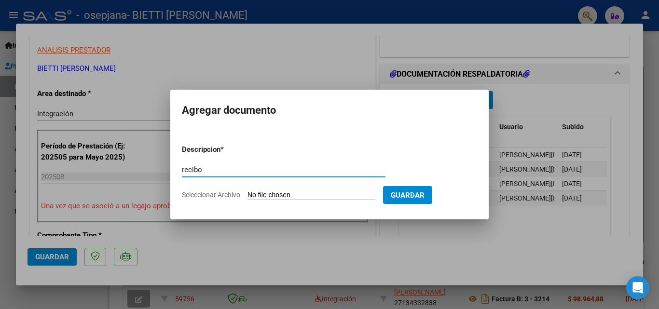
type input "recibo"
click at [266, 192] on input "Seleccionar Archivo" at bounding box center [311, 195] width 128 height 9
type input "C:\fakepath\rec osepjana fac 3091.pdf"
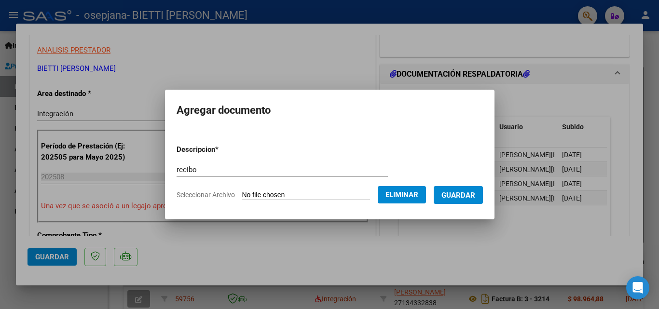
click at [465, 191] on span "Guardar" at bounding box center [458, 195] width 34 height 9
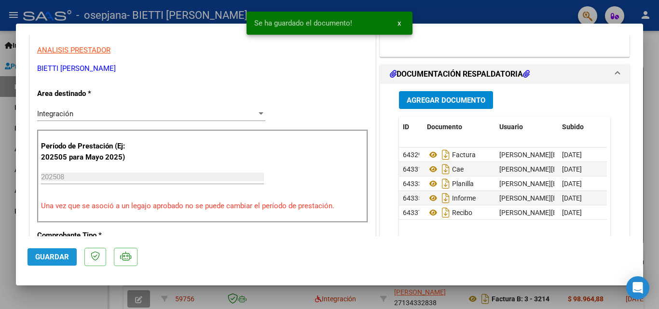
click at [56, 259] on span "Guardar" at bounding box center [52, 257] width 34 height 9
click at [7, 215] on div at bounding box center [329, 154] width 659 height 309
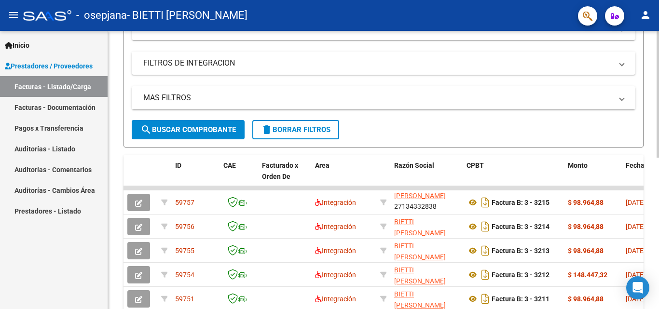
scroll to position [48, 0]
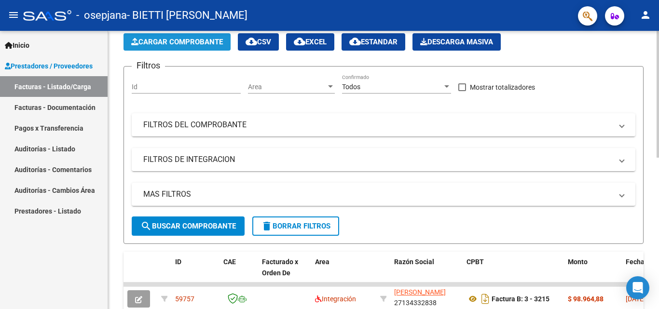
click at [198, 44] on span "Cargar Comprobante" at bounding box center [177, 42] width 92 height 9
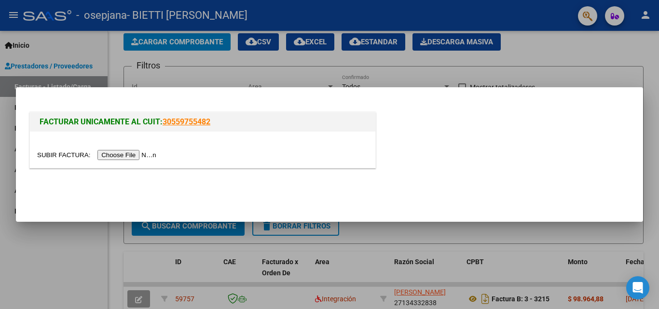
click at [147, 156] on input "file" at bounding box center [98, 155] width 122 height 10
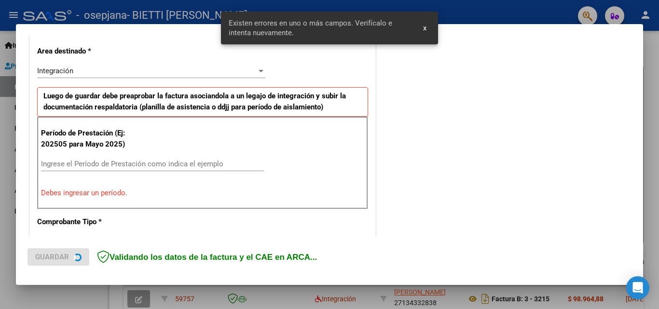
scroll to position [236, 0]
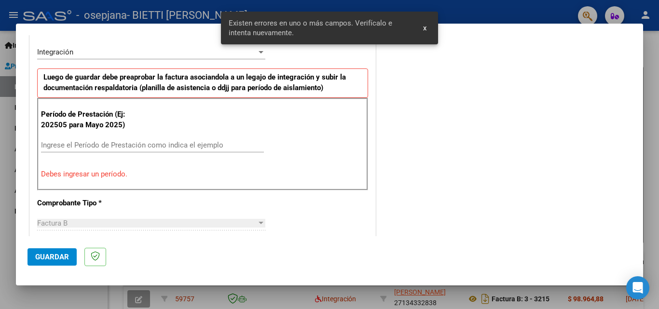
click at [132, 145] on input "Ingrese el Período de Prestación como indica el ejemplo" at bounding box center [152, 145] width 223 height 9
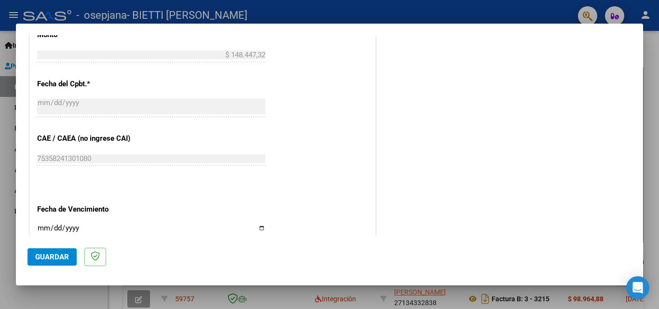
scroll to position [621, 0]
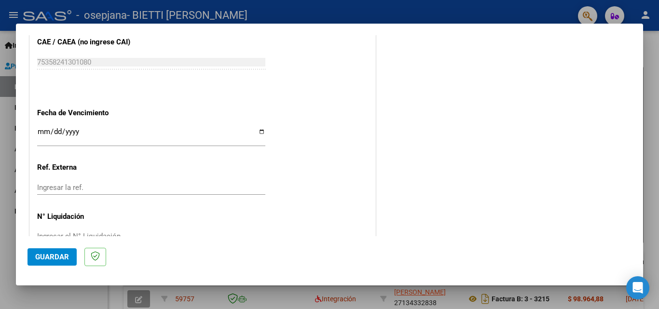
type input "202508"
click at [258, 133] on input "Ingresar la fecha" at bounding box center [151, 135] width 228 height 15
type input "[DATE]"
click at [55, 259] on span "Guardar" at bounding box center [52, 257] width 34 height 9
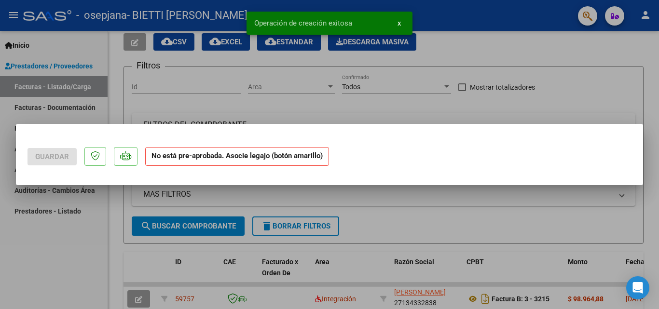
scroll to position [0, 0]
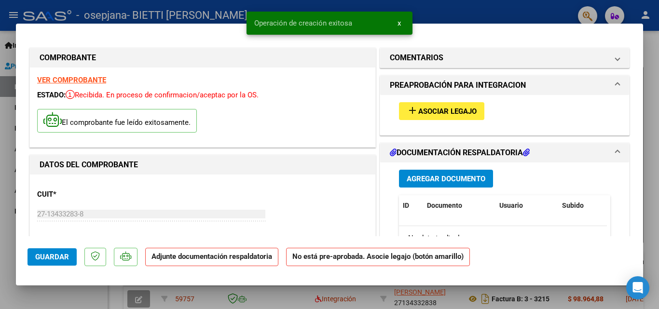
click at [439, 115] on span "Asociar Legajo" at bounding box center [447, 111] width 58 height 9
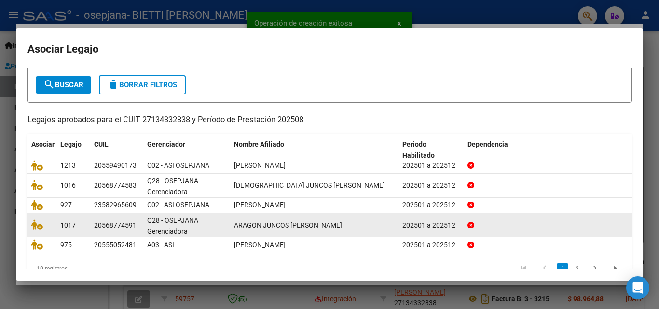
scroll to position [69, 0]
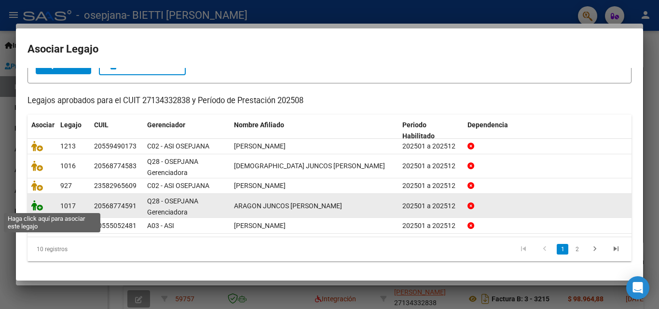
click at [39, 204] on icon at bounding box center [37, 205] width 12 height 11
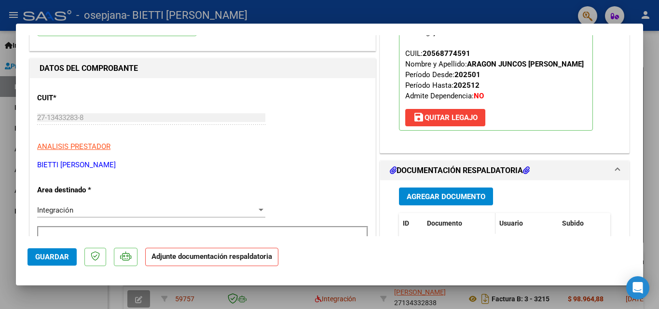
scroll to position [145, 0]
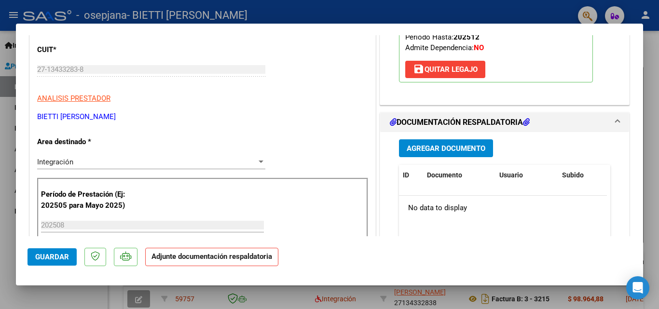
click at [435, 148] on span "Agregar Documento" at bounding box center [445, 148] width 79 height 9
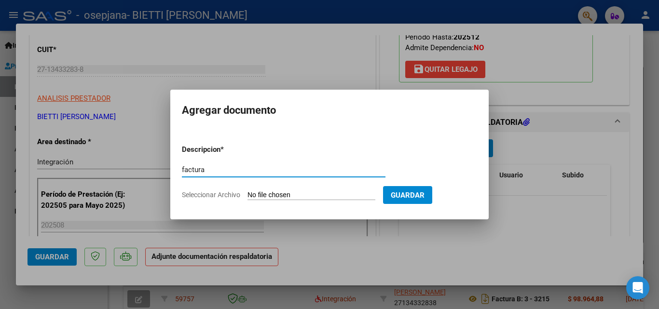
type input "factura"
click at [262, 193] on input "Seleccionar Archivo" at bounding box center [311, 195] width 128 height 9
type input "C:\fakepath\27134332838_006_00003_00003216.pdf"
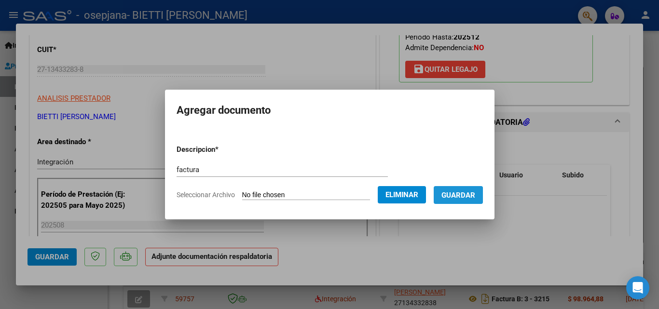
click at [468, 196] on span "Guardar" at bounding box center [458, 195] width 34 height 9
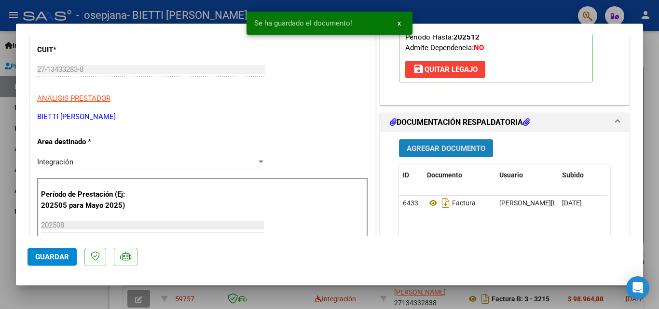
click at [450, 148] on span "Agregar Documento" at bounding box center [445, 148] width 79 height 9
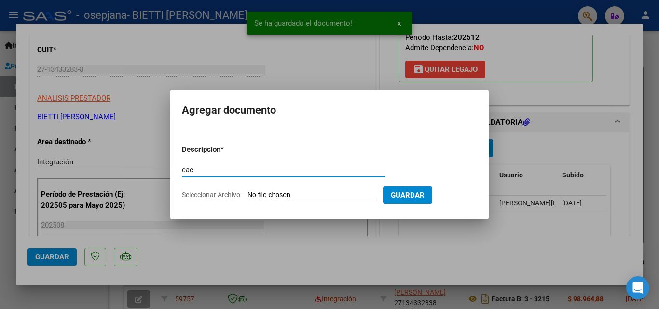
type input "cae"
click at [264, 195] on input "Seleccionar Archivo" at bounding box center [311, 195] width 128 height 9
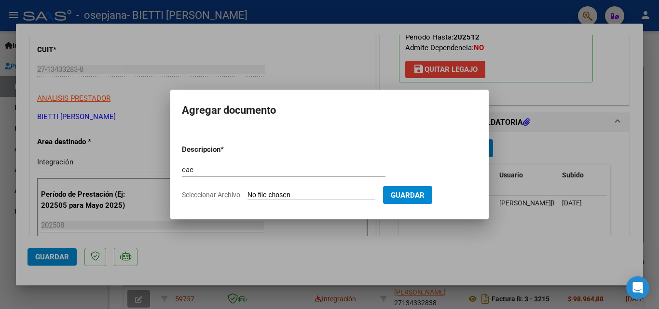
type input "C:\fakepath\CAE 3216.pdf"
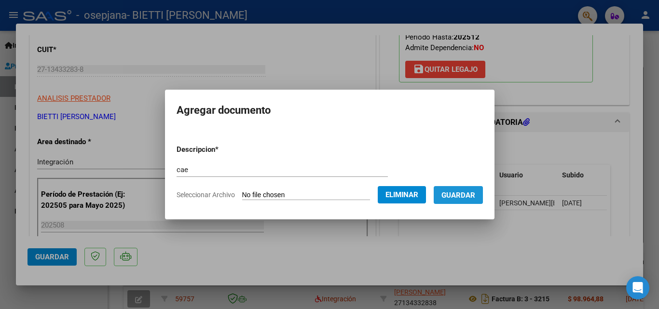
click at [471, 193] on span "Guardar" at bounding box center [458, 195] width 34 height 9
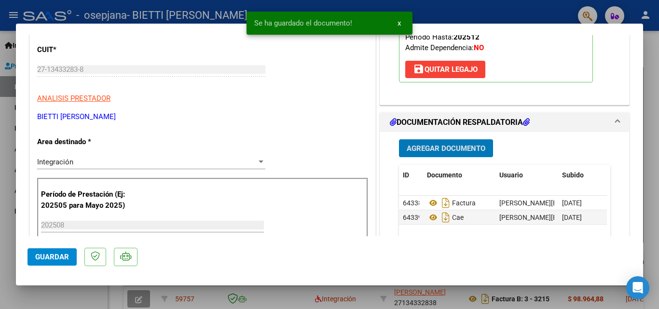
click at [443, 149] on span "Agregar Documento" at bounding box center [445, 148] width 79 height 9
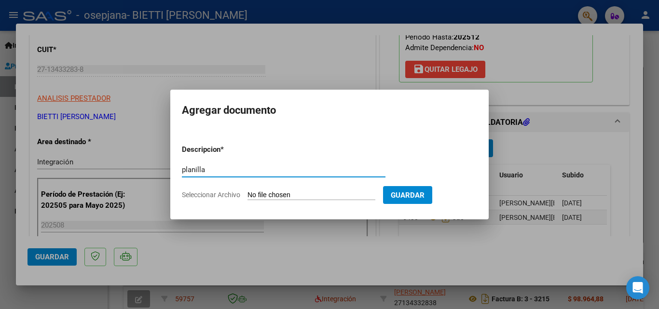
type input "planilla"
click at [266, 196] on input "Seleccionar Archivo" at bounding box center [311, 195] width 128 height 9
type input "C:\fakepath\Aragón [PERSON_NAME].pdf"
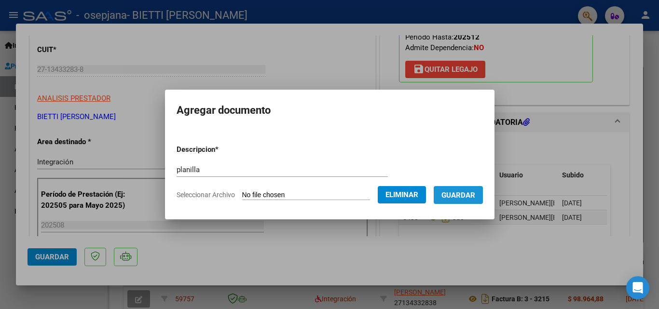
click at [471, 197] on span "Guardar" at bounding box center [458, 195] width 34 height 9
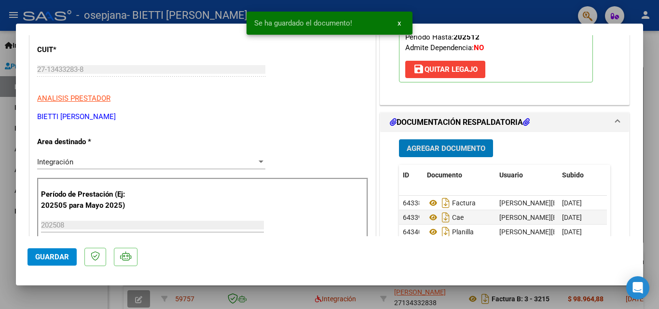
scroll to position [241, 0]
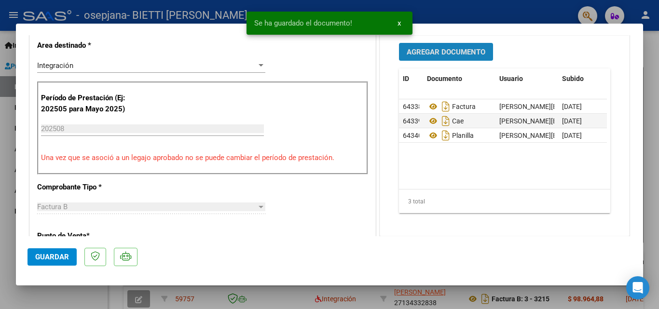
click at [437, 53] on span "Agregar Documento" at bounding box center [445, 52] width 79 height 9
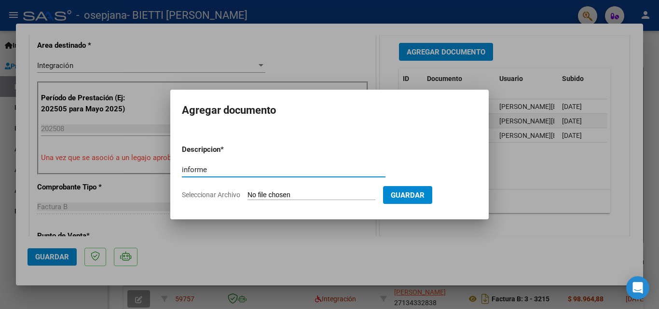
type input "informe"
click at [256, 198] on input "Seleccionar Archivo" at bounding box center [311, 195] width 128 height 9
type input "C:\fakepath\Informe R Aragon [DATE].docx"
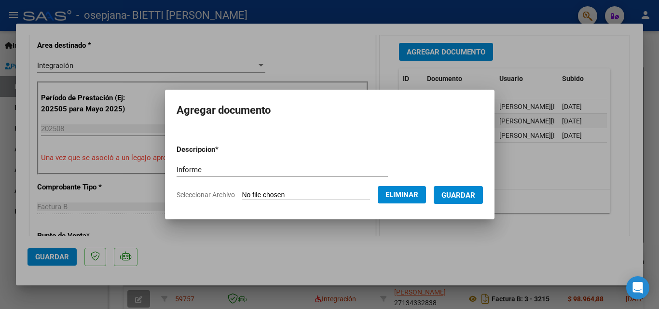
click at [467, 194] on span "Guardar" at bounding box center [458, 195] width 34 height 9
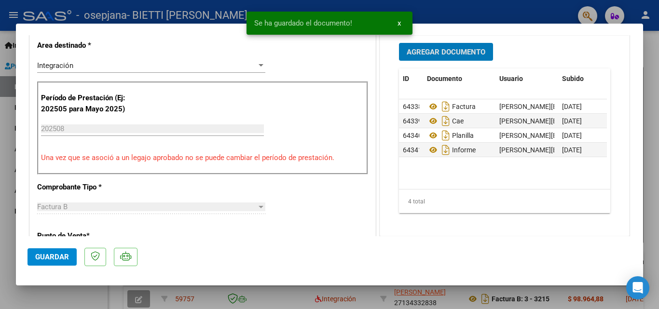
click at [457, 52] on span "Agregar Documento" at bounding box center [445, 52] width 79 height 9
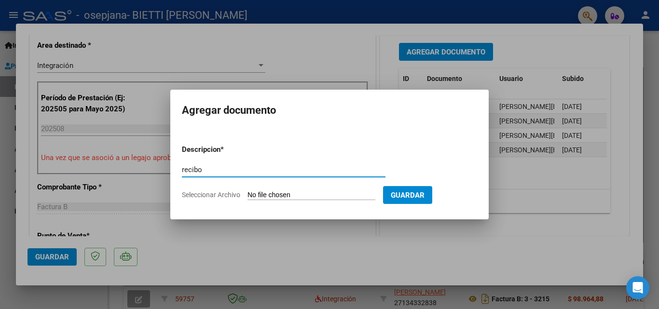
type input "recibo"
click at [262, 197] on input "Seleccionar Archivo" at bounding box center [311, 195] width 128 height 9
type input "C:\fakepath\rec osepjana fac 3090.pdf"
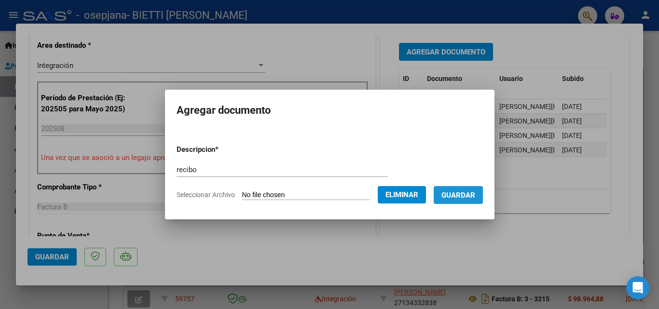
click at [467, 195] on span "Guardar" at bounding box center [458, 195] width 34 height 9
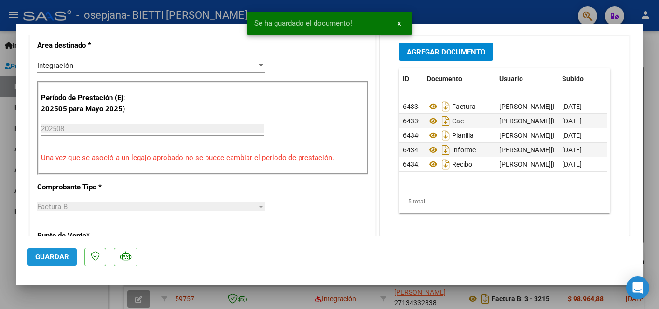
click at [54, 257] on span "Guardar" at bounding box center [52, 257] width 34 height 9
click at [6, 248] on div at bounding box center [329, 154] width 659 height 309
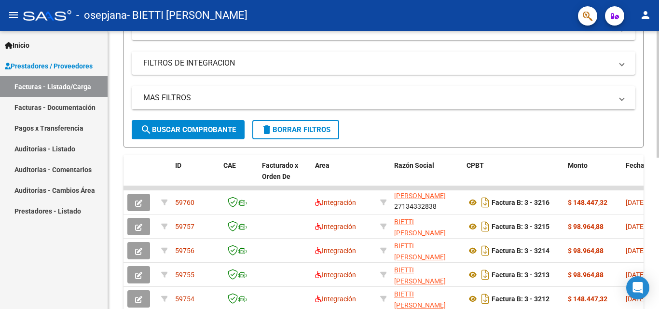
scroll to position [0, 0]
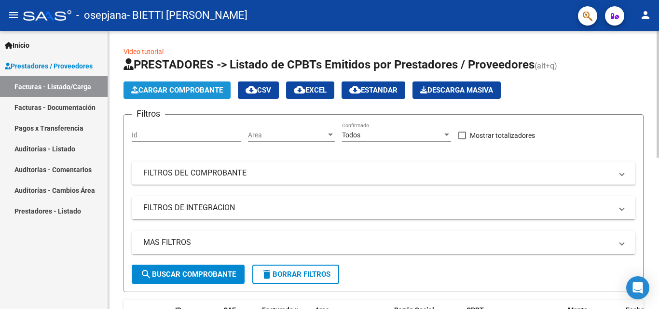
click at [175, 85] on button "Cargar Comprobante" at bounding box center [176, 89] width 107 height 17
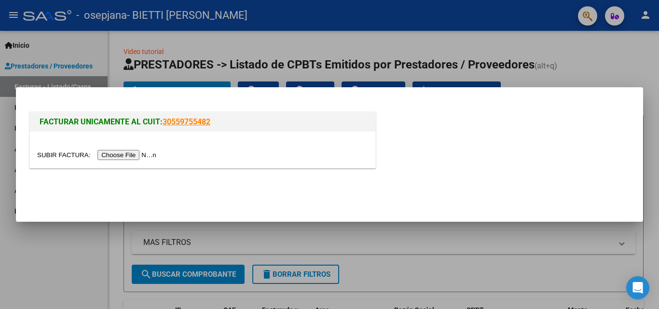
click at [142, 158] on input "file" at bounding box center [98, 155] width 122 height 10
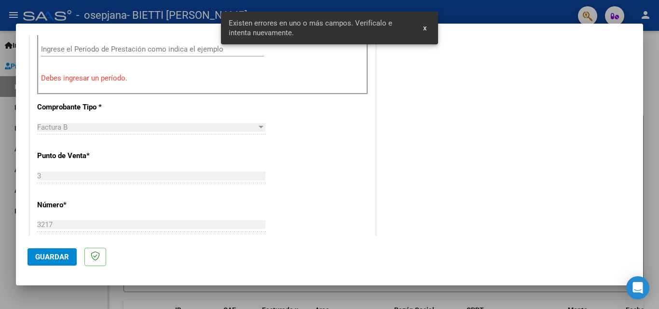
scroll to position [187, 0]
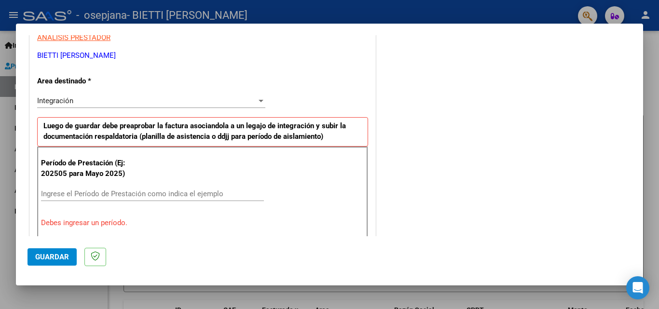
click at [77, 194] on input "Ingrese el Período de Prestación como indica el ejemplo" at bounding box center [152, 193] width 223 height 9
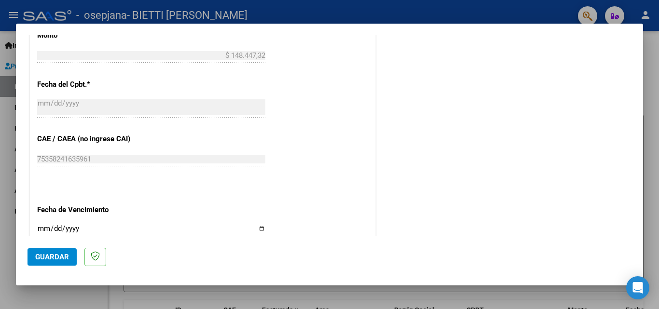
scroll to position [621, 0]
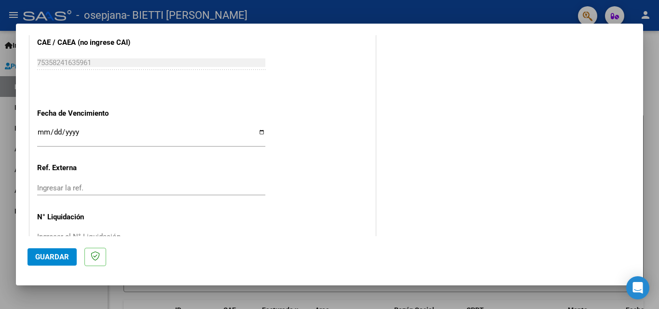
type input "202508"
click at [260, 132] on input "Ingresar la fecha" at bounding box center [151, 135] width 228 height 15
type input "[DATE]"
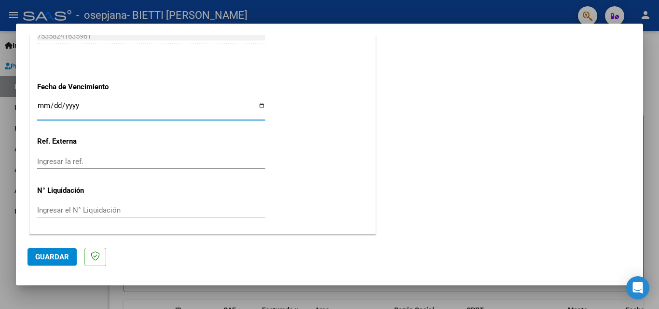
click at [43, 253] on span "Guardar" at bounding box center [52, 257] width 34 height 9
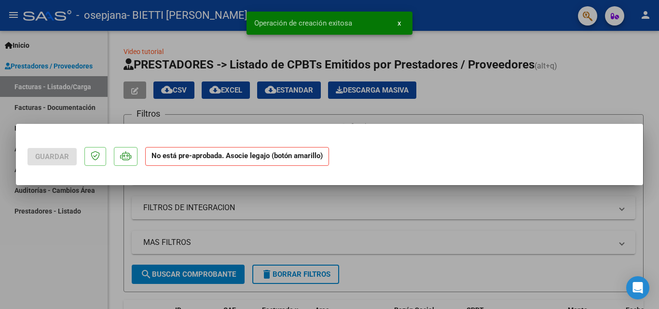
scroll to position [0, 0]
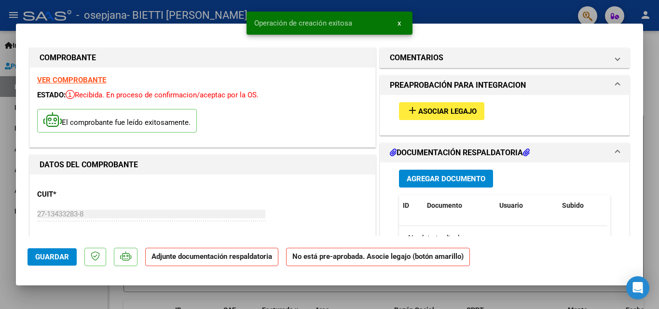
click at [420, 115] on span "Asociar Legajo" at bounding box center [447, 111] width 58 height 9
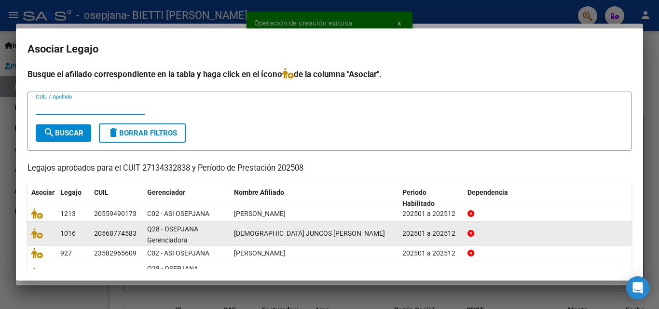
scroll to position [69, 0]
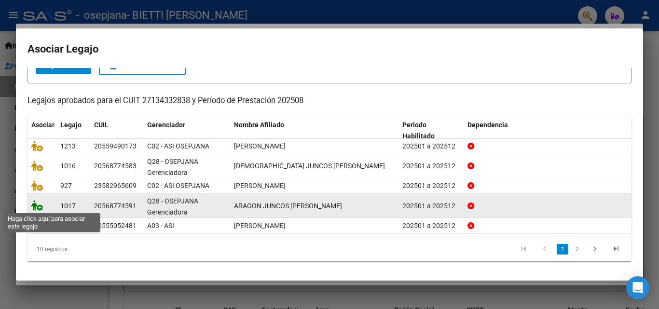
click at [39, 205] on icon at bounding box center [37, 205] width 12 height 11
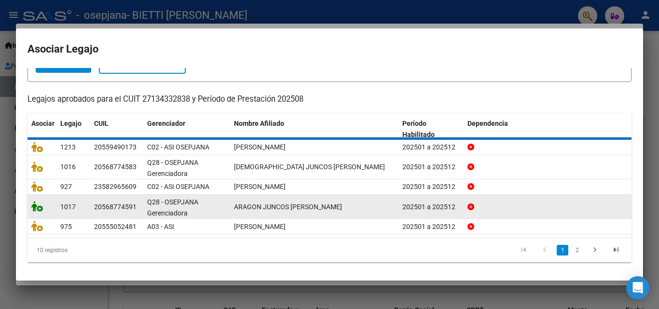
scroll to position [0, 0]
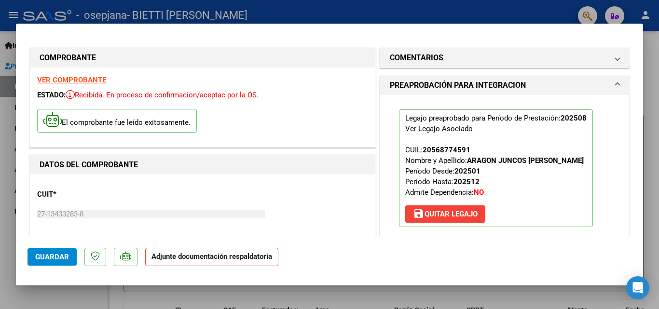
click at [57, 83] on strong "VER COMPROBANTE" at bounding box center [71, 80] width 69 height 9
click at [462, 217] on span "save [PERSON_NAME]" at bounding box center [445, 214] width 65 height 9
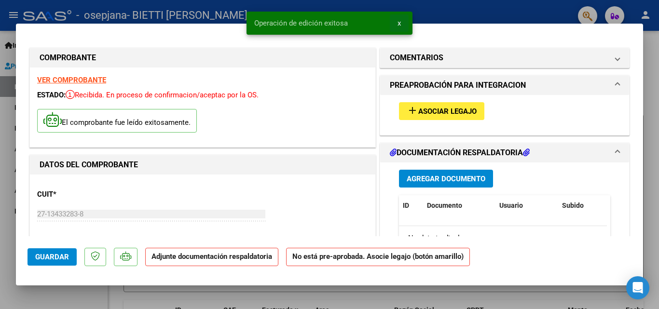
click at [399, 19] on span "x" at bounding box center [398, 23] width 3 height 9
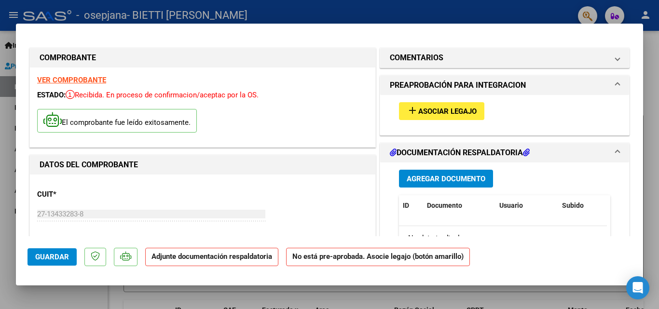
click at [11, 145] on div at bounding box center [329, 154] width 659 height 309
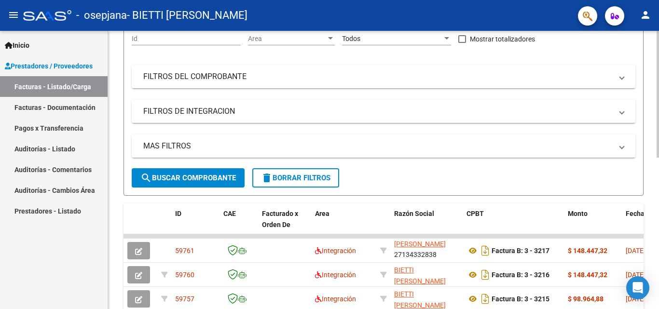
scroll to position [145, 0]
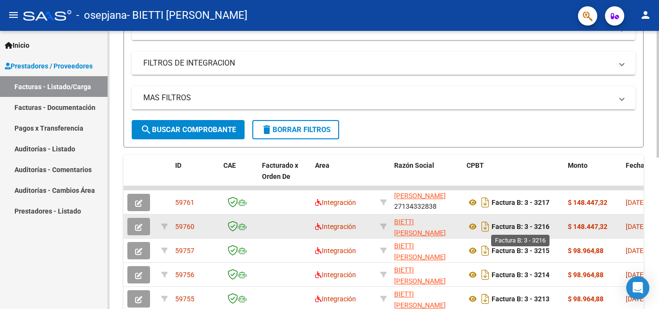
click at [540, 225] on strong "Factura B: 3 - 3216" at bounding box center [520, 227] width 58 height 8
click at [140, 230] on icon "button" at bounding box center [138, 227] width 7 height 7
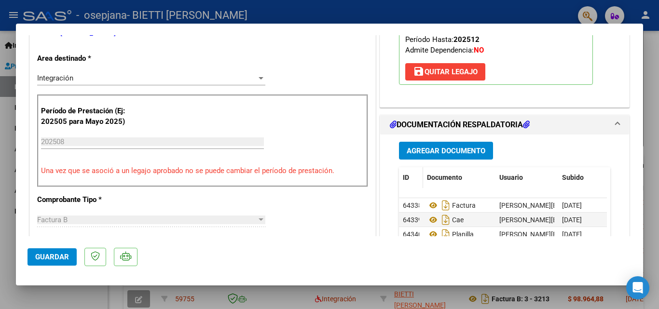
scroll to position [289, 0]
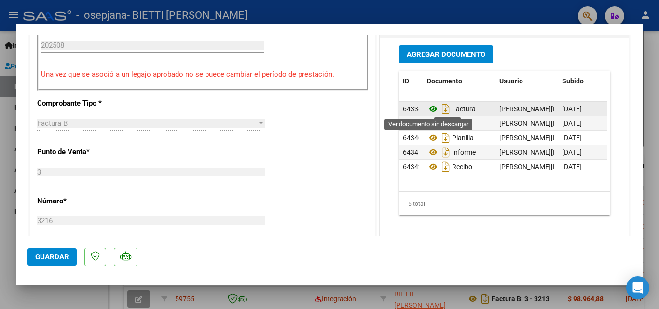
click at [427, 110] on icon at bounding box center [433, 109] width 13 height 12
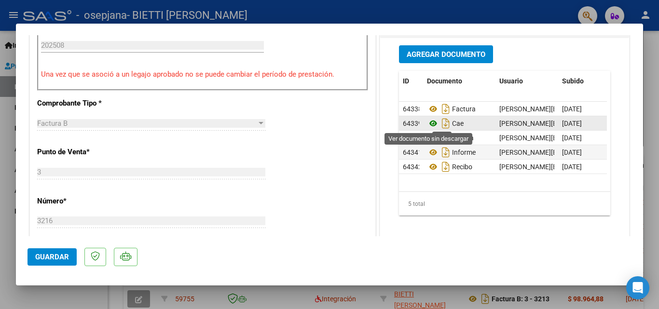
click at [429, 125] on icon at bounding box center [433, 124] width 13 height 12
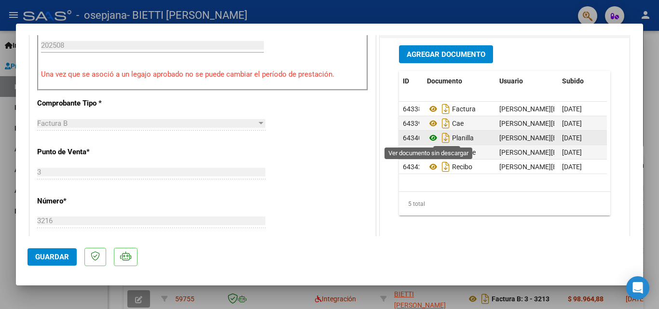
click at [428, 135] on icon at bounding box center [433, 138] width 13 height 12
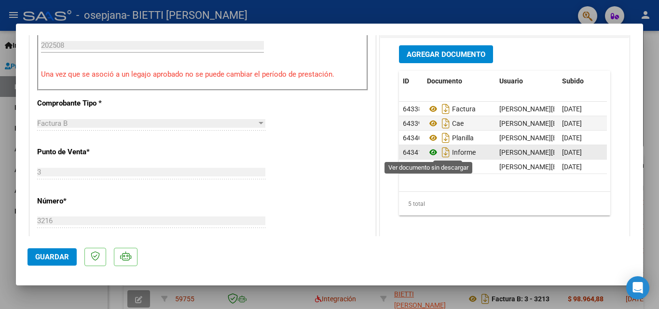
click at [431, 150] on icon at bounding box center [433, 153] width 13 height 12
click at [427, 152] on icon at bounding box center [433, 153] width 13 height 12
click at [429, 154] on icon at bounding box center [433, 153] width 13 height 12
click at [558, 154] on datatable-body-cell "[DATE]" at bounding box center [582, 152] width 48 height 14
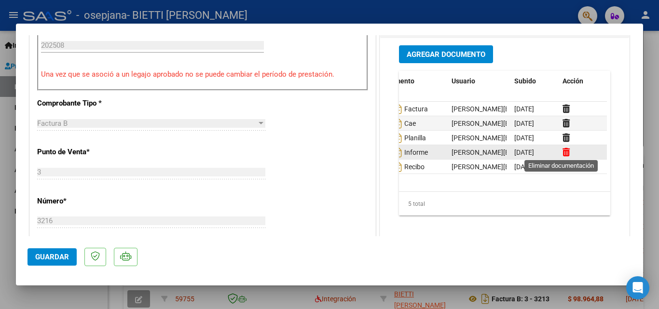
click at [563, 151] on icon at bounding box center [565, 152] width 7 height 9
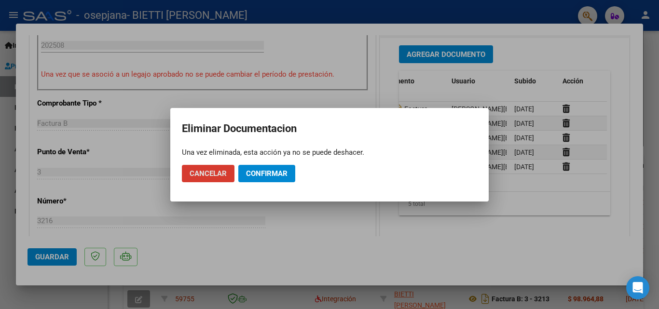
click at [262, 175] on span "Confirmar" at bounding box center [266, 173] width 41 height 9
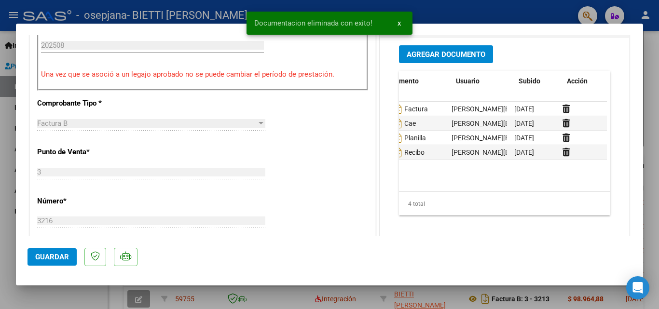
scroll to position [0, 0]
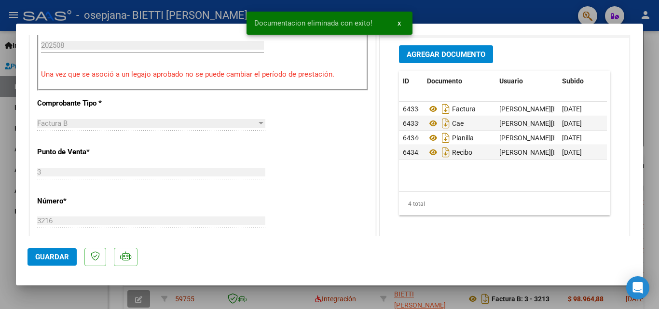
click at [435, 54] on span "Agregar Documento" at bounding box center [445, 54] width 79 height 9
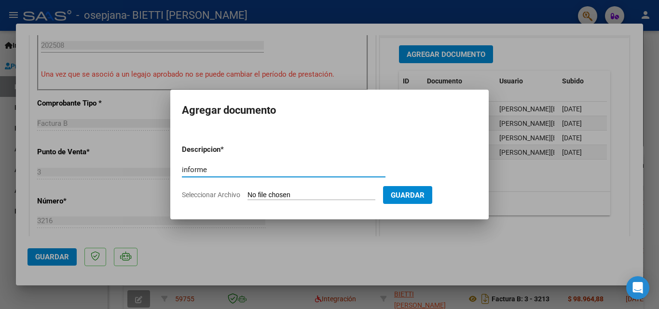
type input "informe"
click at [254, 195] on input "Seleccionar Archivo" at bounding box center [311, 195] width 128 height 9
type input "C:\fakepath\Informe L Aragon [DATE].docx"
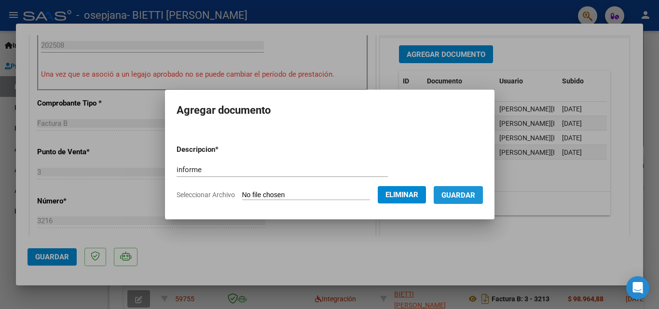
click at [475, 196] on span "Guardar" at bounding box center [458, 195] width 34 height 9
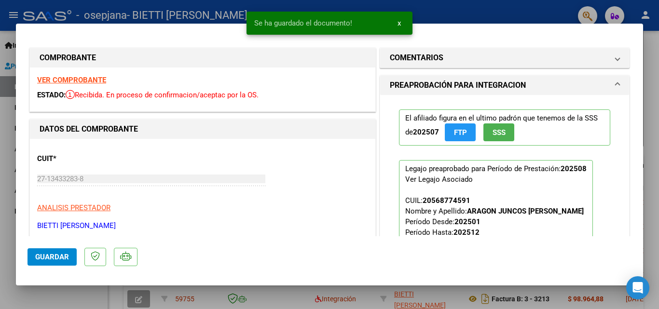
click at [54, 258] on span "Guardar" at bounding box center [52, 257] width 34 height 9
click at [3, 208] on div at bounding box center [329, 154] width 659 height 309
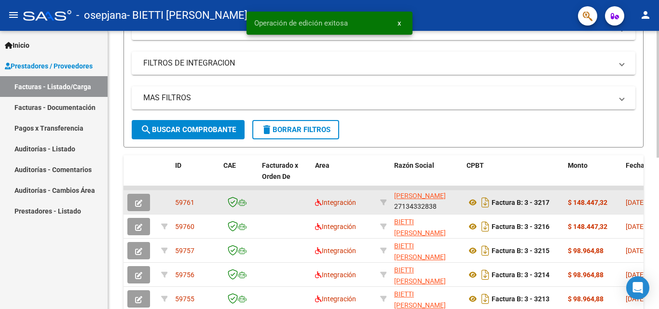
click at [130, 202] on button "button" at bounding box center [138, 202] width 23 height 17
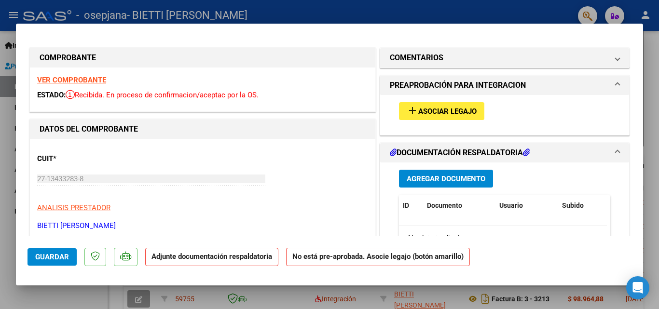
click at [442, 112] on span "Asociar Legajo" at bounding box center [447, 111] width 58 height 9
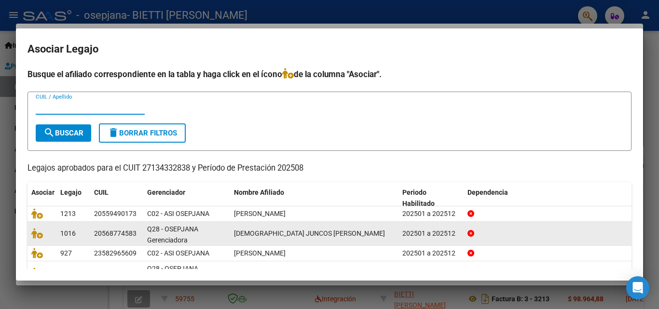
scroll to position [1, 0]
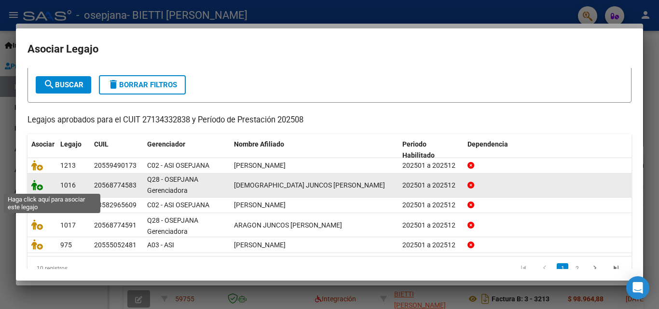
click at [40, 184] on icon at bounding box center [37, 185] width 12 height 11
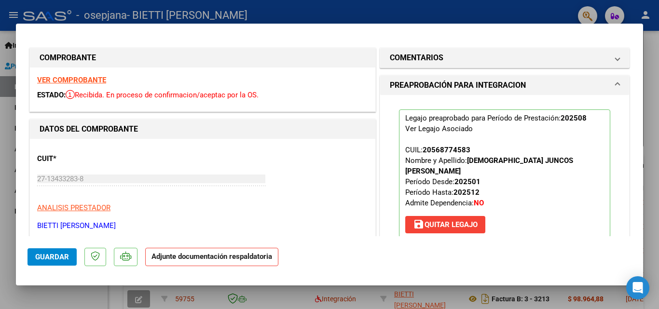
scroll to position [145, 0]
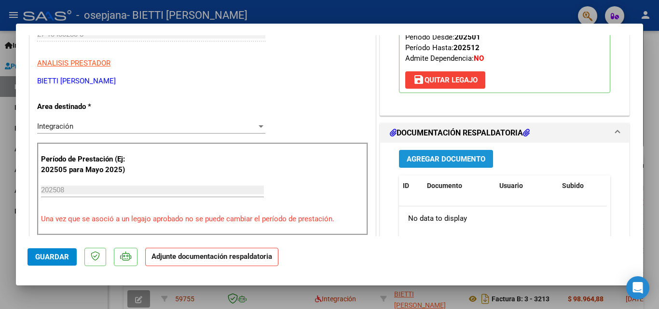
click at [458, 155] on span "Agregar Documento" at bounding box center [445, 159] width 79 height 9
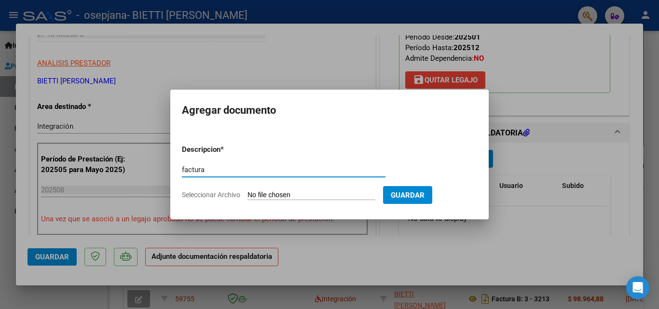
type input "factura"
click at [264, 195] on input "Seleccionar Archivo" at bounding box center [311, 195] width 128 height 9
type input "C:\fakepath\27134332838_006_00003_00003217.pdf"
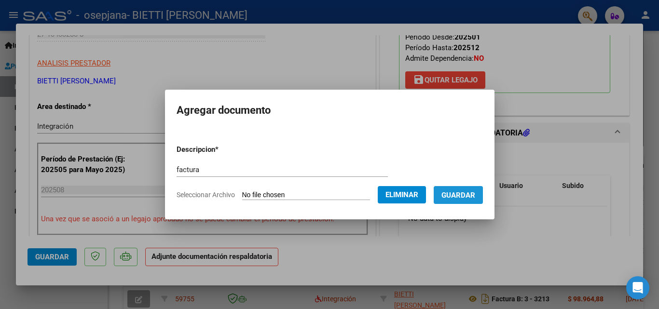
click at [464, 196] on span "Guardar" at bounding box center [458, 195] width 34 height 9
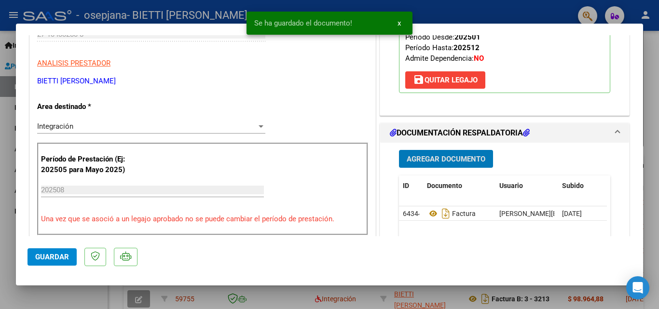
click at [449, 155] on span "Agregar Documento" at bounding box center [445, 159] width 79 height 9
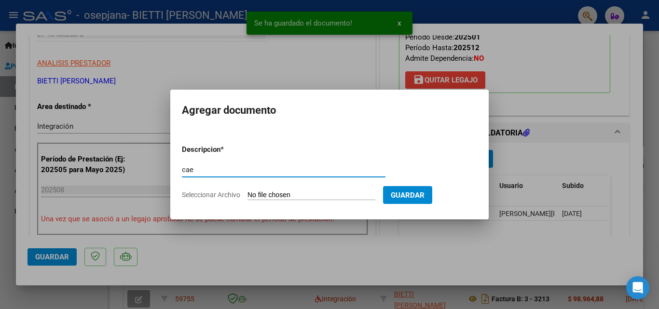
type input "cae"
click at [261, 194] on input "Seleccionar Archivo" at bounding box center [311, 195] width 128 height 9
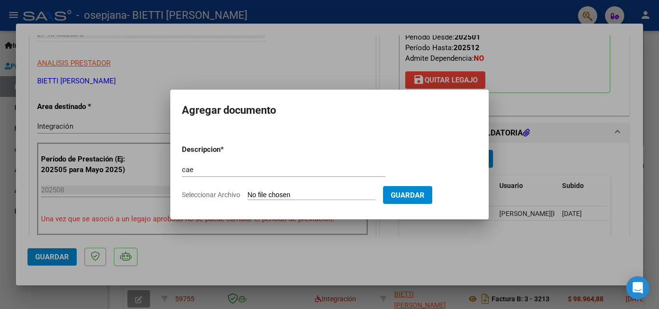
type input "C:\fakepath\cae 3217.pdf"
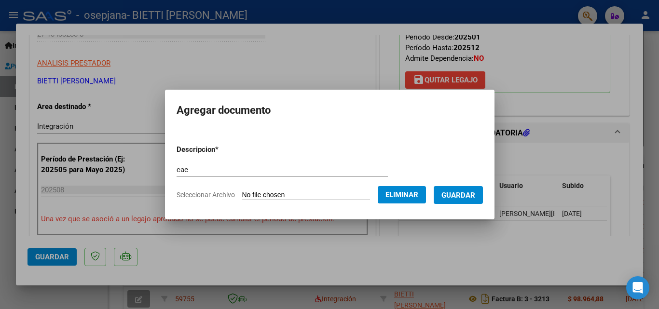
click at [469, 198] on span "Guardar" at bounding box center [458, 195] width 34 height 9
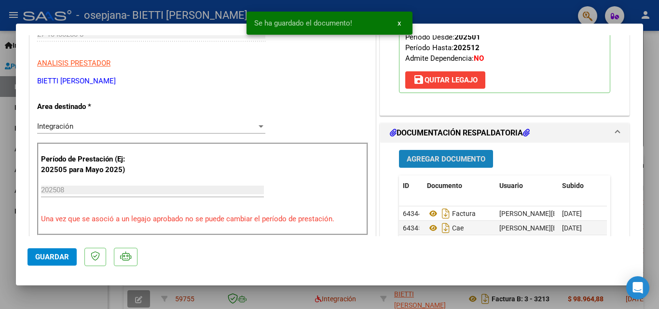
click at [453, 155] on span "Agregar Documento" at bounding box center [445, 159] width 79 height 9
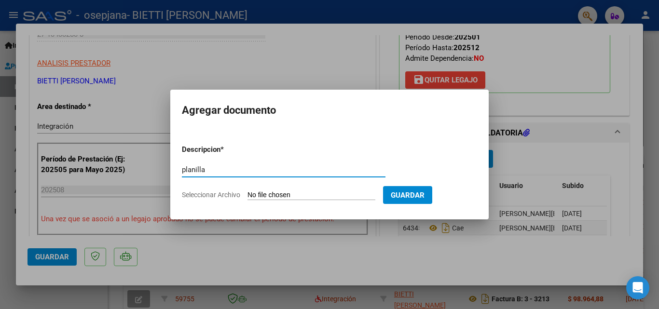
type input "planilla"
click at [263, 195] on input "Seleccionar Archivo" at bounding box center [311, 195] width 128 height 9
type input "C:\fakepath\Aragón [PERSON_NAME] .pdf"
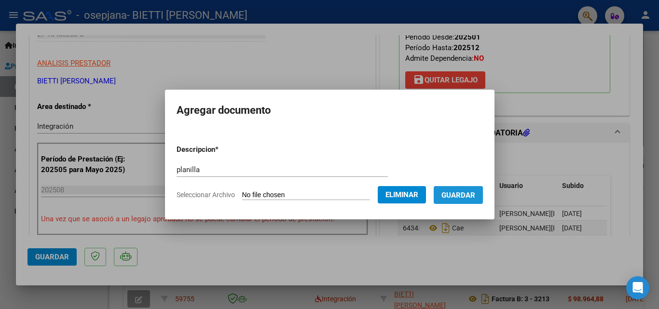
click at [468, 195] on span "Guardar" at bounding box center [458, 195] width 34 height 9
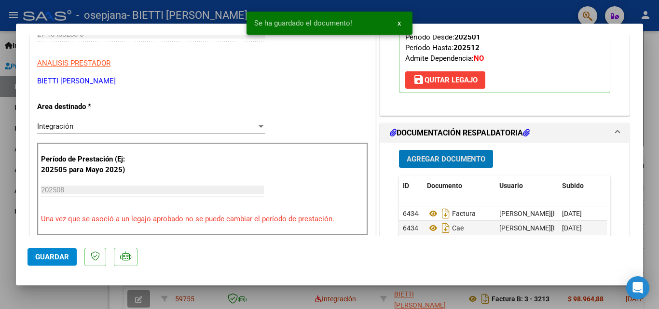
scroll to position [241, 0]
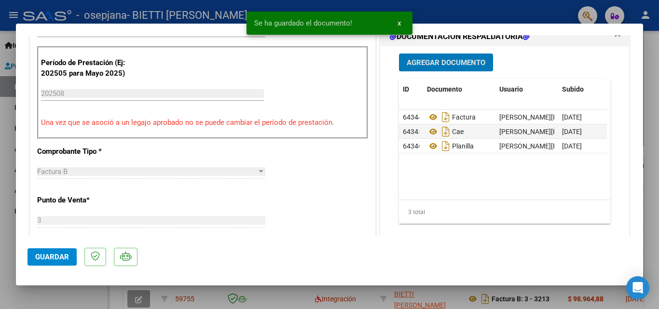
click at [445, 58] on span "Agregar Documento" at bounding box center [445, 62] width 79 height 9
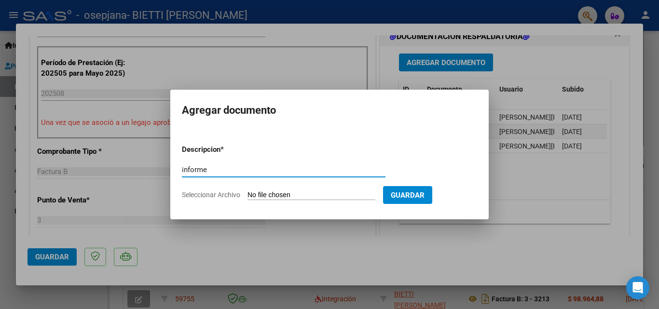
type input "informe"
click at [263, 194] on input "Seleccionar Archivo" at bounding box center [311, 195] width 128 height 9
type input "C:\fakepath\Informe R Aragon [DATE].docx"
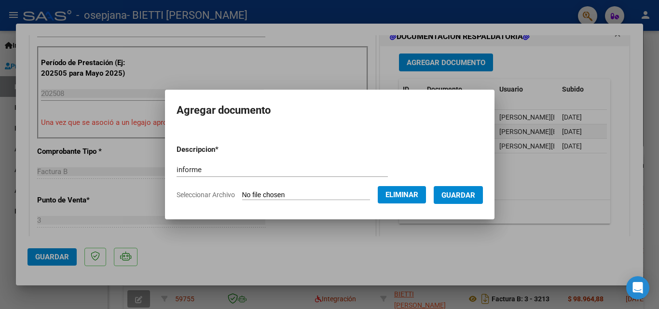
click at [464, 192] on span "Guardar" at bounding box center [458, 195] width 34 height 9
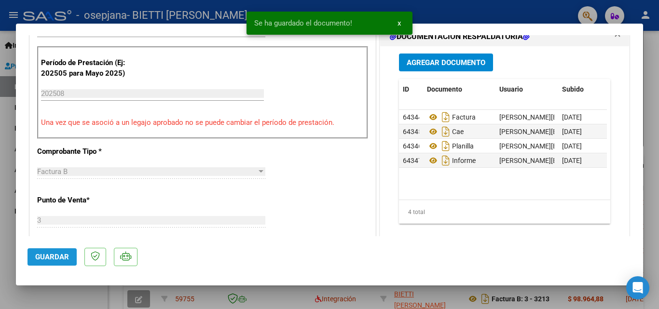
click at [41, 257] on span "Guardar" at bounding box center [52, 257] width 34 height 9
click at [11, 257] on div at bounding box center [329, 154] width 659 height 309
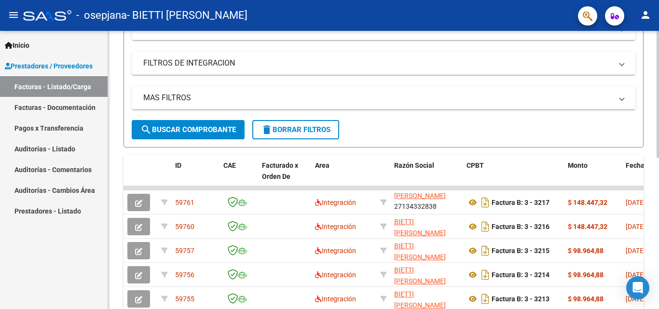
scroll to position [0, 0]
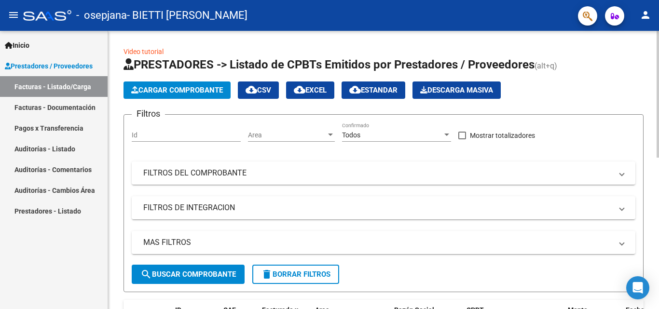
click at [183, 90] on span "Cargar Comprobante" at bounding box center [177, 90] width 92 height 9
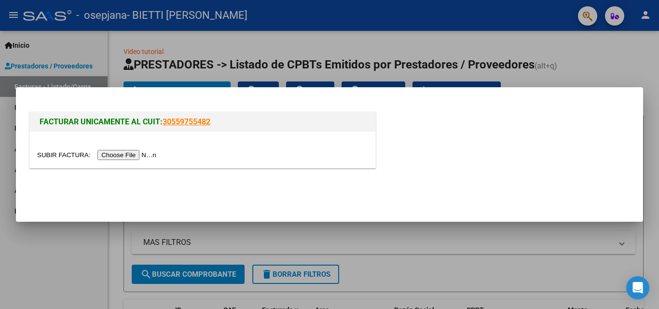
click at [136, 155] on input "file" at bounding box center [98, 155] width 122 height 10
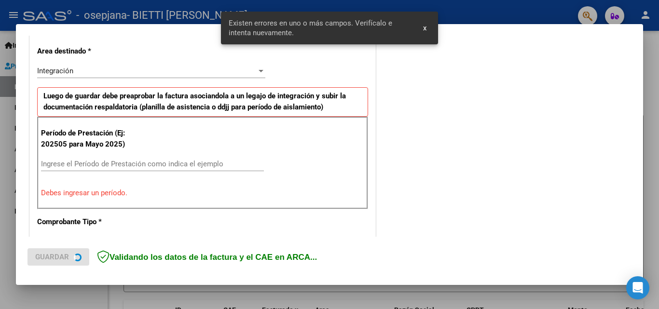
scroll to position [236, 0]
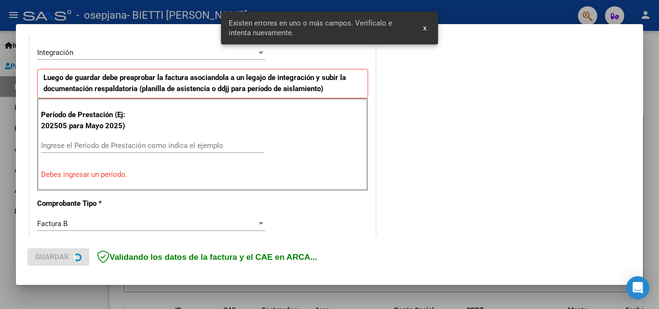
click at [95, 145] on input "Ingrese el Período de Prestación como indica el ejemplo" at bounding box center [152, 145] width 223 height 9
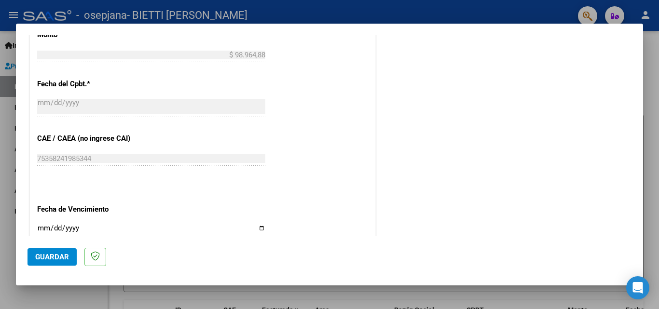
scroll to position [573, 0]
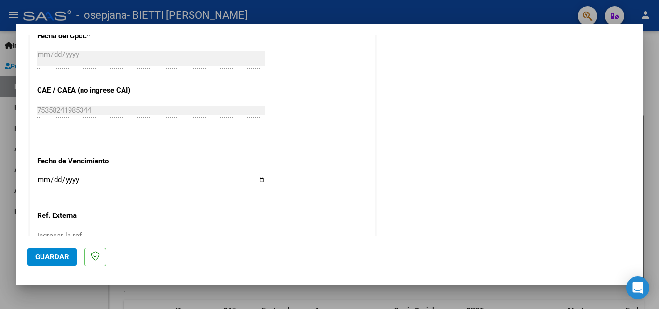
type input "202508"
click at [259, 179] on input "Ingresar la fecha" at bounding box center [151, 183] width 228 height 15
type input "[DATE]"
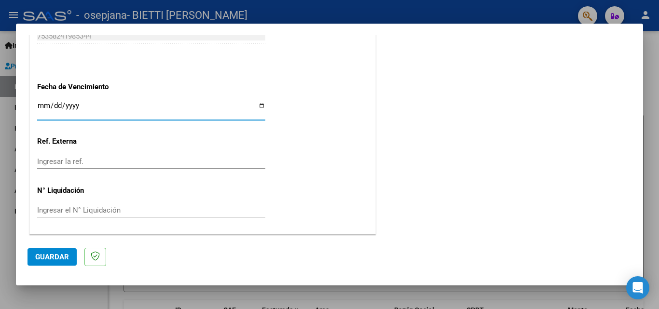
click at [56, 254] on span "Guardar" at bounding box center [52, 257] width 34 height 9
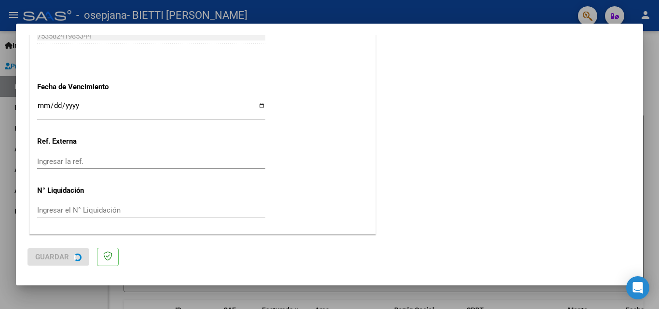
scroll to position [0, 0]
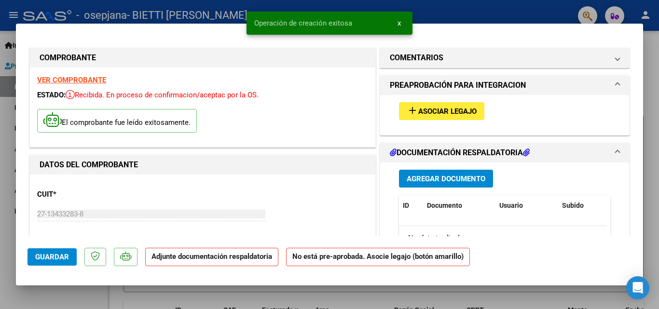
click at [407, 114] on mat-icon "add" at bounding box center [412, 111] width 12 height 12
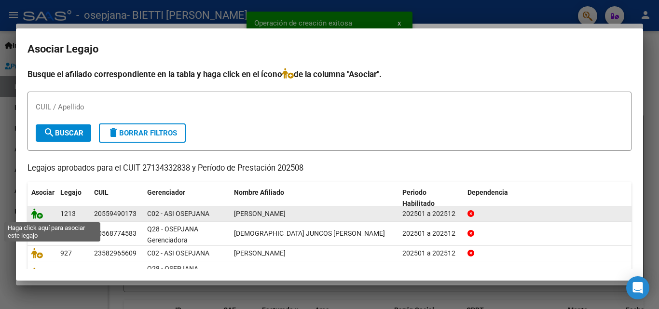
click at [36, 216] on icon at bounding box center [37, 213] width 12 height 11
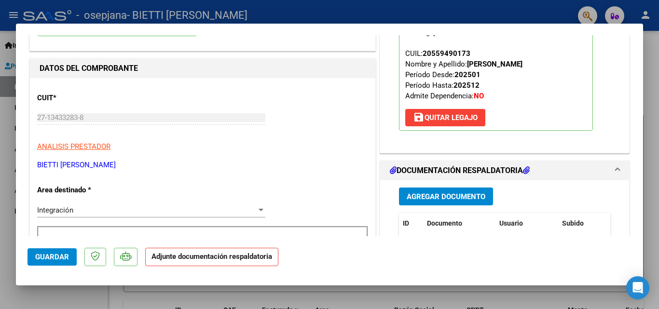
scroll to position [193, 0]
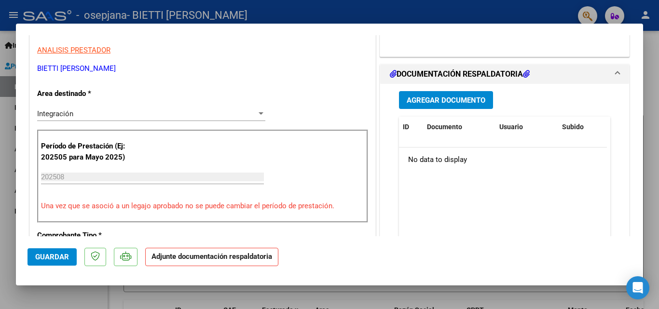
click at [442, 100] on span "Agregar Documento" at bounding box center [445, 100] width 79 height 9
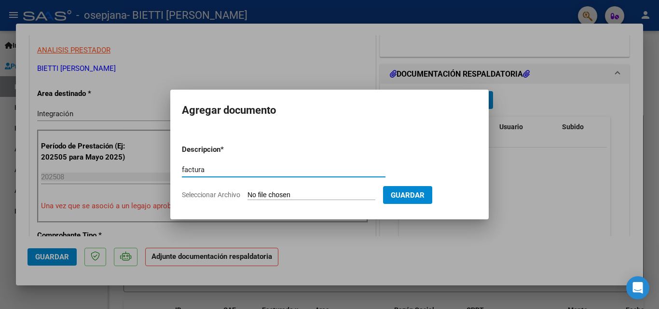
type input "factura"
click at [266, 194] on input "Seleccionar Archivo" at bounding box center [311, 195] width 128 height 9
type input "C:\fakepath\27134332838_006_00003_00003218.pdf"
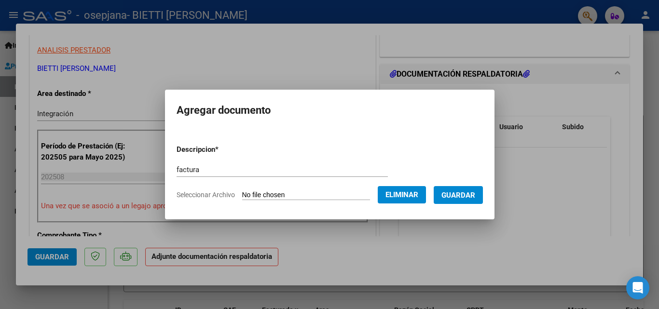
click at [470, 198] on span "Guardar" at bounding box center [458, 195] width 34 height 9
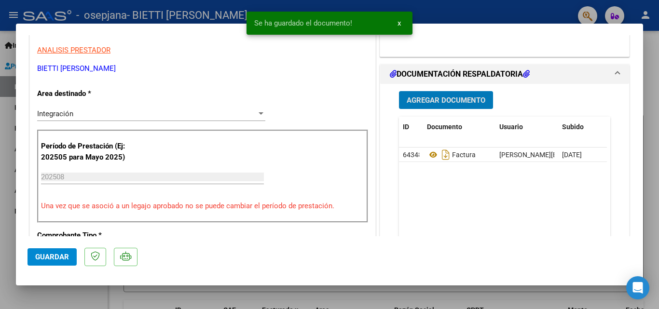
click at [448, 101] on span "Agregar Documento" at bounding box center [445, 100] width 79 height 9
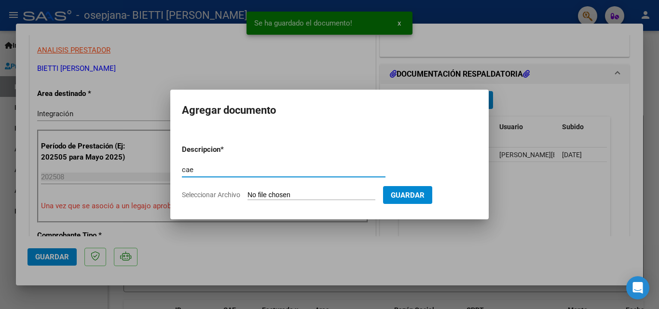
type input "cae"
click at [253, 195] on input "Seleccionar Archivo" at bounding box center [311, 195] width 128 height 9
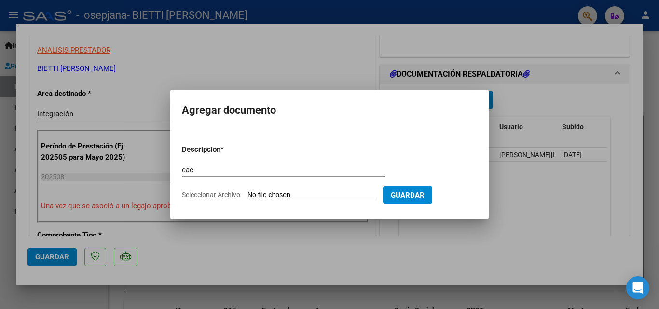
type input "C:\fakepath\cae 3218.pdf"
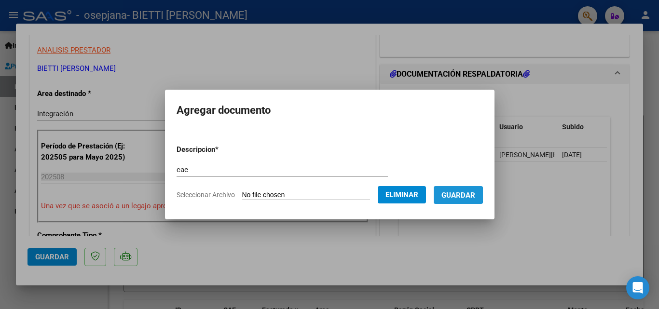
click at [465, 195] on span "Guardar" at bounding box center [458, 195] width 34 height 9
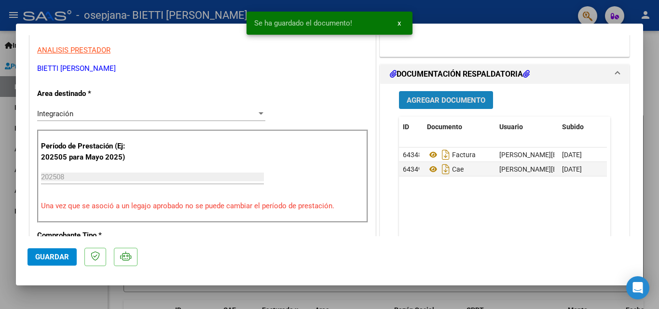
click at [441, 94] on button "Agregar Documento" at bounding box center [446, 100] width 94 height 18
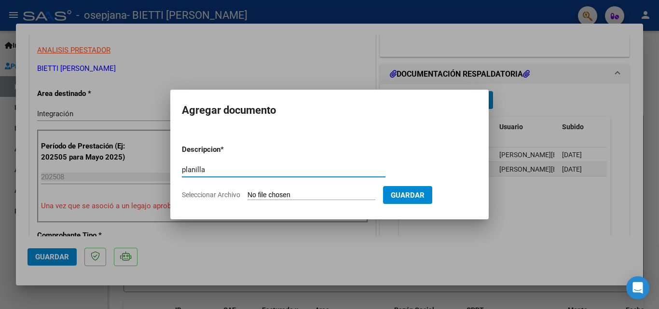
type input "planilla"
click at [262, 195] on input "Seleccionar Archivo" at bounding box center [311, 195] width 128 height 9
type input "C:\fakepath\Palomares agosto .pdf"
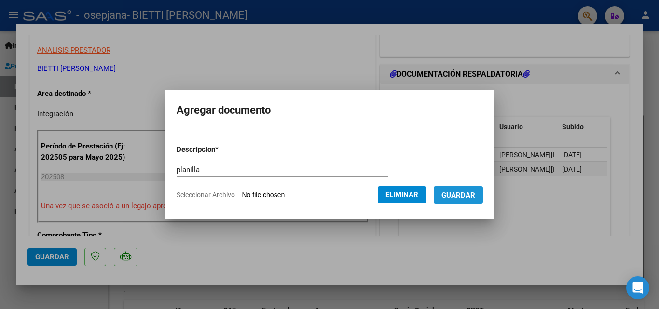
click at [467, 196] on span "Guardar" at bounding box center [458, 195] width 34 height 9
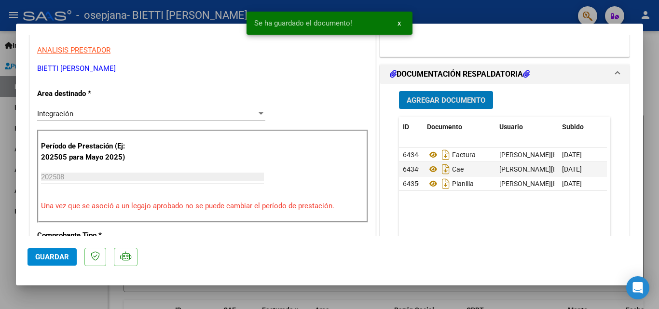
click at [429, 98] on span "Agregar Documento" at bounding box center [445, 100] width 79 height 9
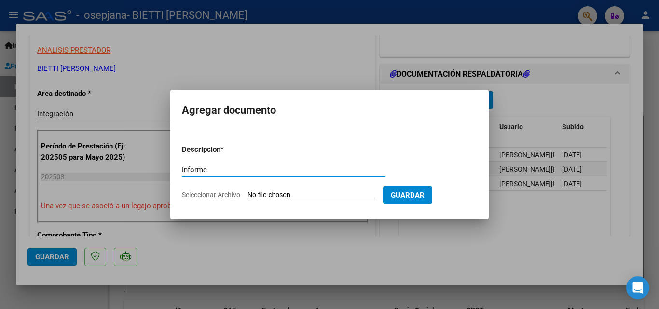
type input "informe"
click at [256, 191] on input "Seleccionar Archivo" at bounding box center [311, 195] width 128 height 9
click at [324, 262] on div at bounding box center [329, 154] width 659 height 309
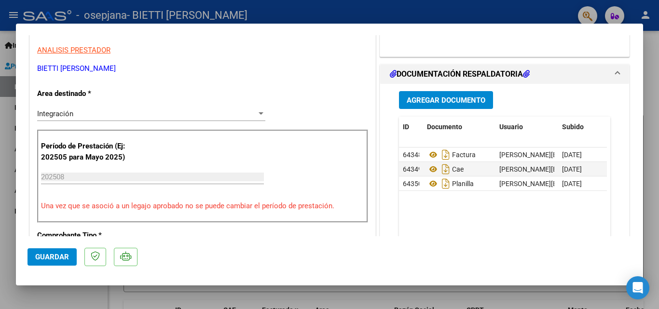
click at [53, 256] on span "Guardar" at bounding box center [52, 257] width 34 height 9
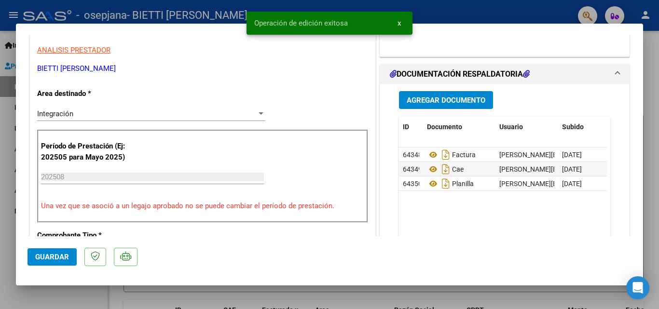
click at [1, 162] on div at bounding box center [329, 154] width 659 height 309
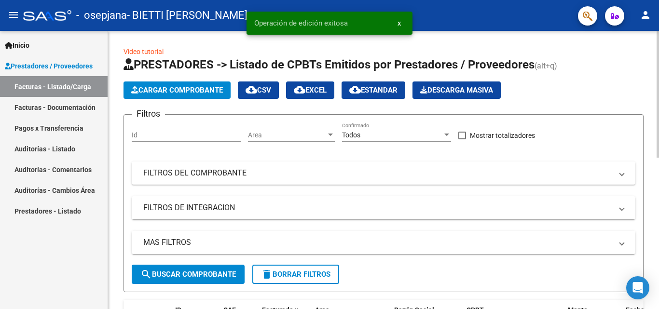
scroll to position [96, 0]
